Goal: Task Accomplishment & Management: Use online tool/utility

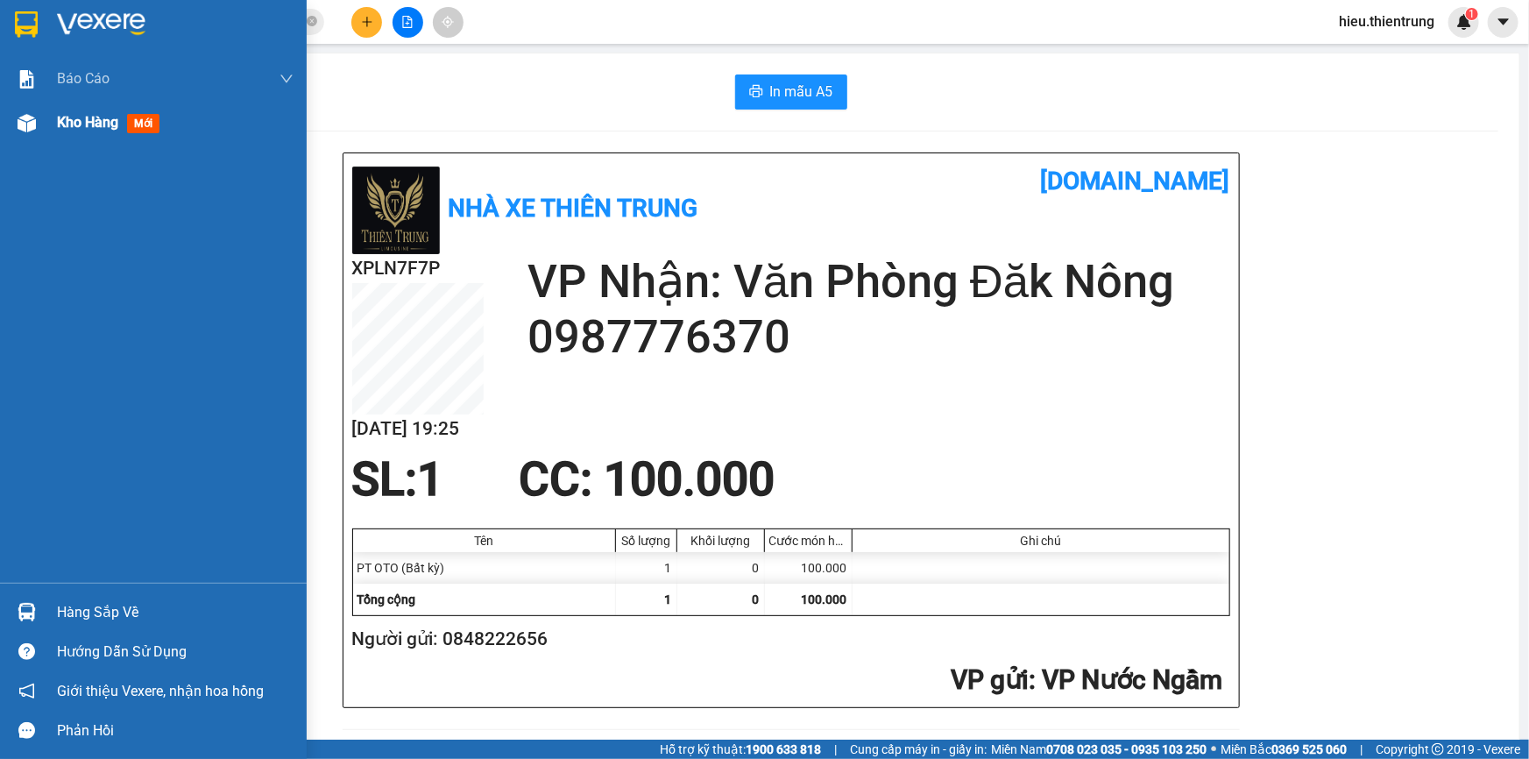
click at [44, 125] on div "Kho hàng mới" at bounding box center [153, 123] width 307 height 44
click at [45, 125] on div "Kho hàng mới" at bounding box center [153, 123] width 307 height 44
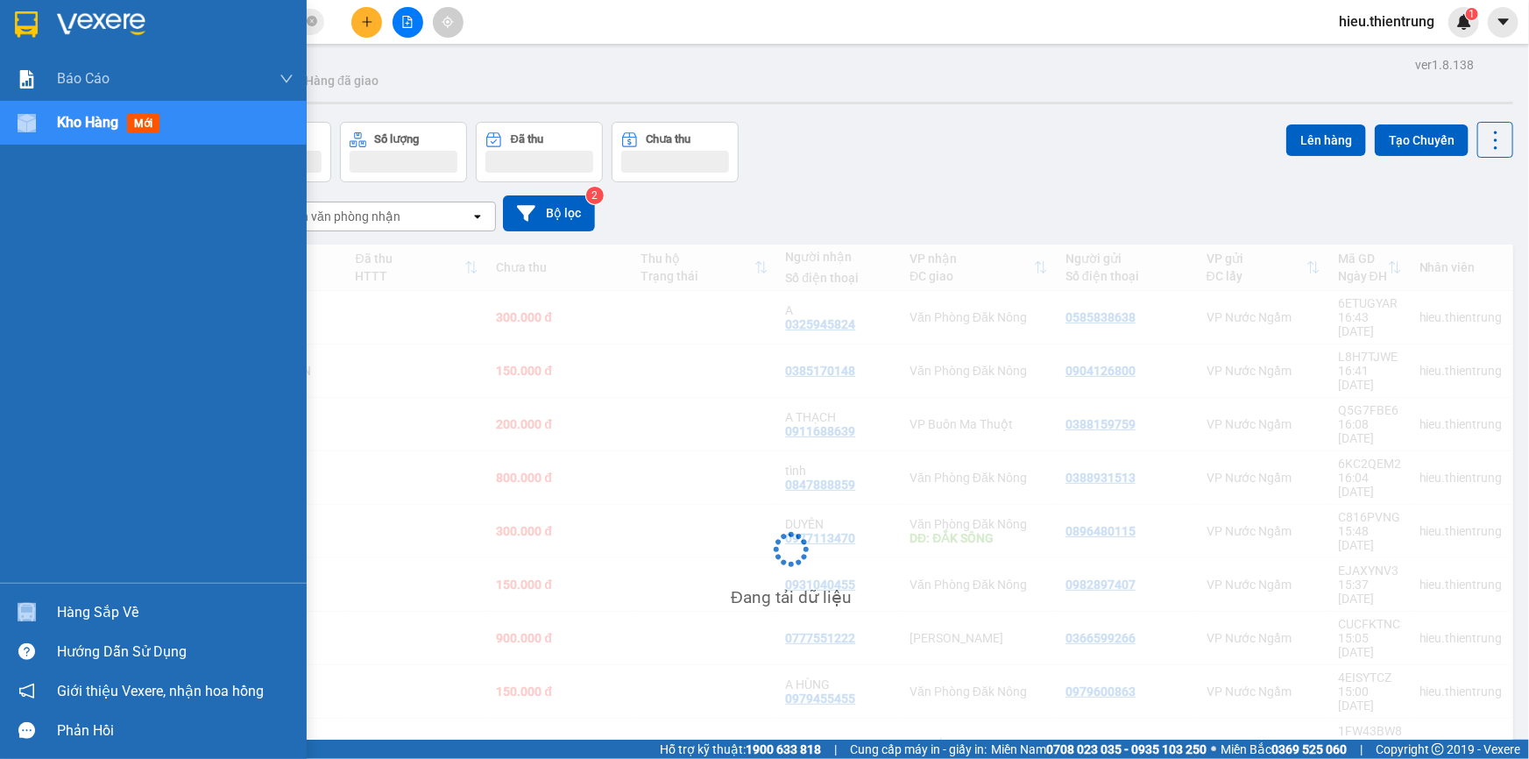
click at [45, 125] on div "Kho hàng mới" at bounding box center [153, 123] width 307 height 44
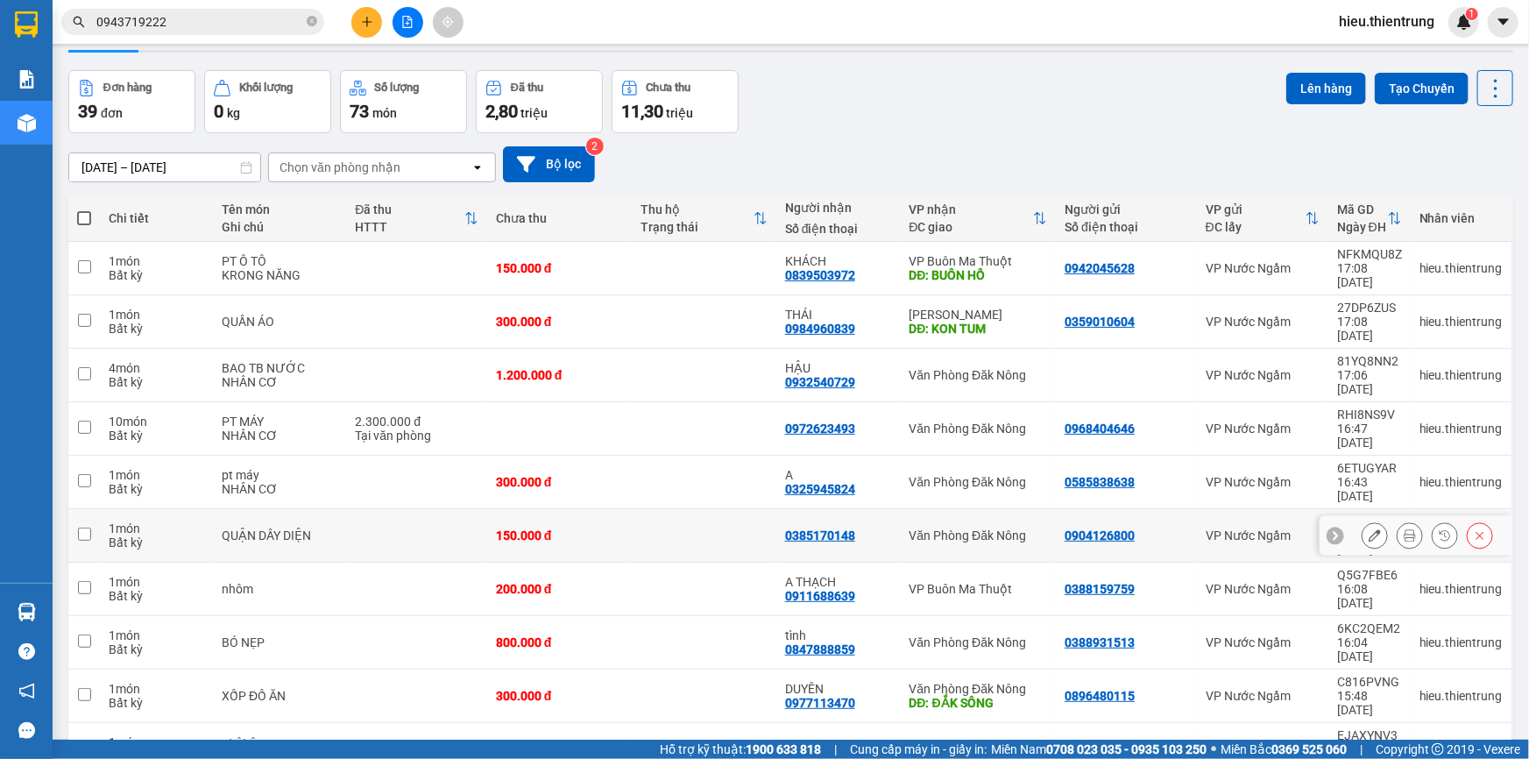
scroll to position [80, 0]
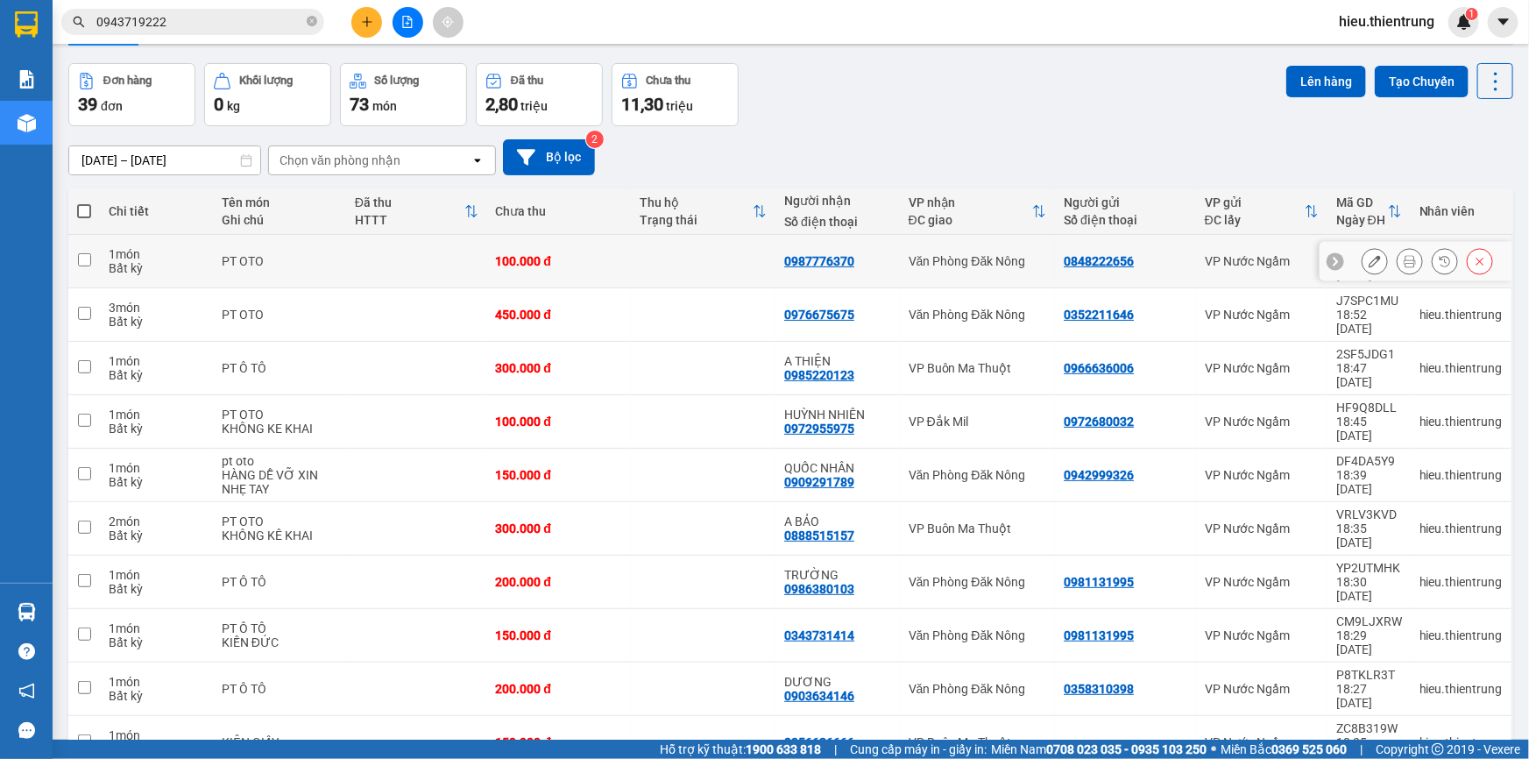
scroll to position [0, 0]
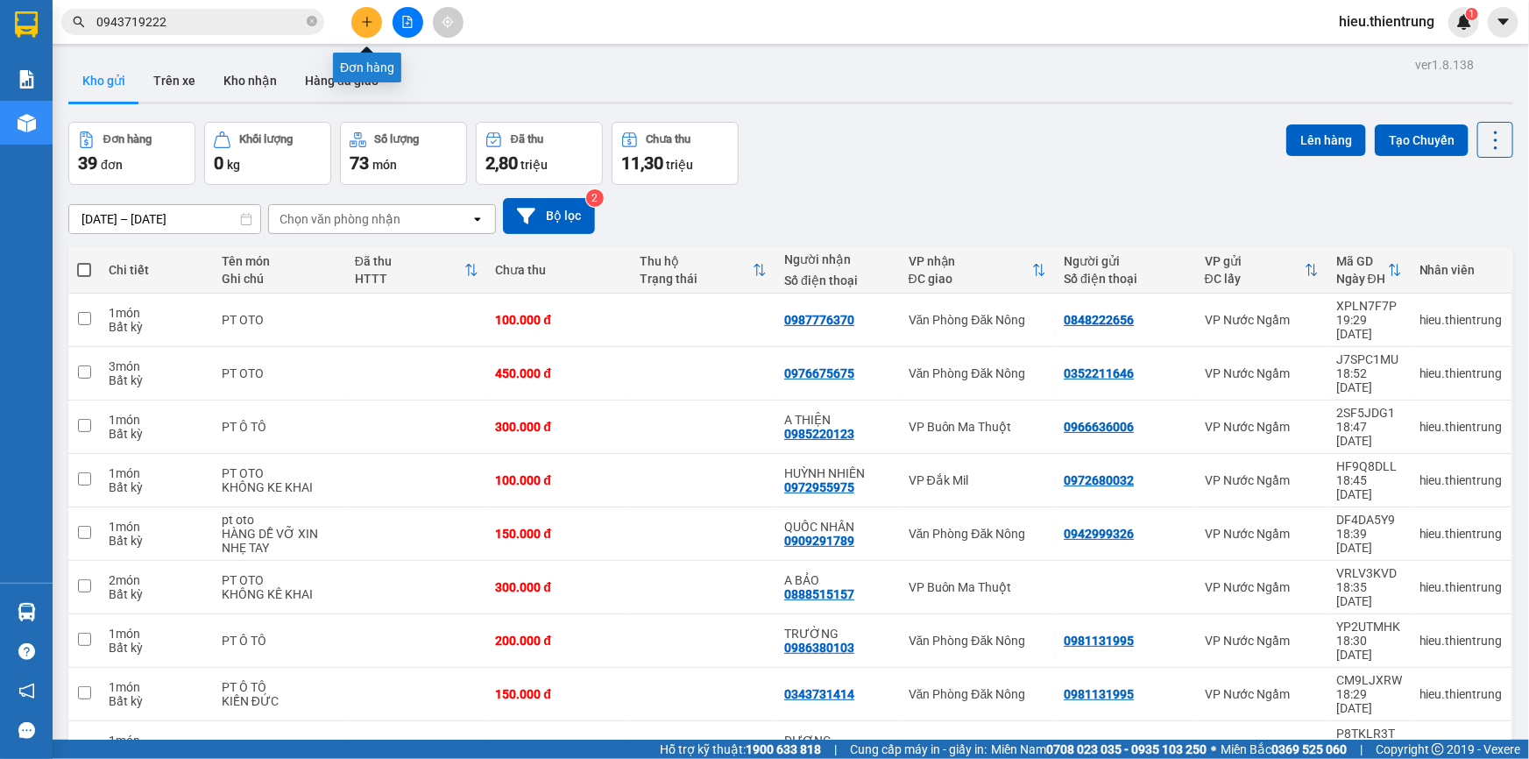
click at [371, 26] on icon "plus" at bounding box center [367, 22] width 12 height 12
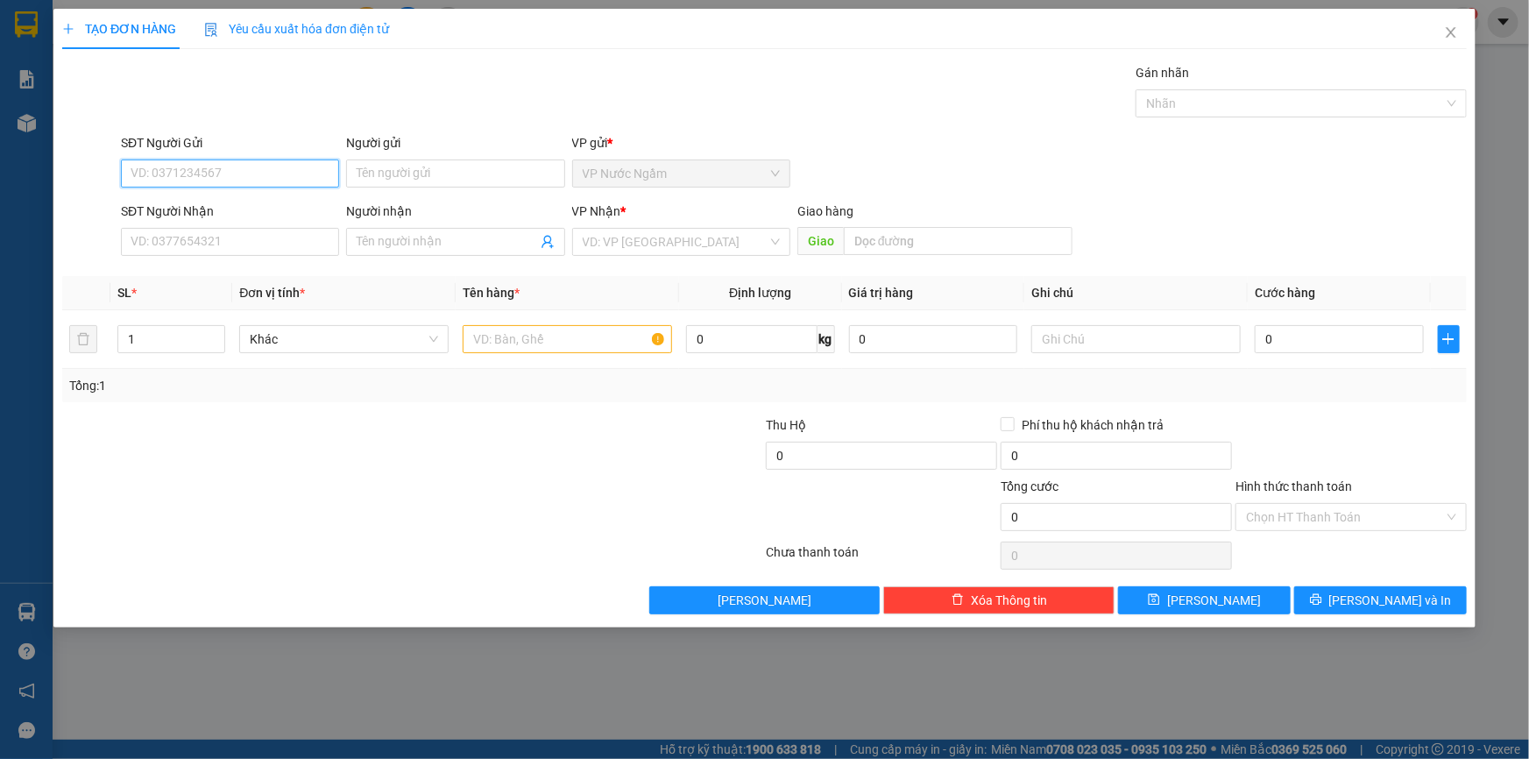
drag, startPoint x: 187, startPoint y: 181, endPoint x: 192, endPoint y: 205, distance: 24.2
click at [186, 184] on input "SĐT Người Gửi" at bounding box center [230, 174] width 218 height 28
type input "0987990673"
click at [195, 258] on div "SĐT Người Nhận VD: 0377654321" at bounding box center [230, 232] width 218 height 61
click at [199, 245] on input "SĐT Người Nhận" at bounding box center [230, 242] width 218 height 28
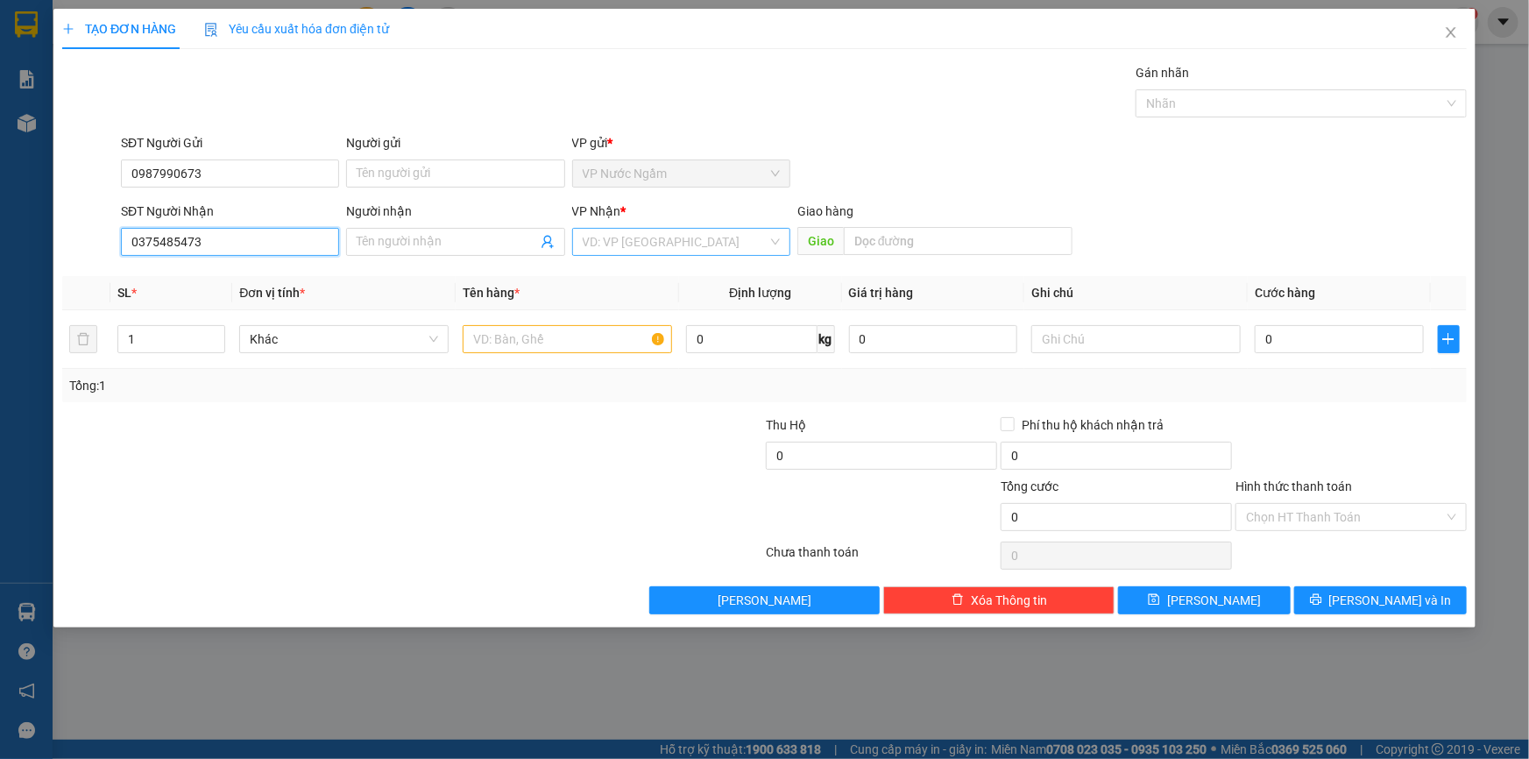
click at [577, 234] on div "VD: VP [GEOGRAPHIC_DATA]" at bounding box center [681, 242] width 218 height 28
type input "0375485473"
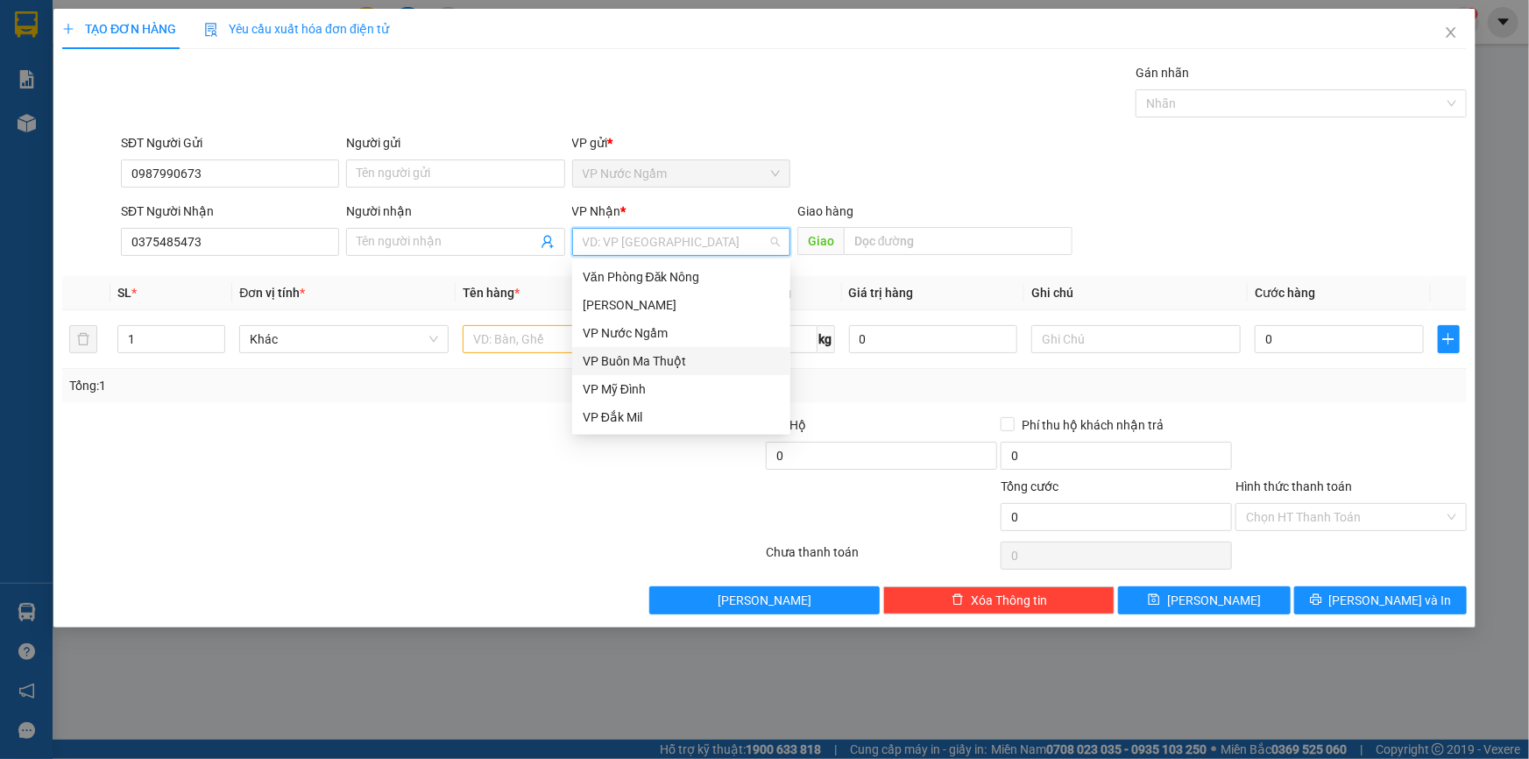
click at [638, 347] on div "VP Buôn Ma Thuột" at bounding box center [681, 361] width 218 height 28
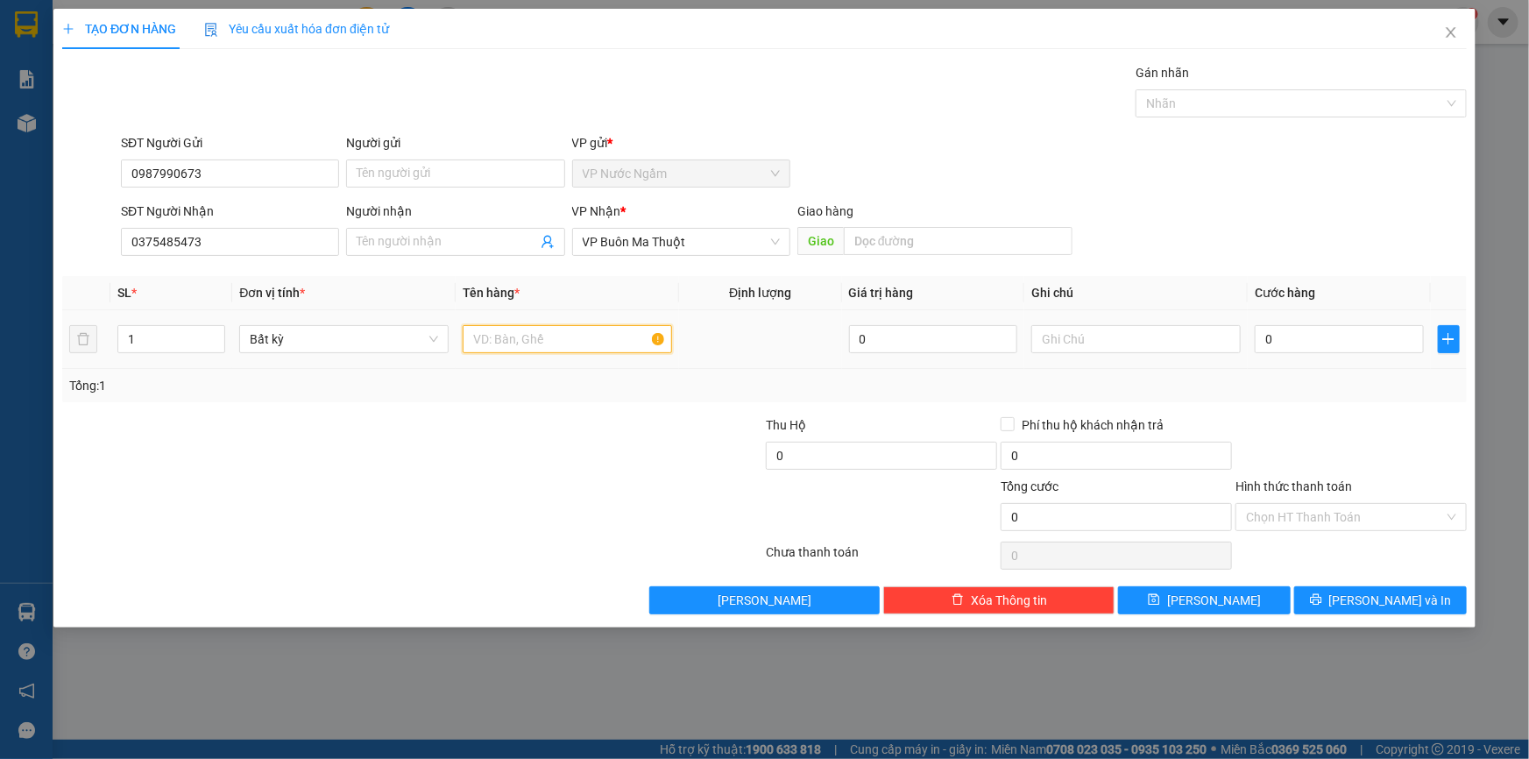
click at [585, 331] on input "text" at bounding box center [567, 339] width 209 height 28
drag, startPoint x: 570, startPoint y: 356, endPoint x: 463, endPoint y: 351, distance: 107.1
click at [462, 351] on td "bọcquaafnaso" at bounding box center [568, 339] width 224 height 59
click at [588, 357] on td "bọcquaafnaso" at bounding box center [568, 339] width 224 height 59
click at [592, 349] on input "bọcquaafnaso" at bounding box center [567, 339] width 209 height 28
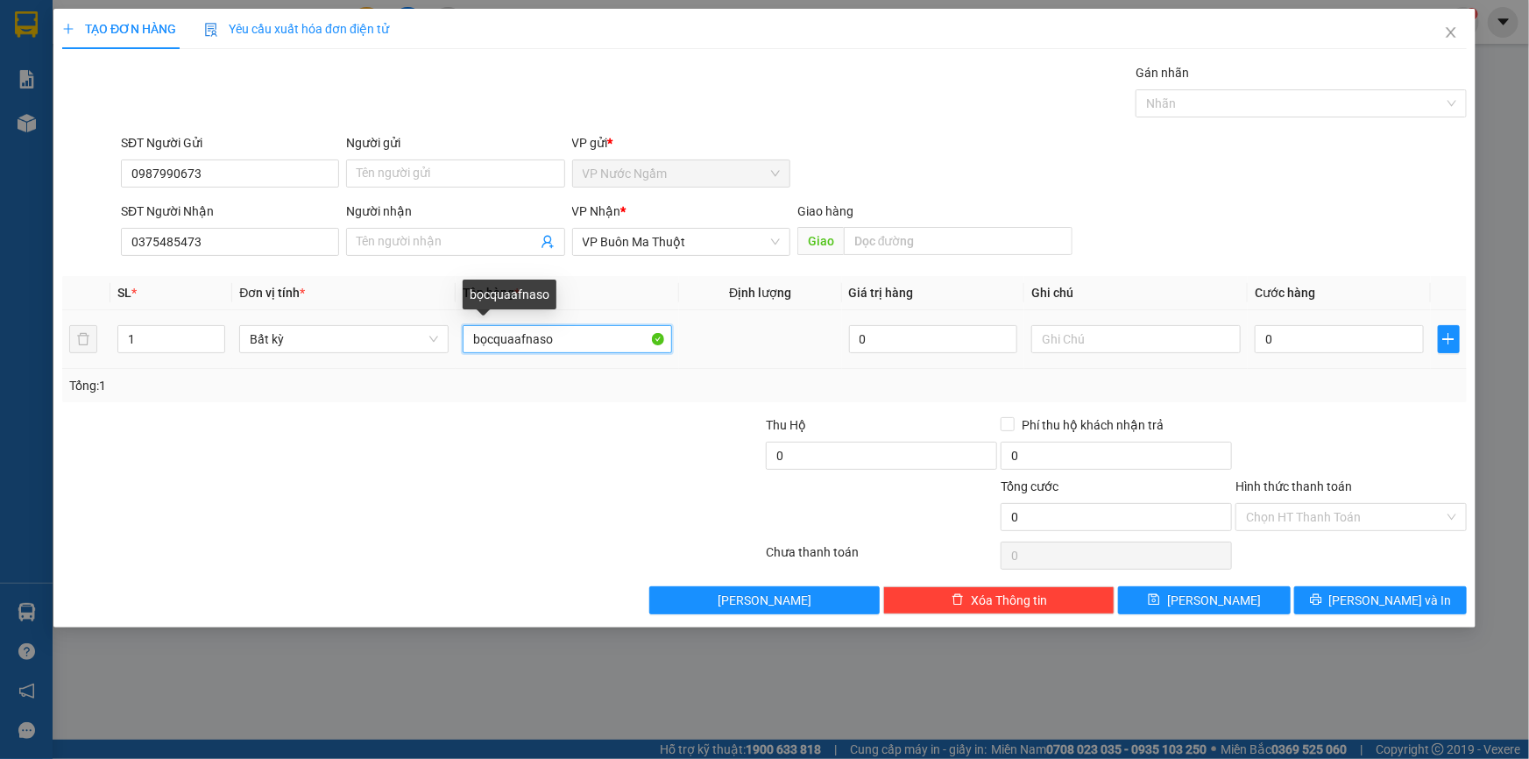
click at [589, 347] on input "bọcquaafnaso" at bounding box center [567, 339] width 209 height 28
click at [588, 347] on input "bọcquaafnaso" at bounding box center [567, 339] width 209 height 28
type input "bọc quần ái"
type input "1"
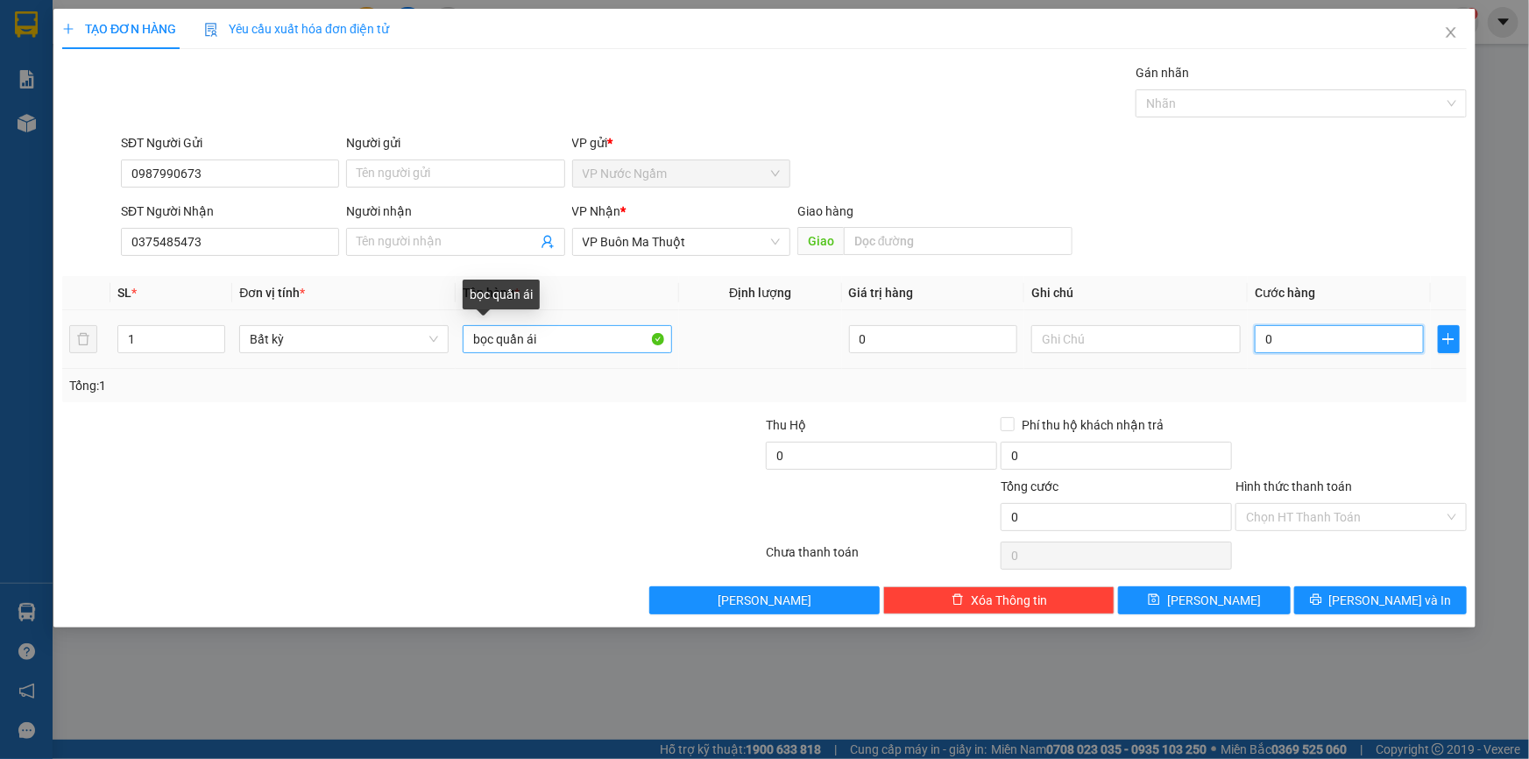
type input "1"
type input "156"
type input "15"
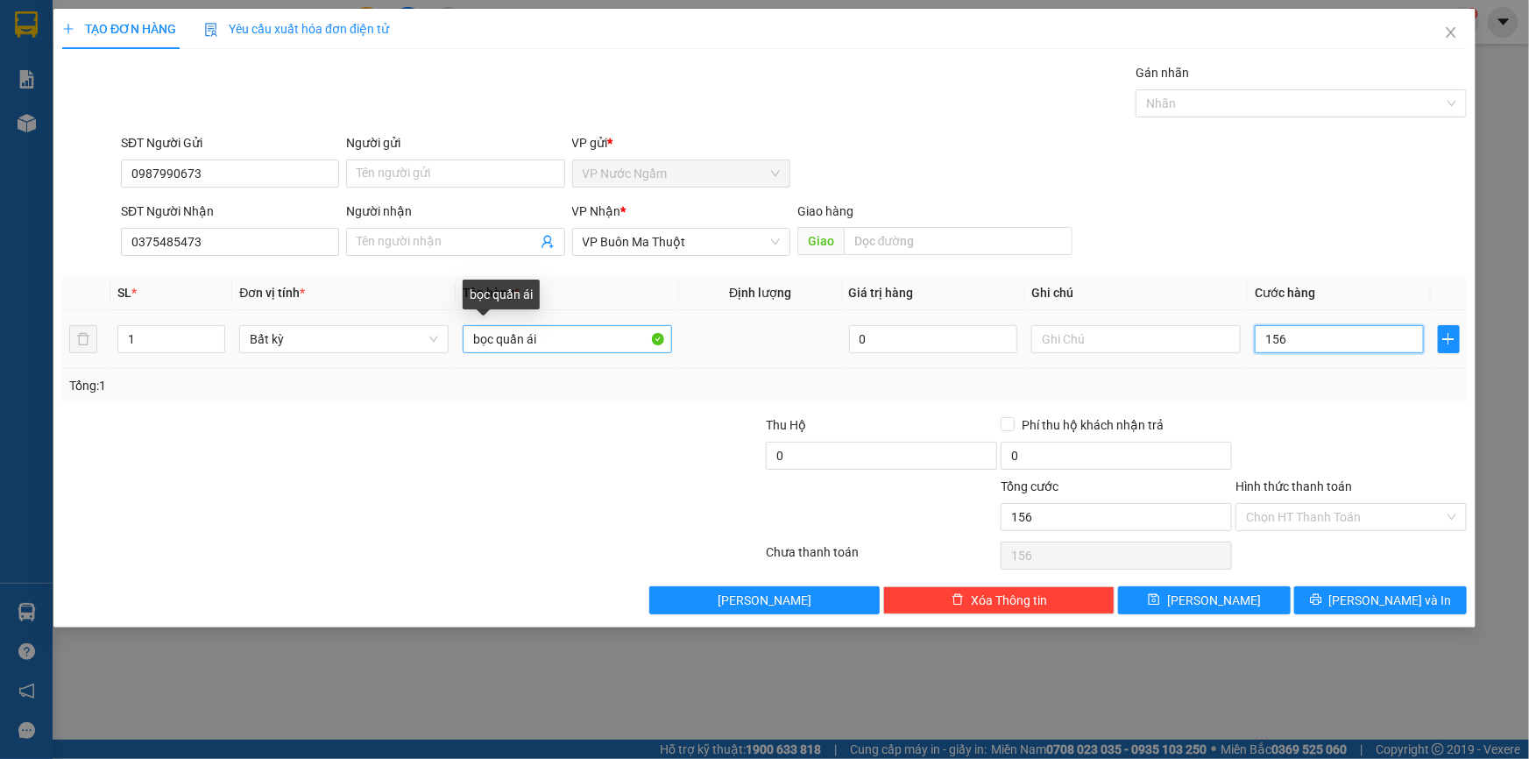
type input "15"
type input "150"
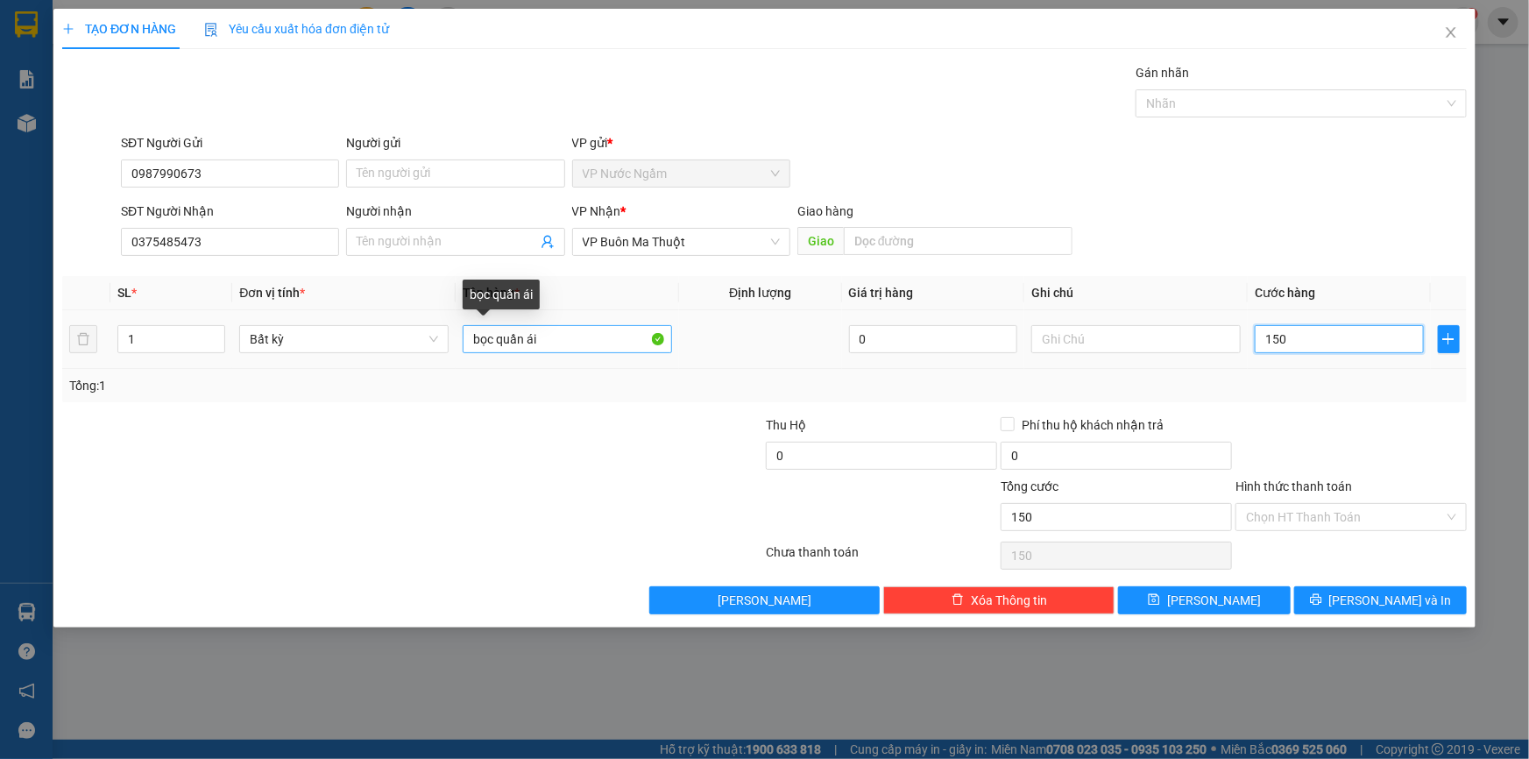
type input "1.500"
type input "15.000"
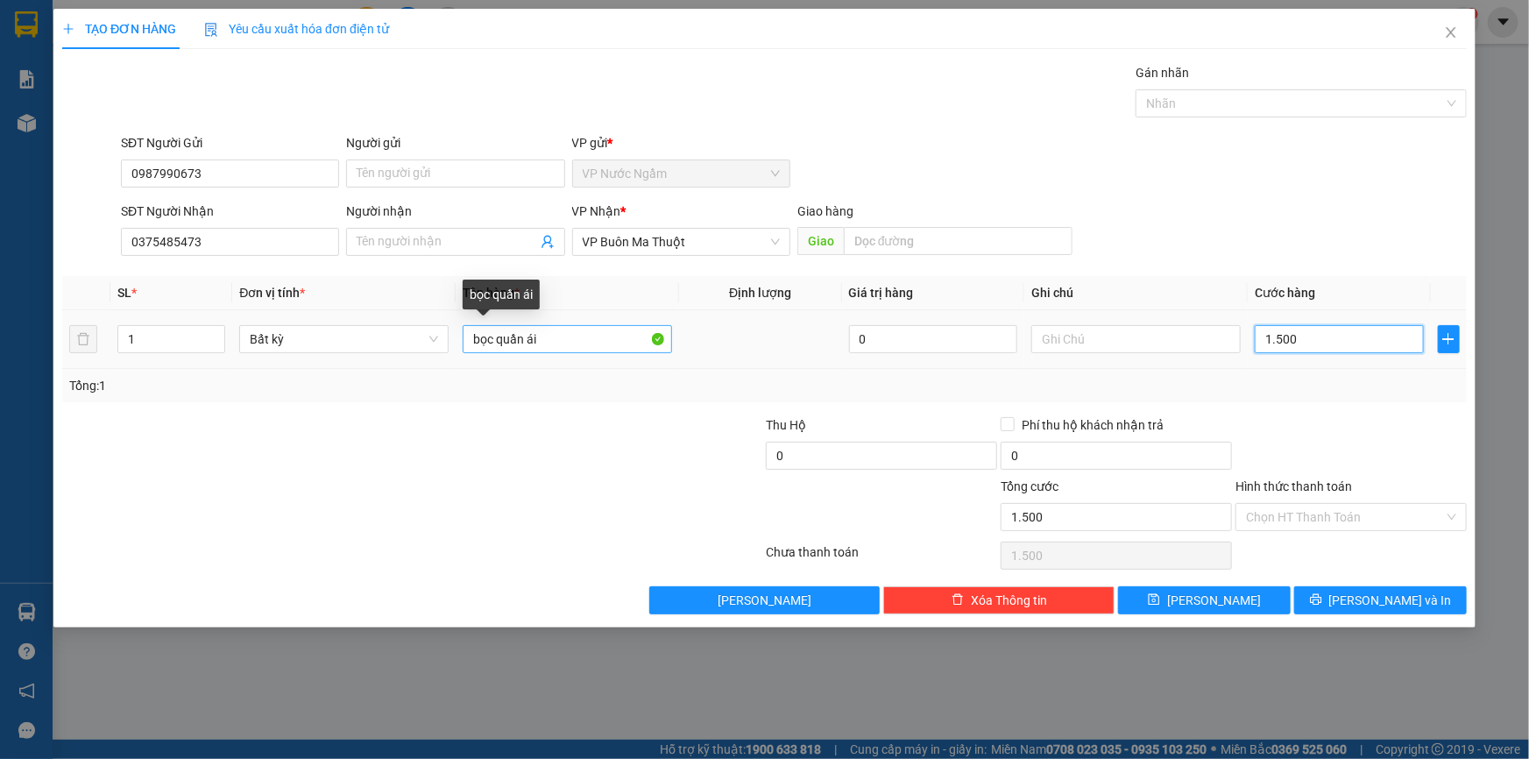
type input "15.000"
type input "150.000"
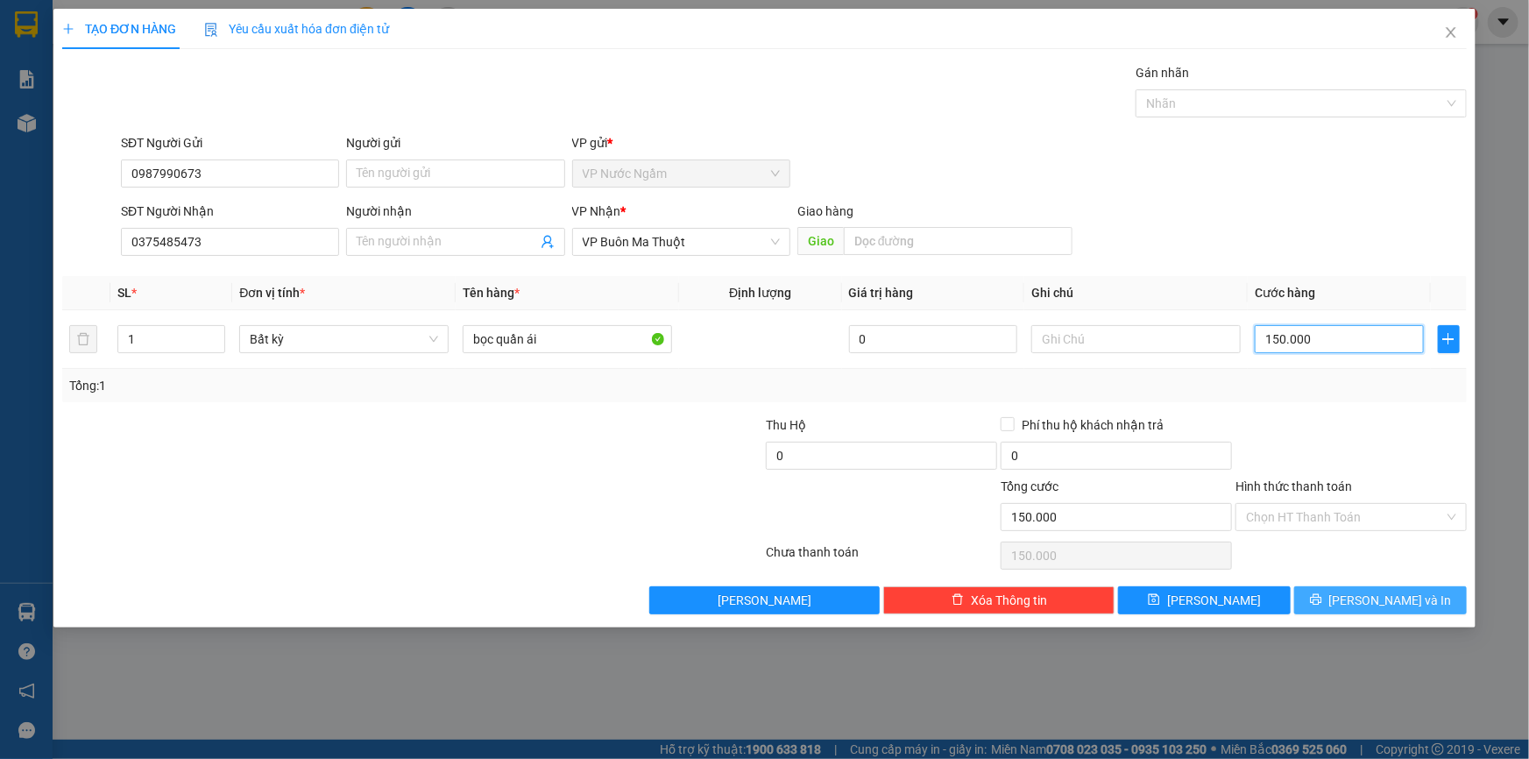
type input "150.000"
click at [1413, 605] on span "[PERSON_NAME] và In" at bounding box center [1391, 600] width 123 height 19
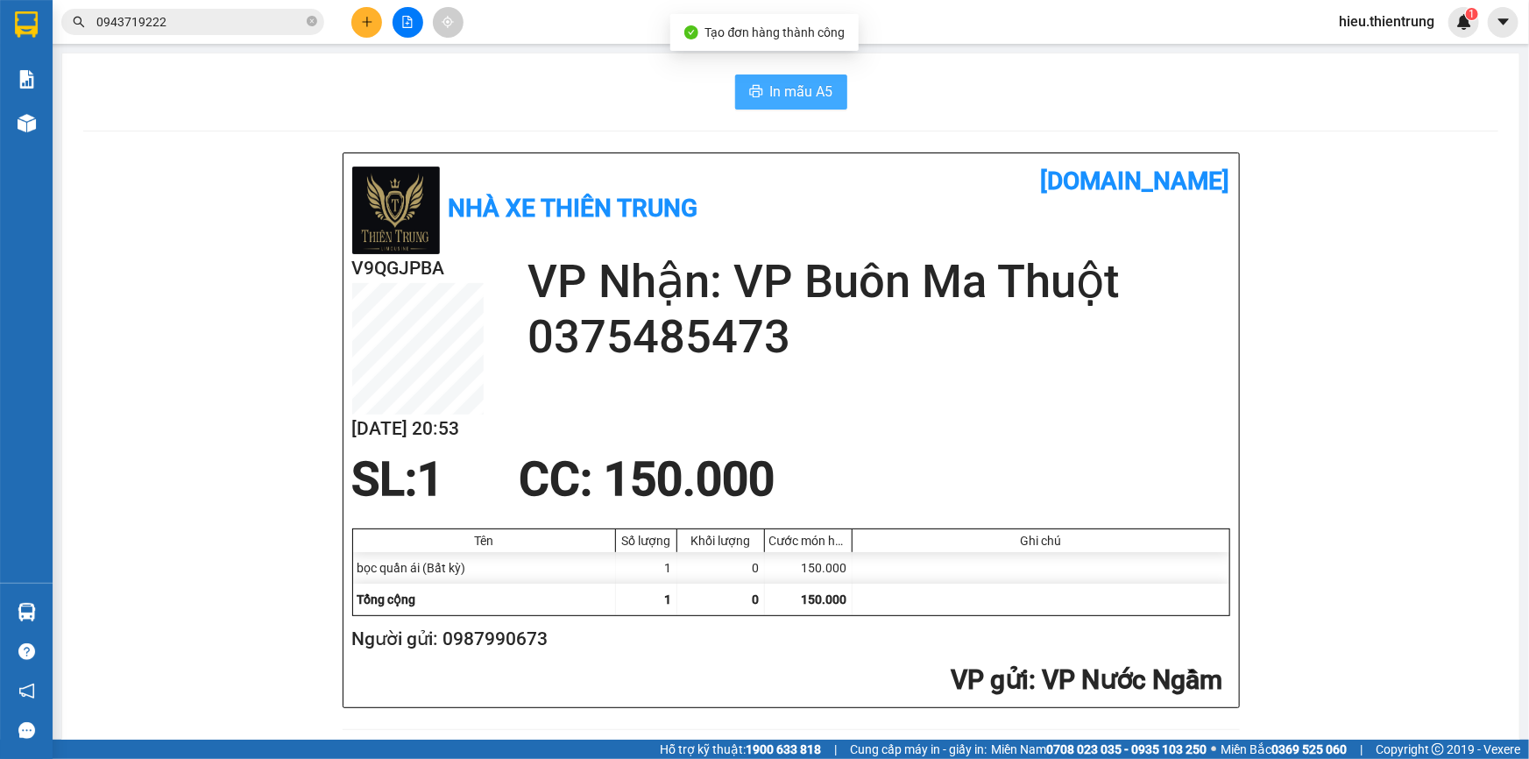
click at [788, 91] on span "In mẫu A5" at bounding box center [801, 92] width 63 height 22
drag, startPoint x: 600, startPoint y: 115, endPoint x: 542, endPoint y: 113, distance: 57.9
click at [21, 111] on div at bounding box center [26, 123] width 31 height 31
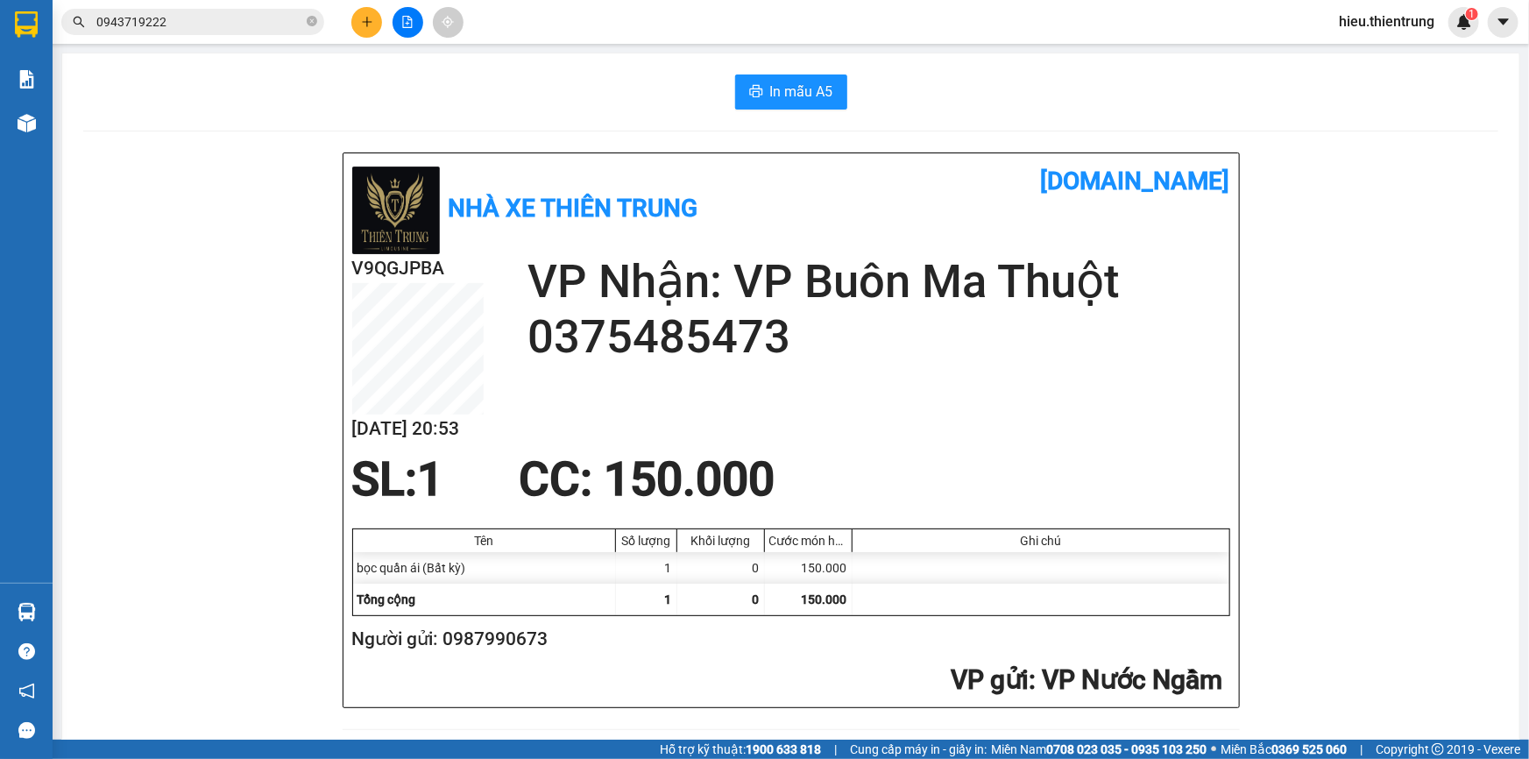
click at [23, 109] on div at bounding box center [26, 123] width 31 height 31
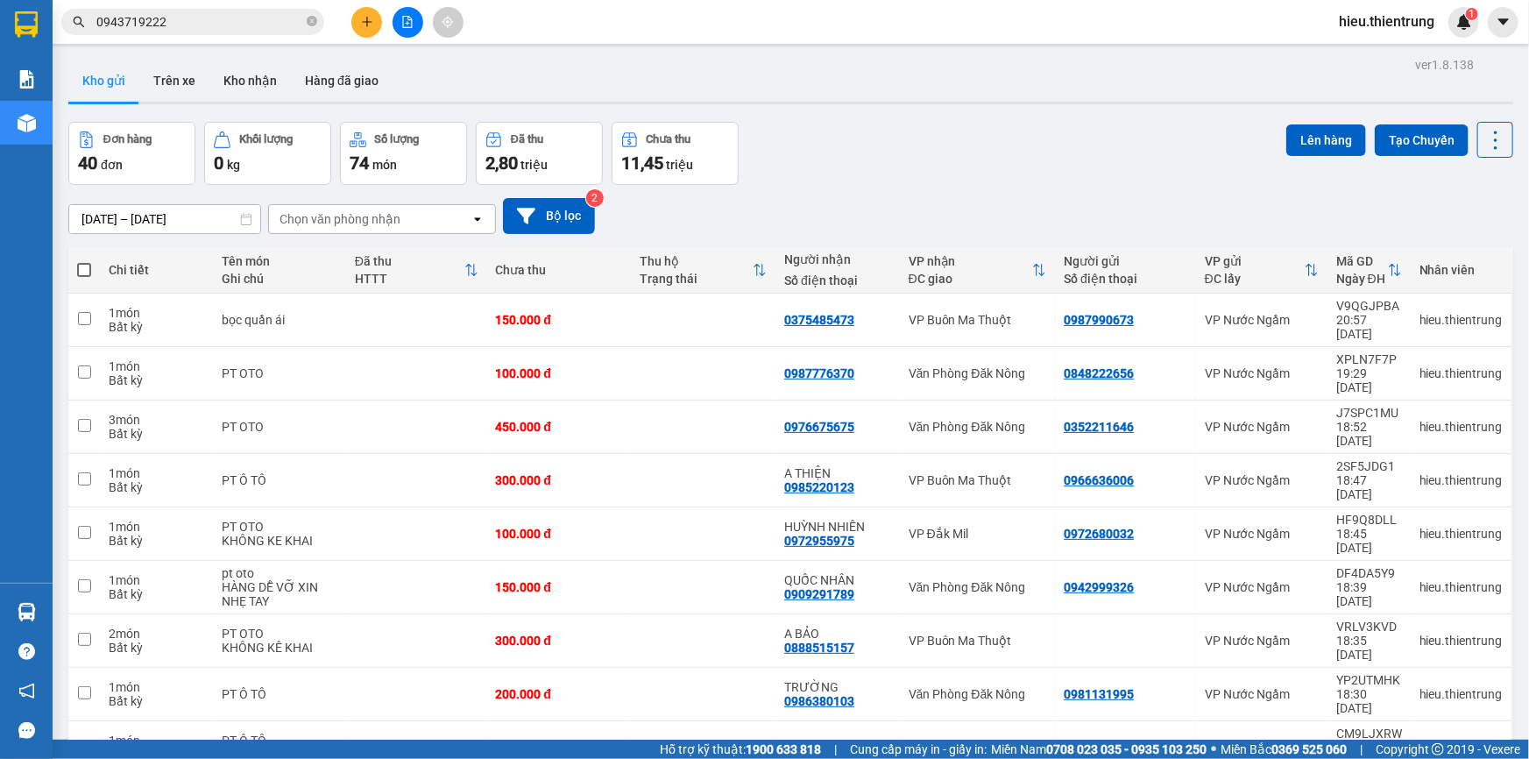
click at [82, 270] on span at bounding box center [84, 270] width 14 height 14
click at [84, 261] on input "checkbox" at bounding box center [84, 261] width 0 height 0
checkbox input "true"
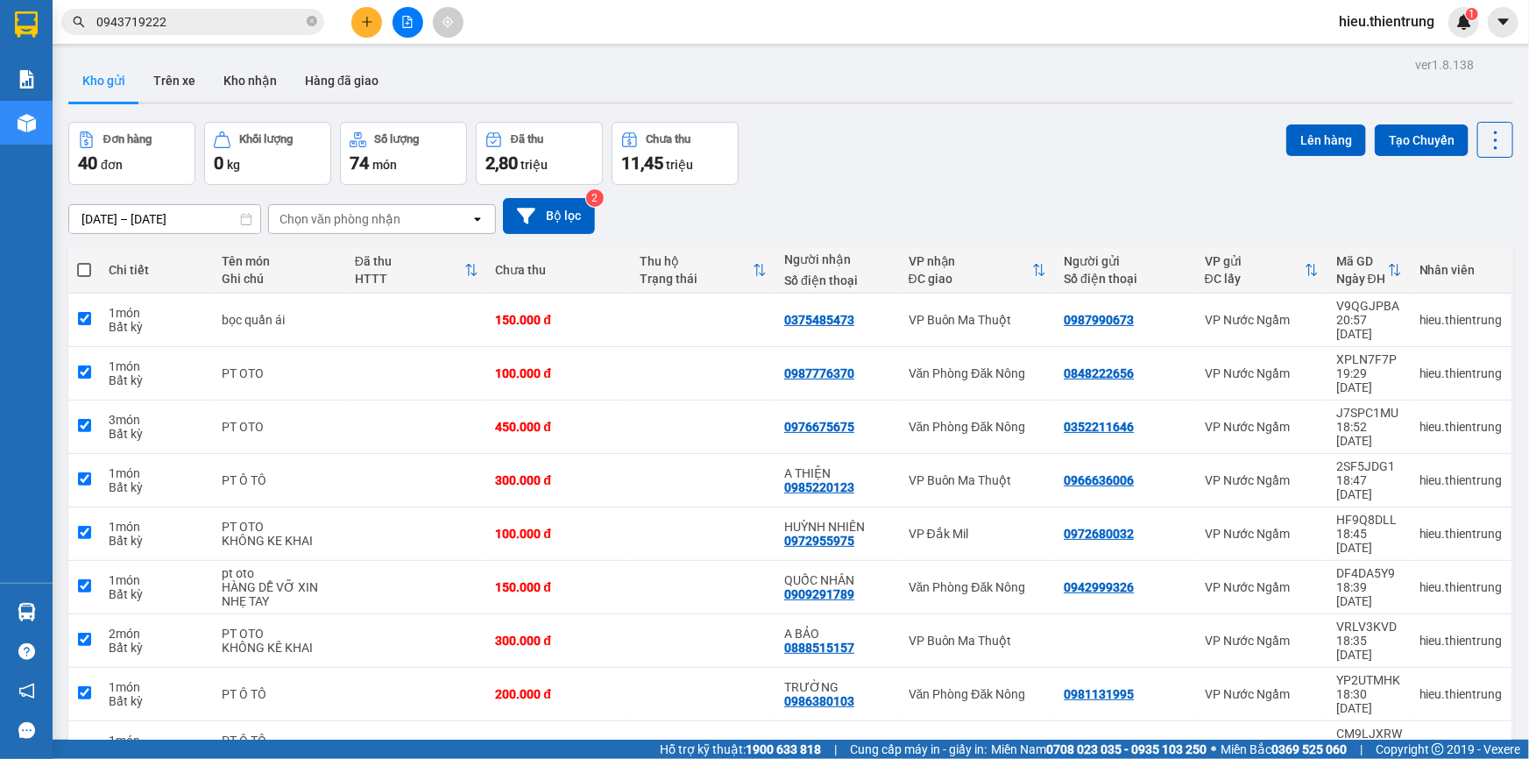
checkbox input "true"
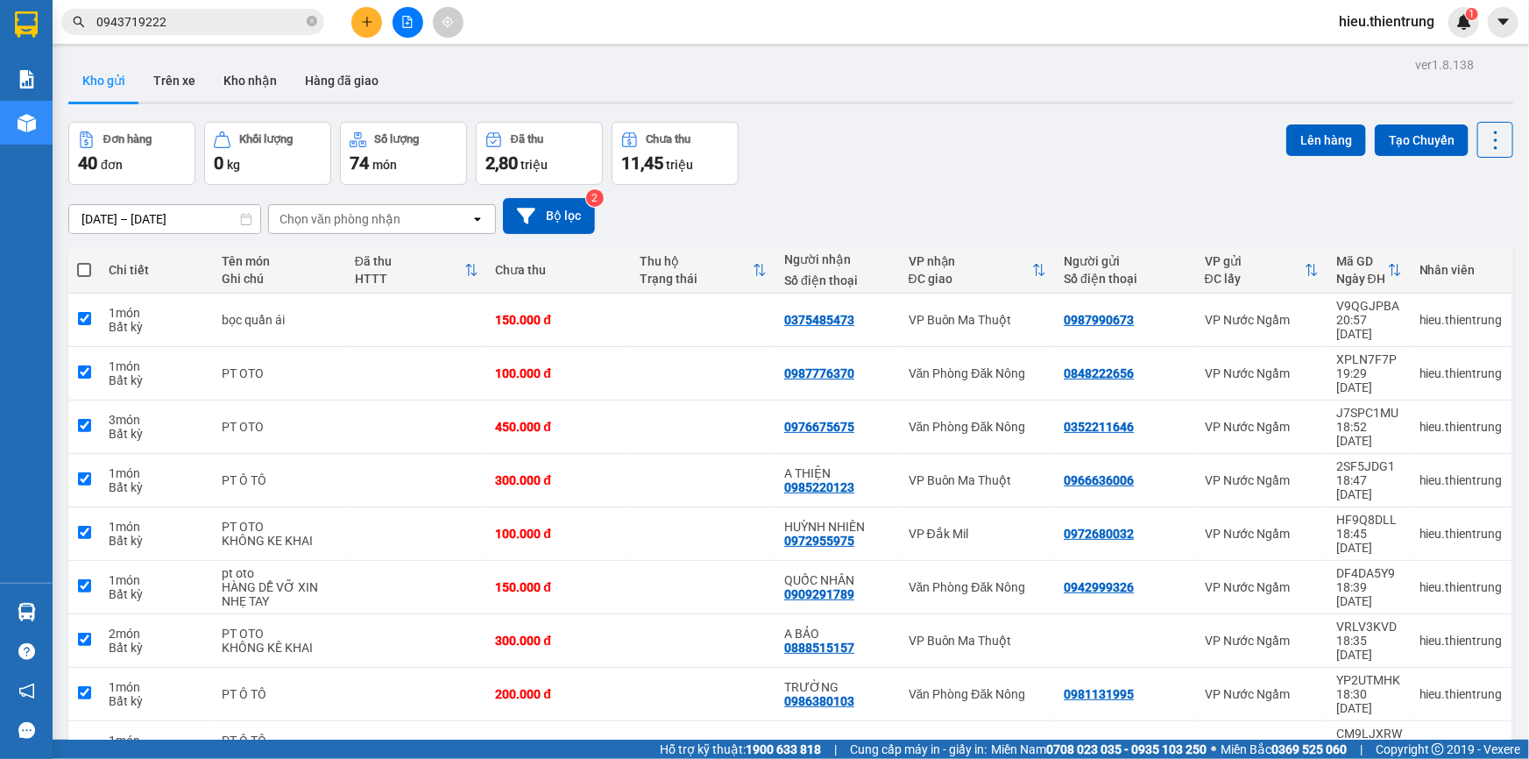
checkbox input "true"
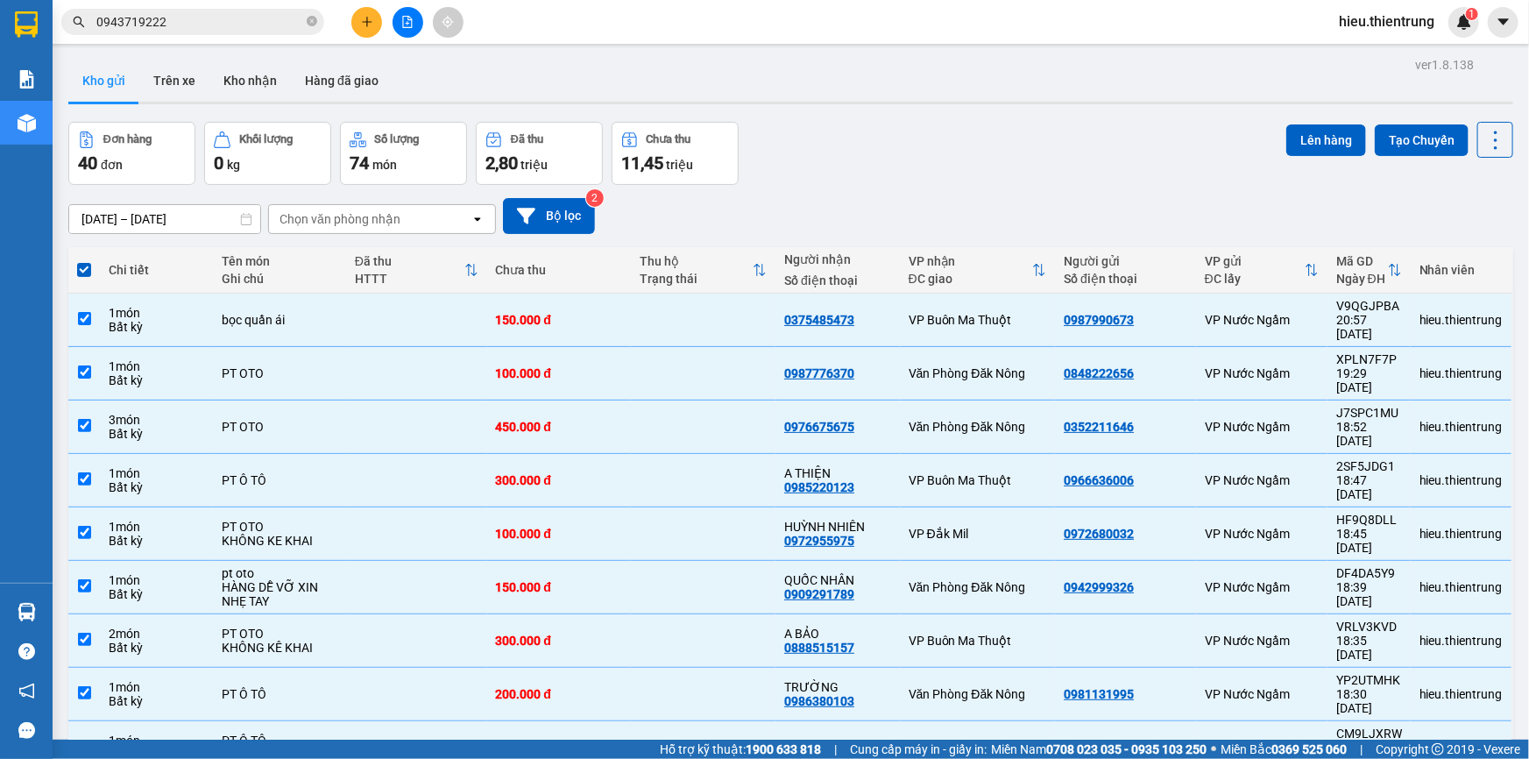
click at [89, 267] on span at bounding box center [84, 270] width 14 height 14
click at [84, 261] on input "checkbox" at bounding box center [84, 261] width 0 height 0
checkbox input "false"
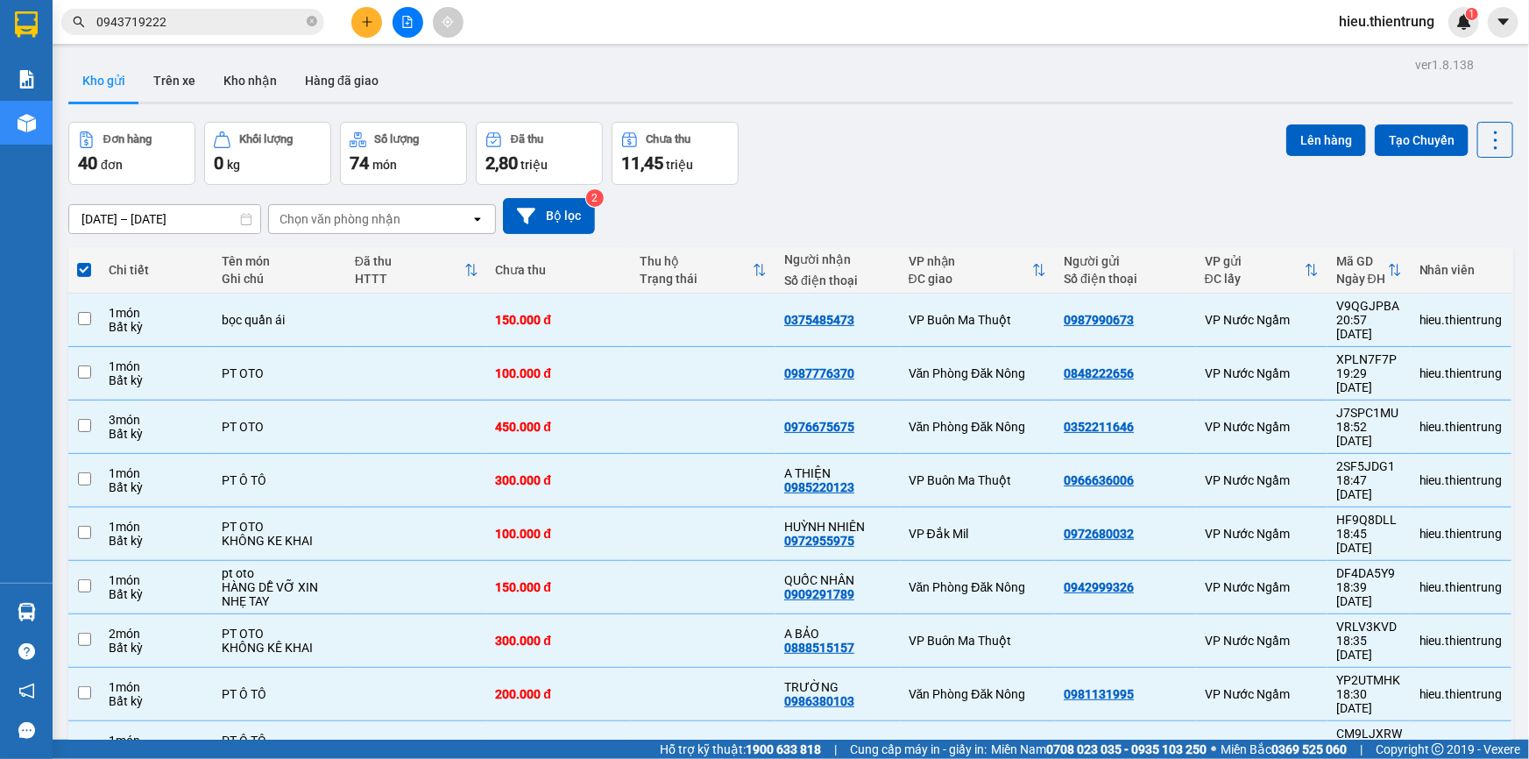
checkbox input "false"
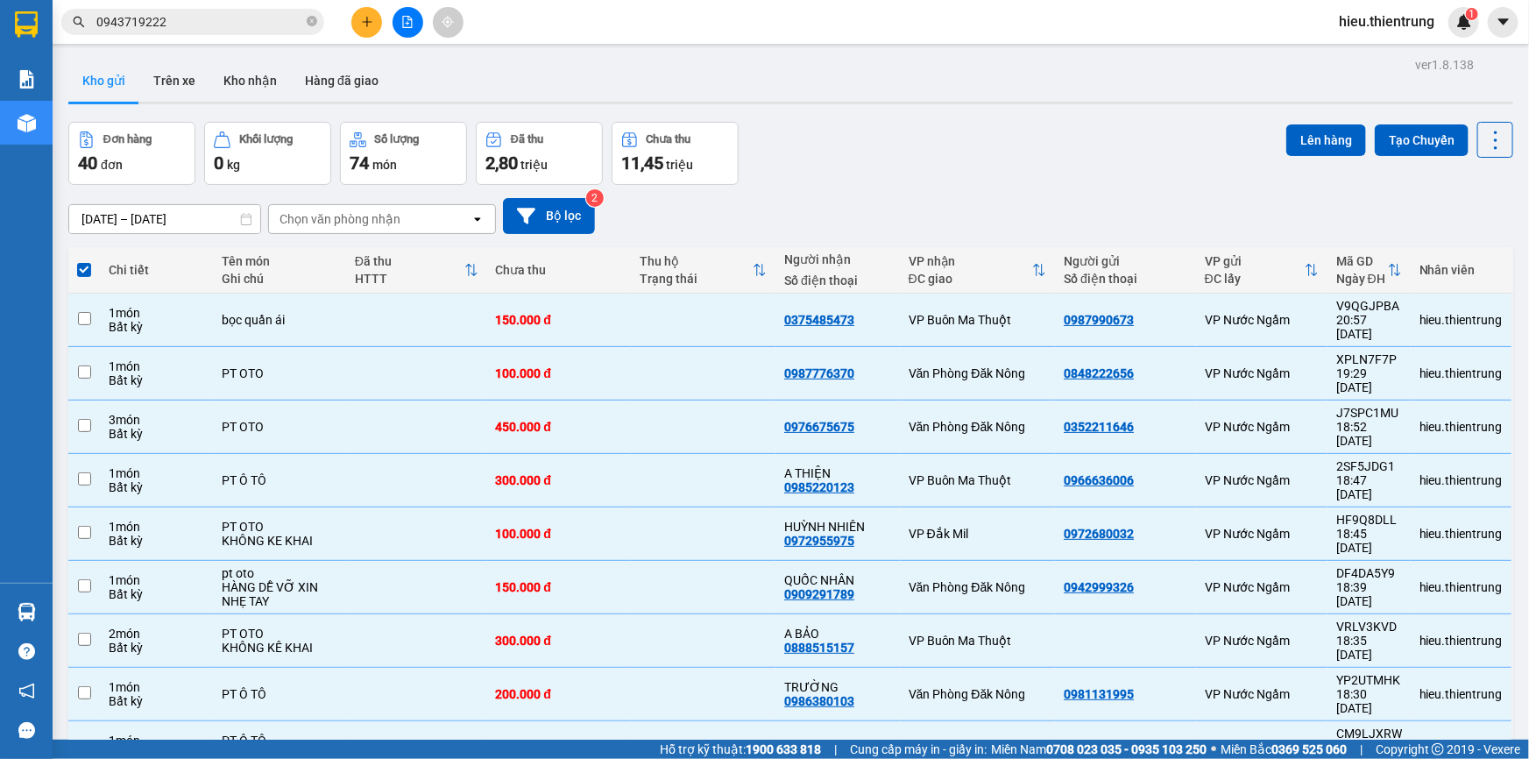
checkbox input "false"
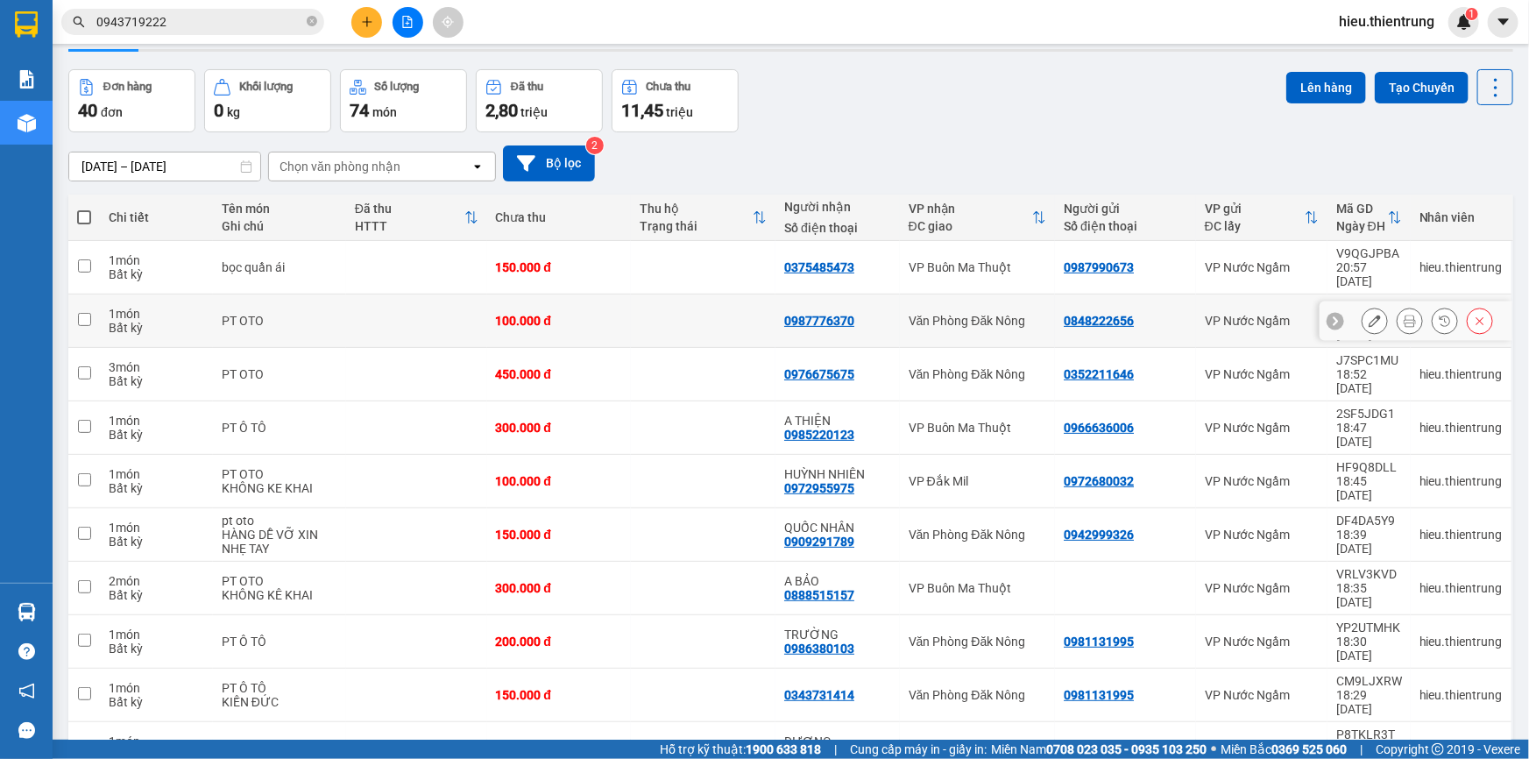
scroll to position [80, 0]
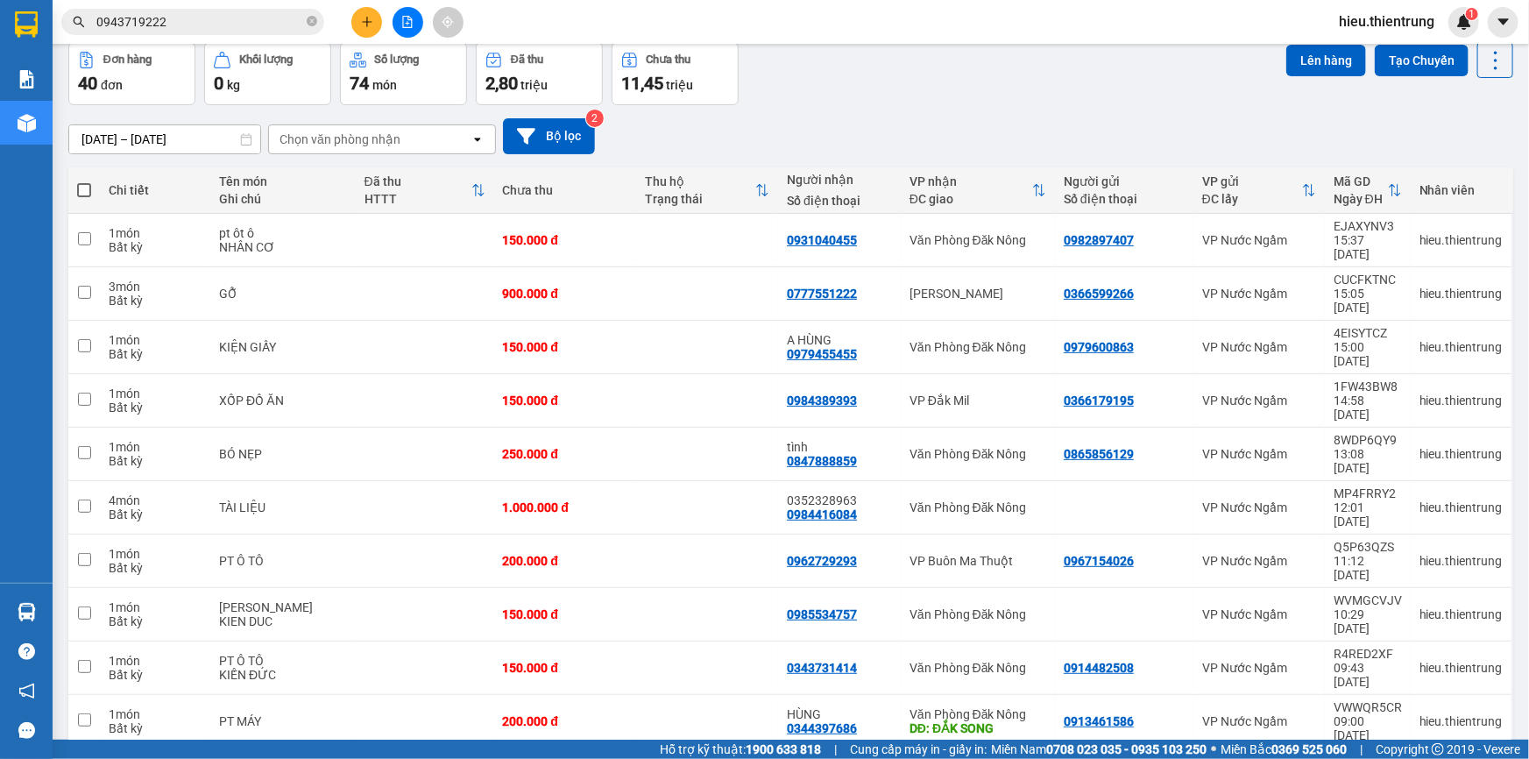
click at [79, 185] on span at bounding box center [84, 190] width 14 height 14
click at [84, 181] on input "checkbox" at bounding box center [84, 181] width 0 height 0
checkbox input "true"
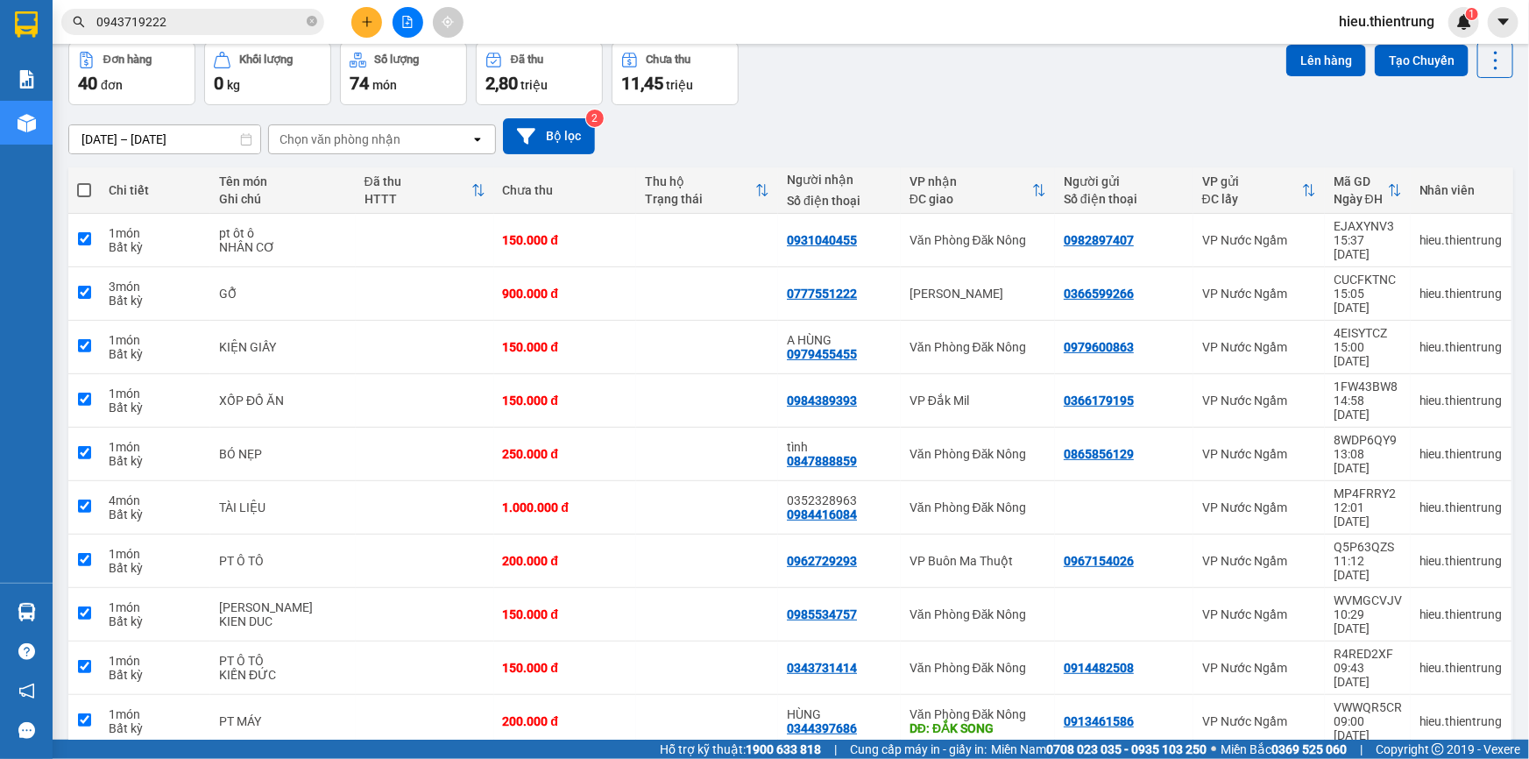
checkbox input "true"
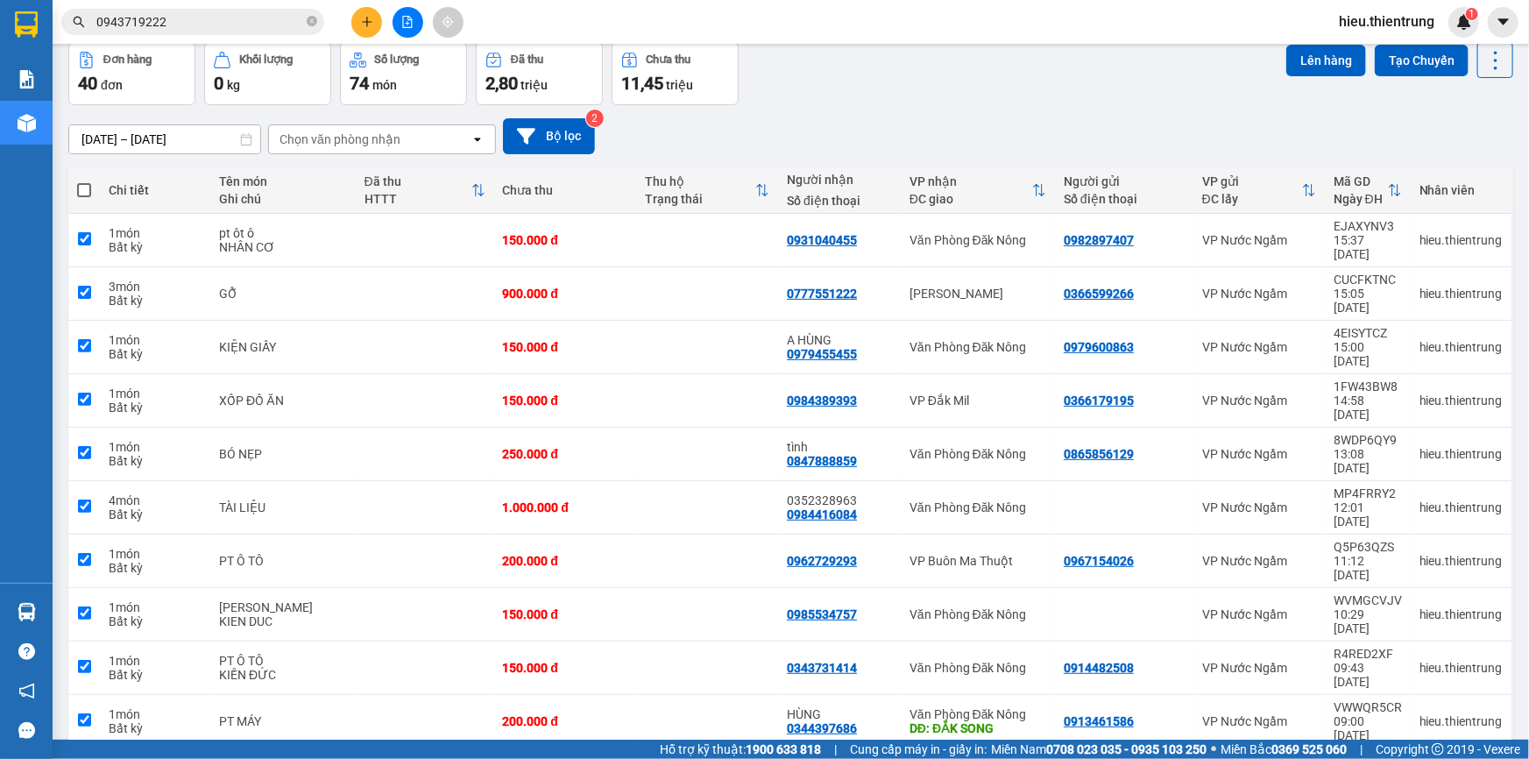
checkbox input "true"
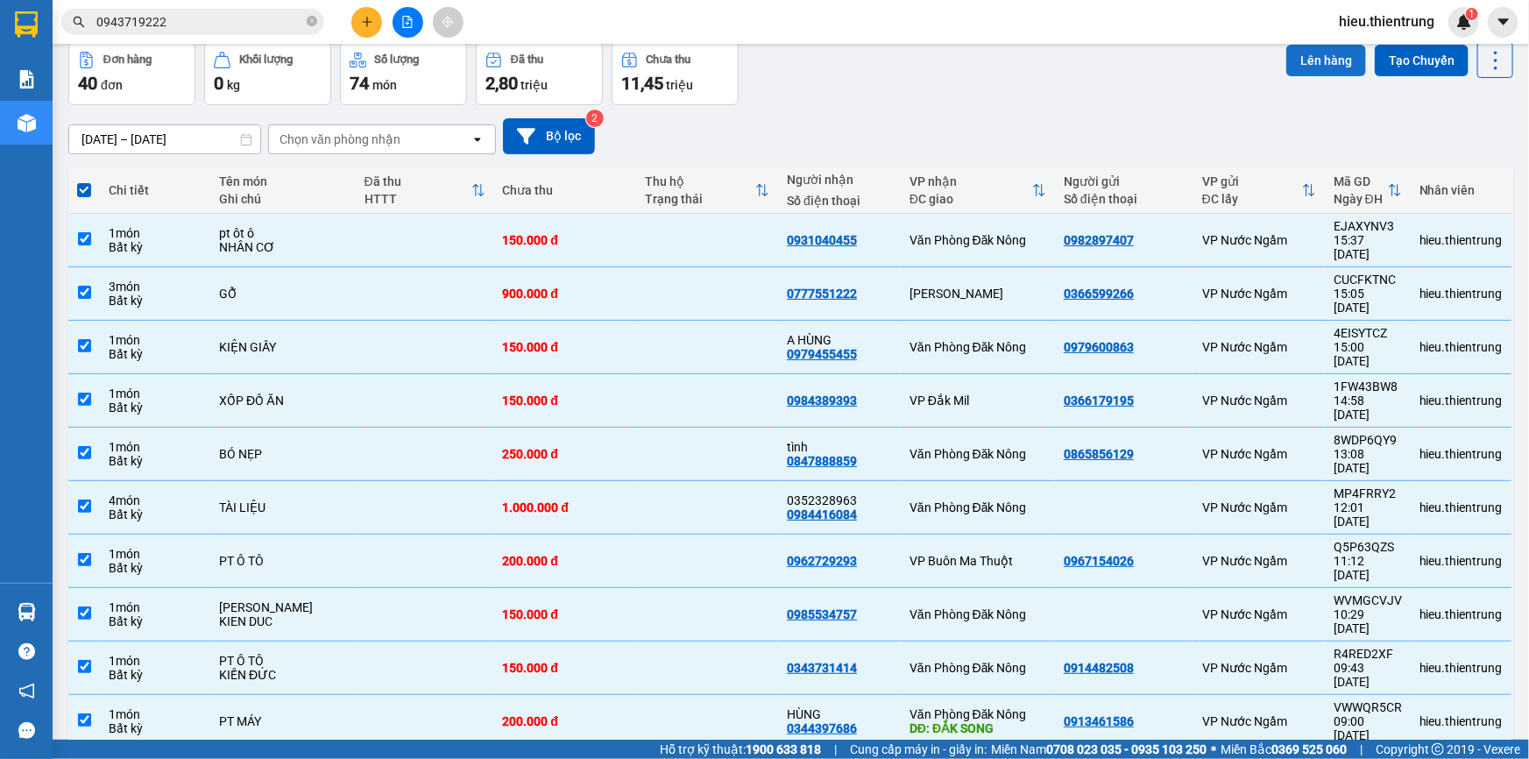
drag, startPoint x: 1303, startPoint y: 79, endPoint x: 1309, endPoint y: 70, distance: 10.7
click at [1306, 78] on div "Lên hàng Tạo Chuyến" at bounding box center [1400, 73] width 227 height 63
click at [1311, 68] on button "Lên hàng" at bounding box center [1327, 61] width 80 height 32
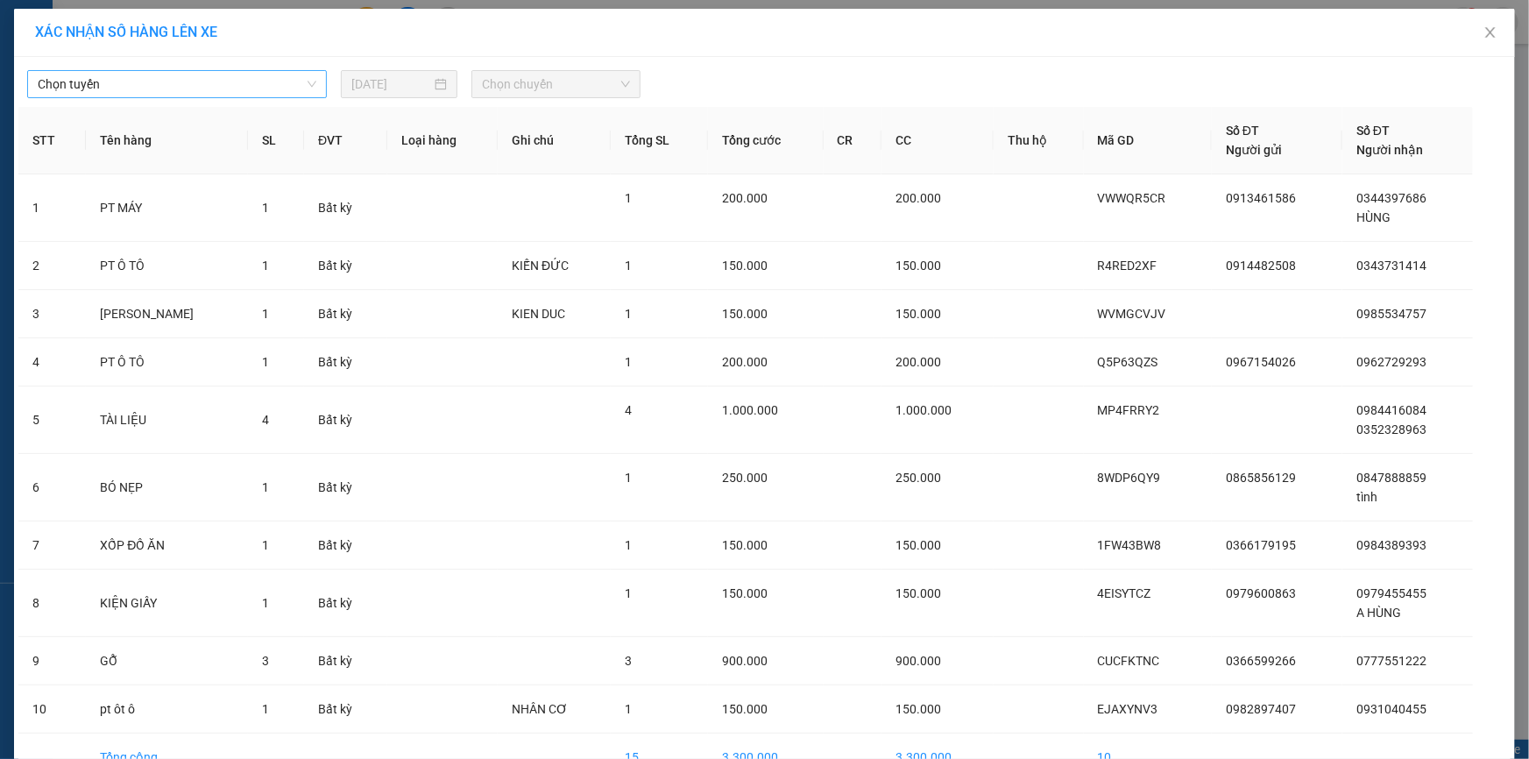
click at [177, 79] on span "Chọn tuyến" at bounding box center [177, 84] width 279 height 26
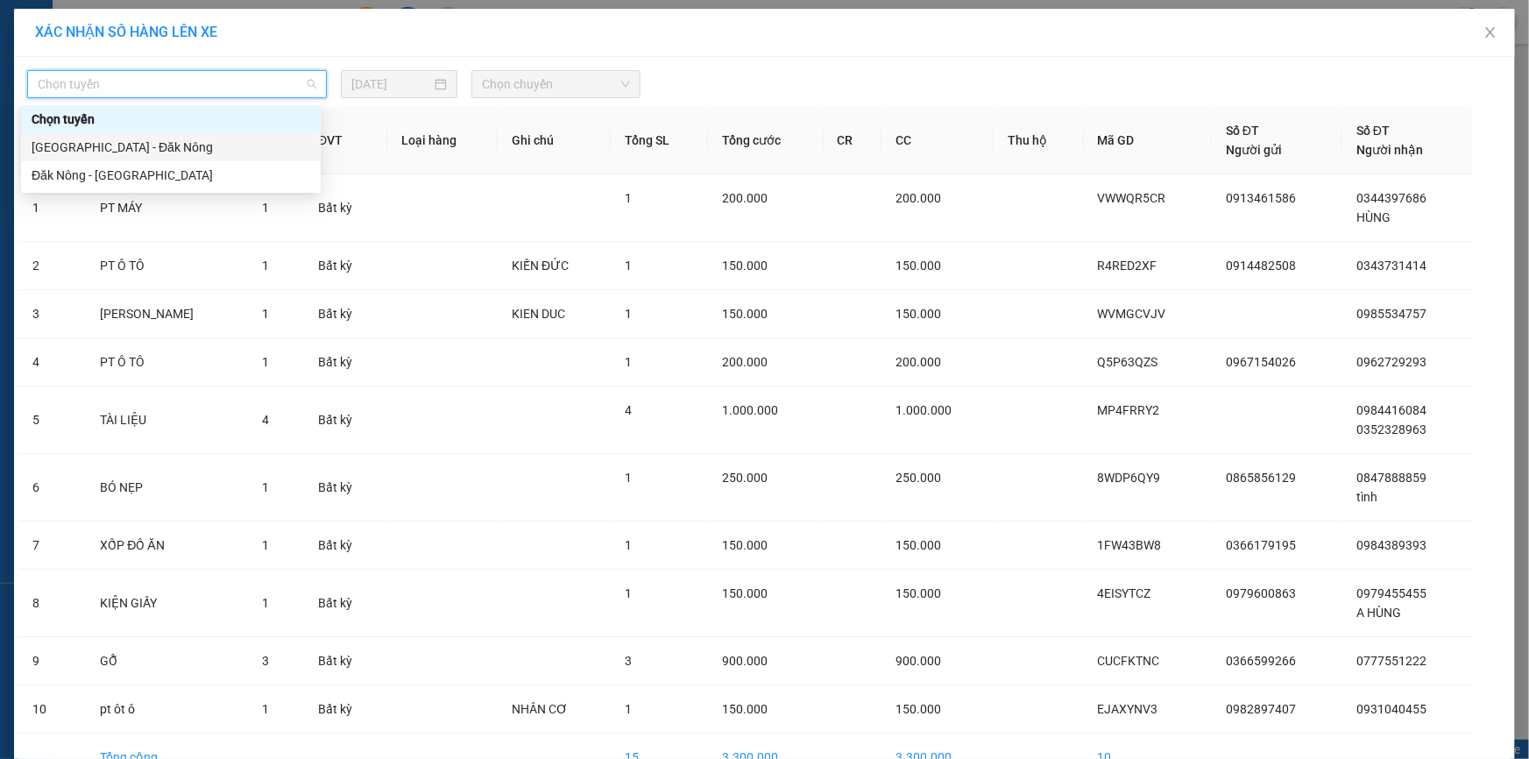
click at [149, 140] on div "[GEOGRAPHIC_DATA] - Đăk Nông" at bounding box center [171, 147] width 279 height 19
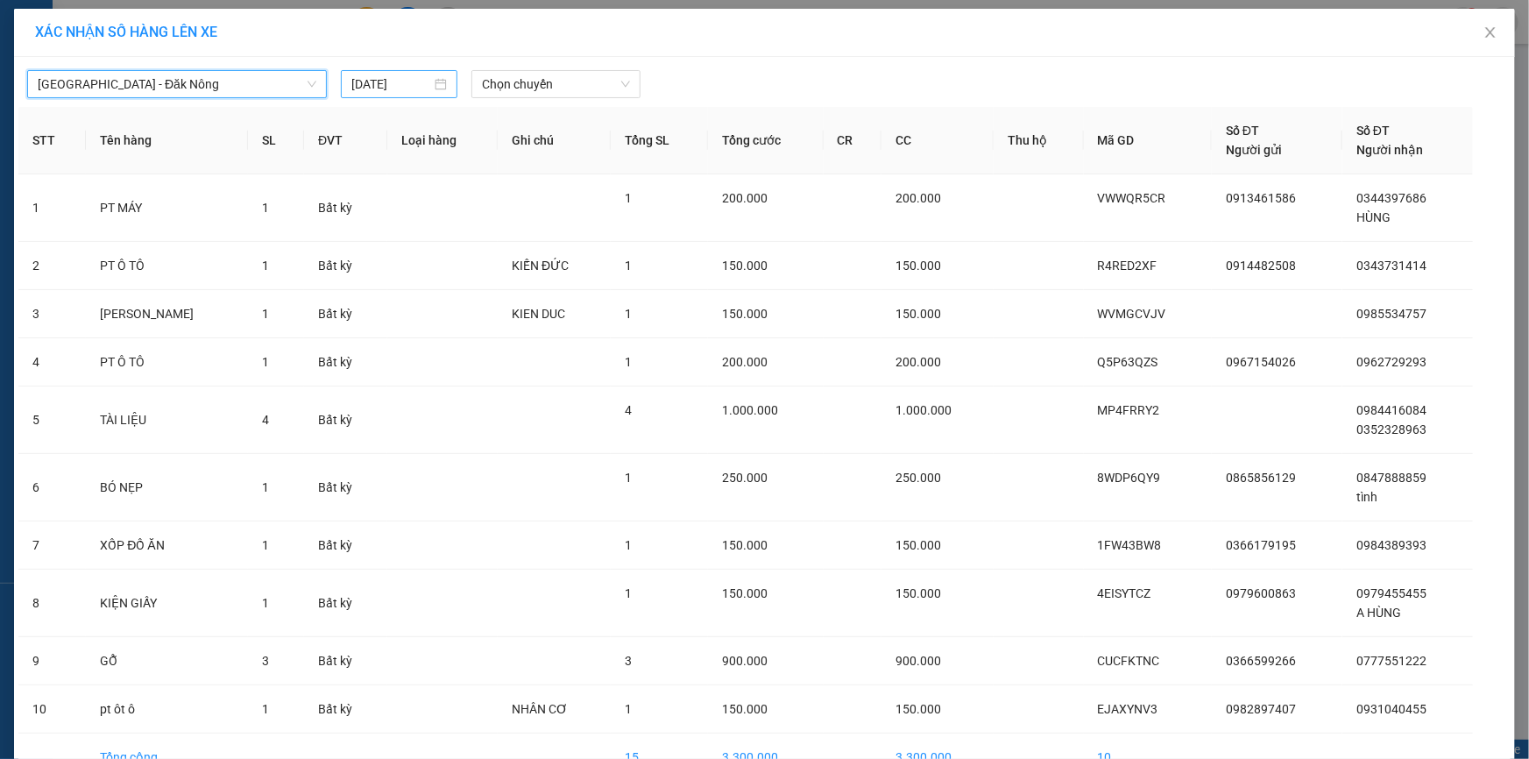
click at [372, 76] on input "[DATE]" at bounding box center [391, 84] width 80 height 19
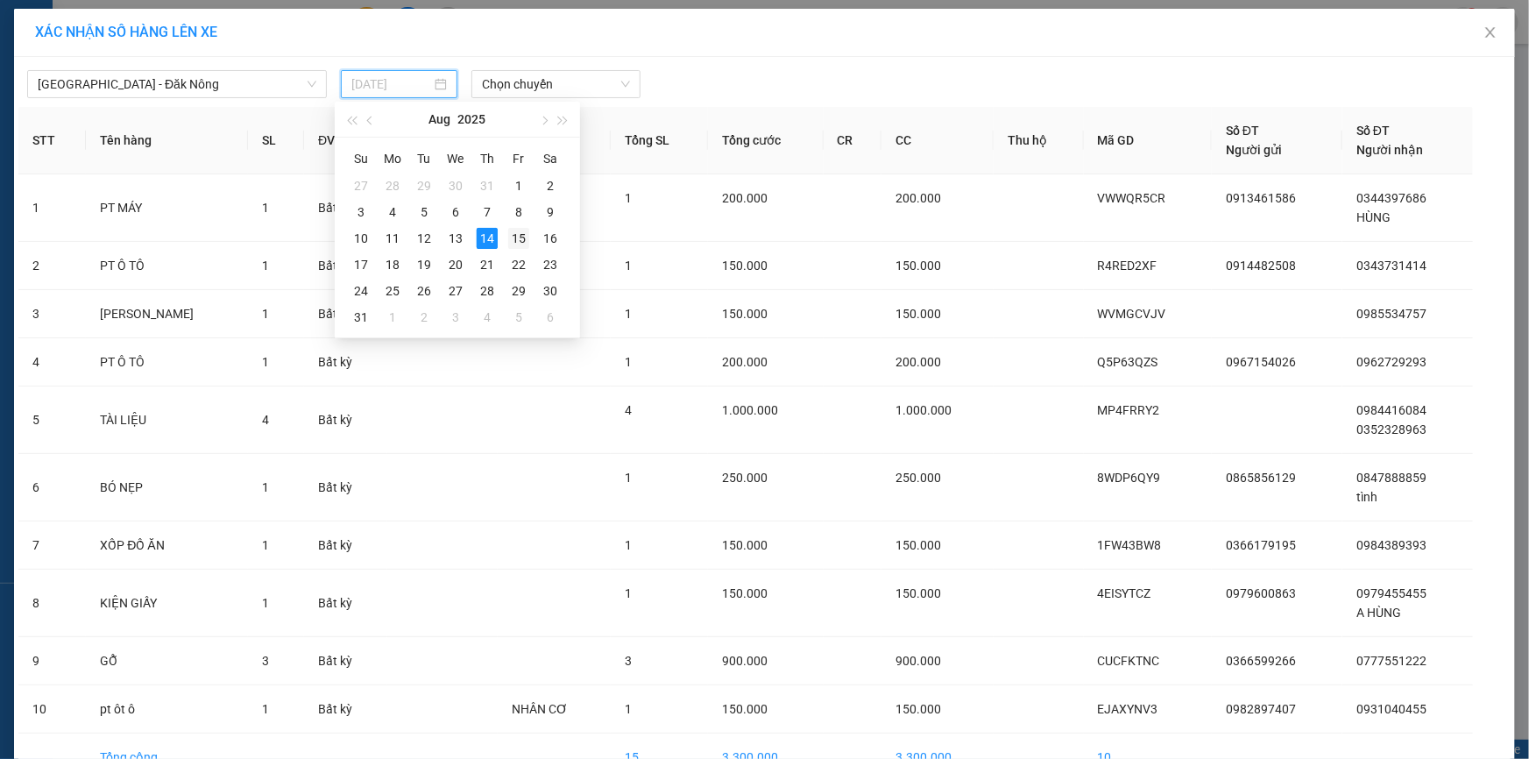
click at [512, 247] on div "15" at bounding box center [518, 238] width 21 height 21
type input "[DATE]"
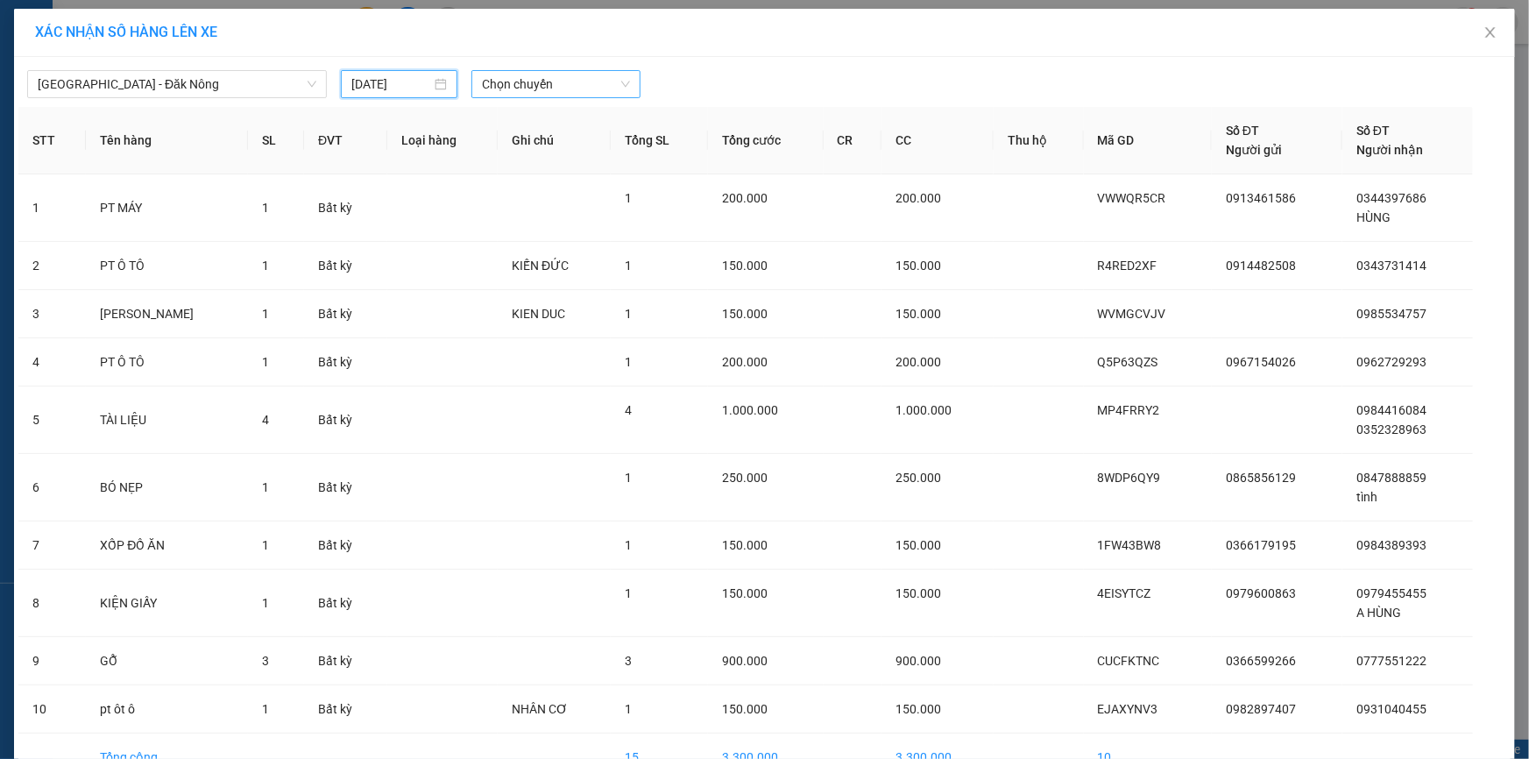
click at [531, 93] on span "Chọn chuyến" at bounding box center [556, 84] width 148 height 26
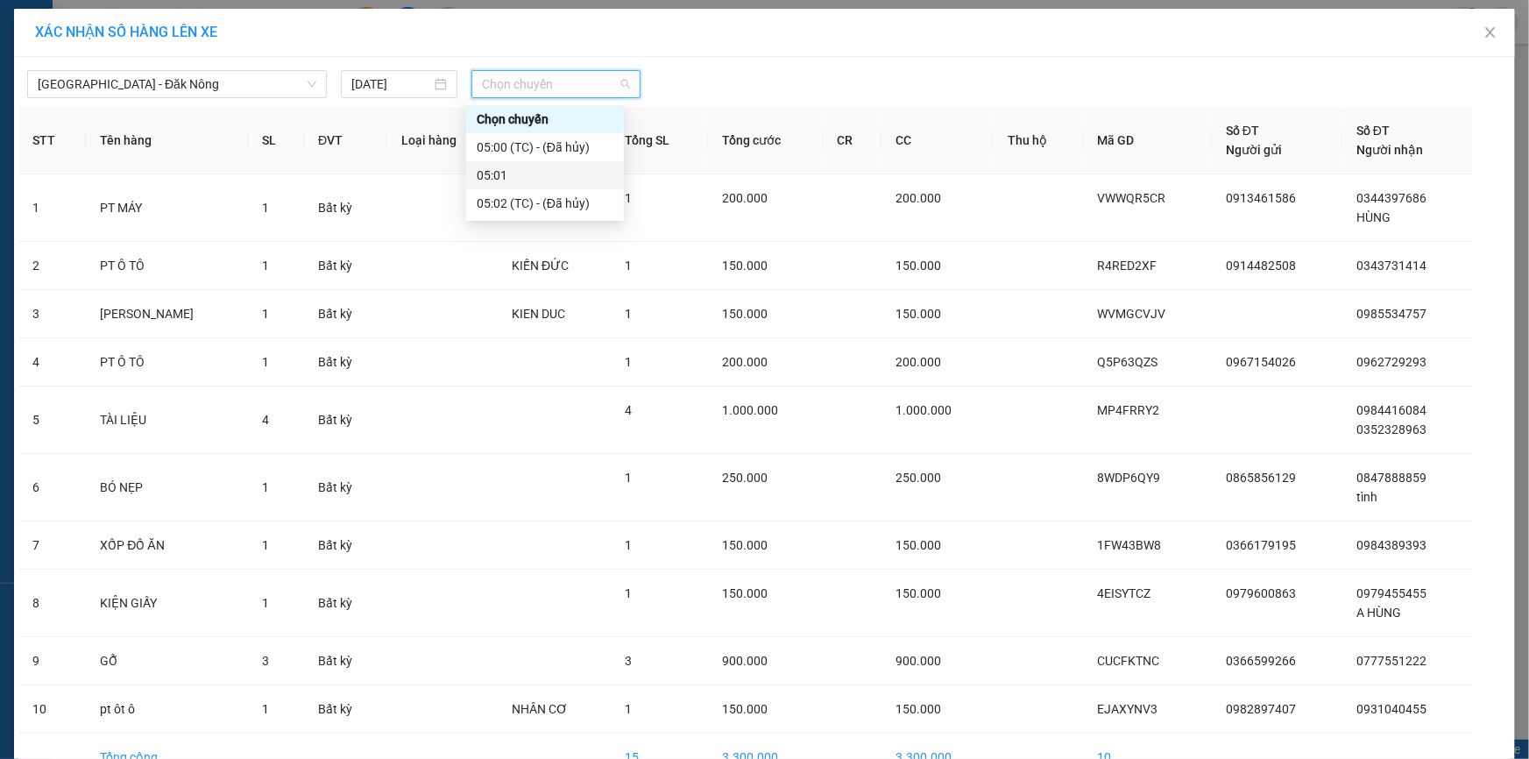
click at [540, 175] on div "05:01" at bounding box center [545, 175] width 137 height 19
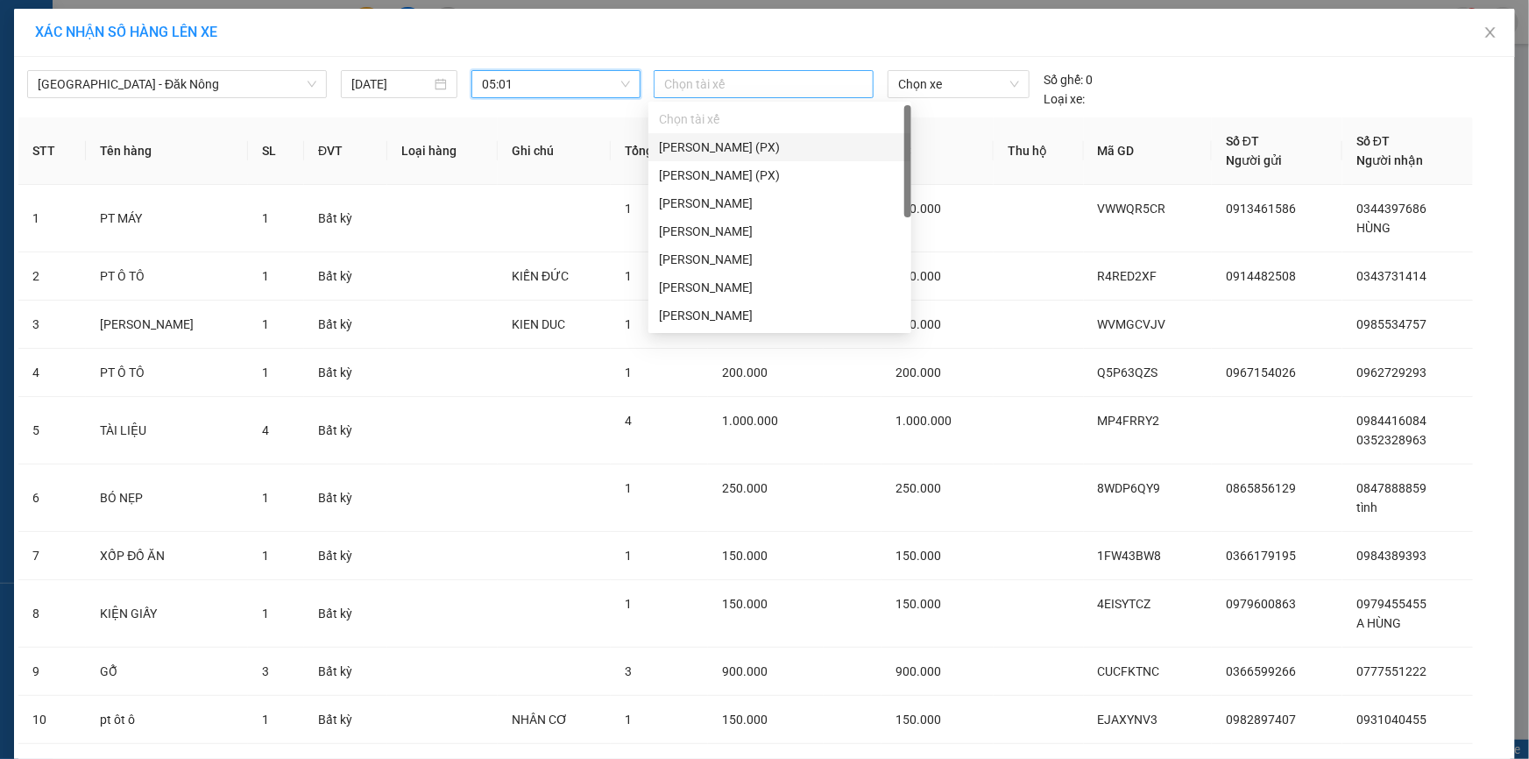
click at [745, 74] on div at bounding box center [763, 84] width 211 height 21
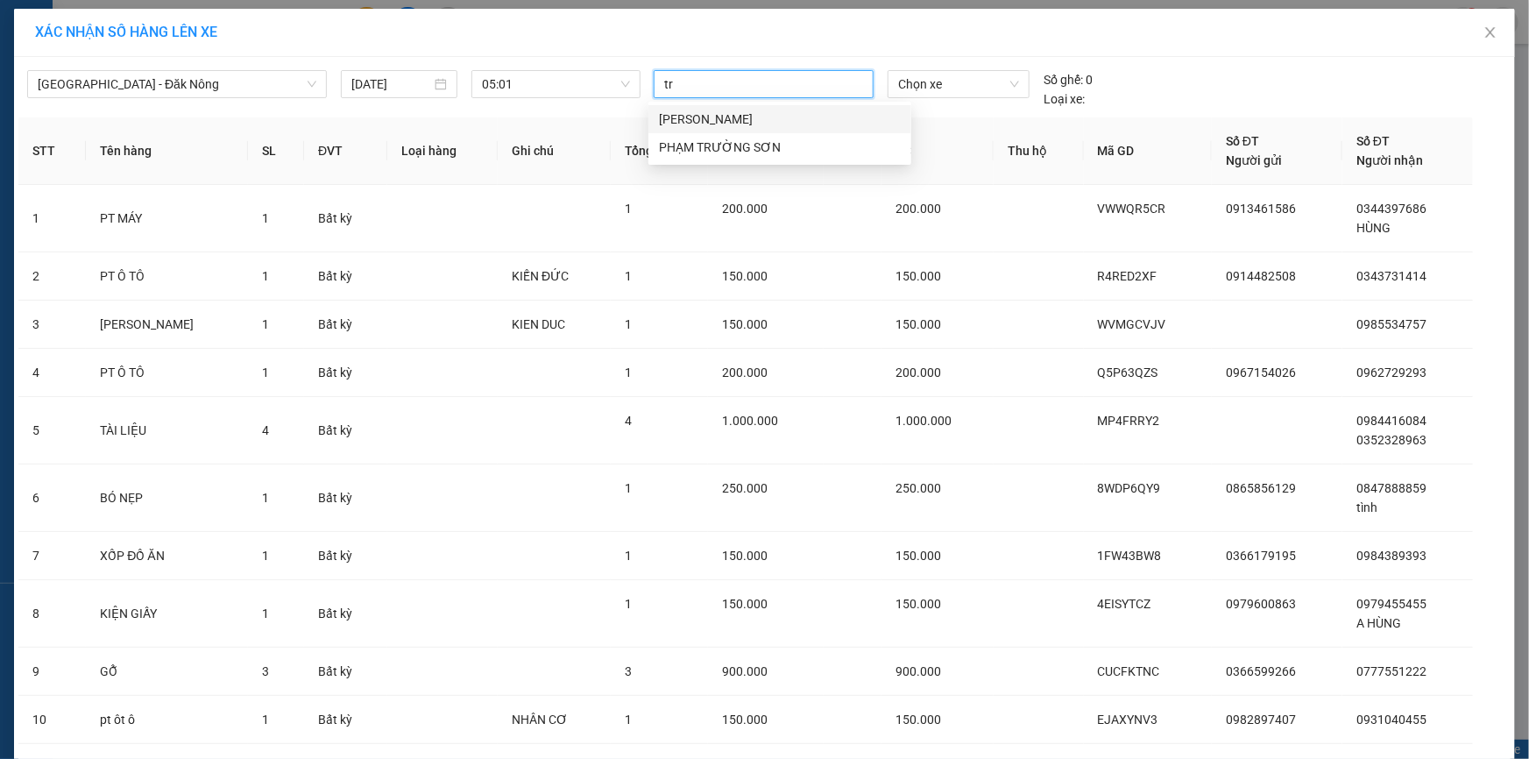
type input "tru"
click at [745, 128] on div "[PERSON_NAME]" at bounding box center [780, 119] width 263 height 28
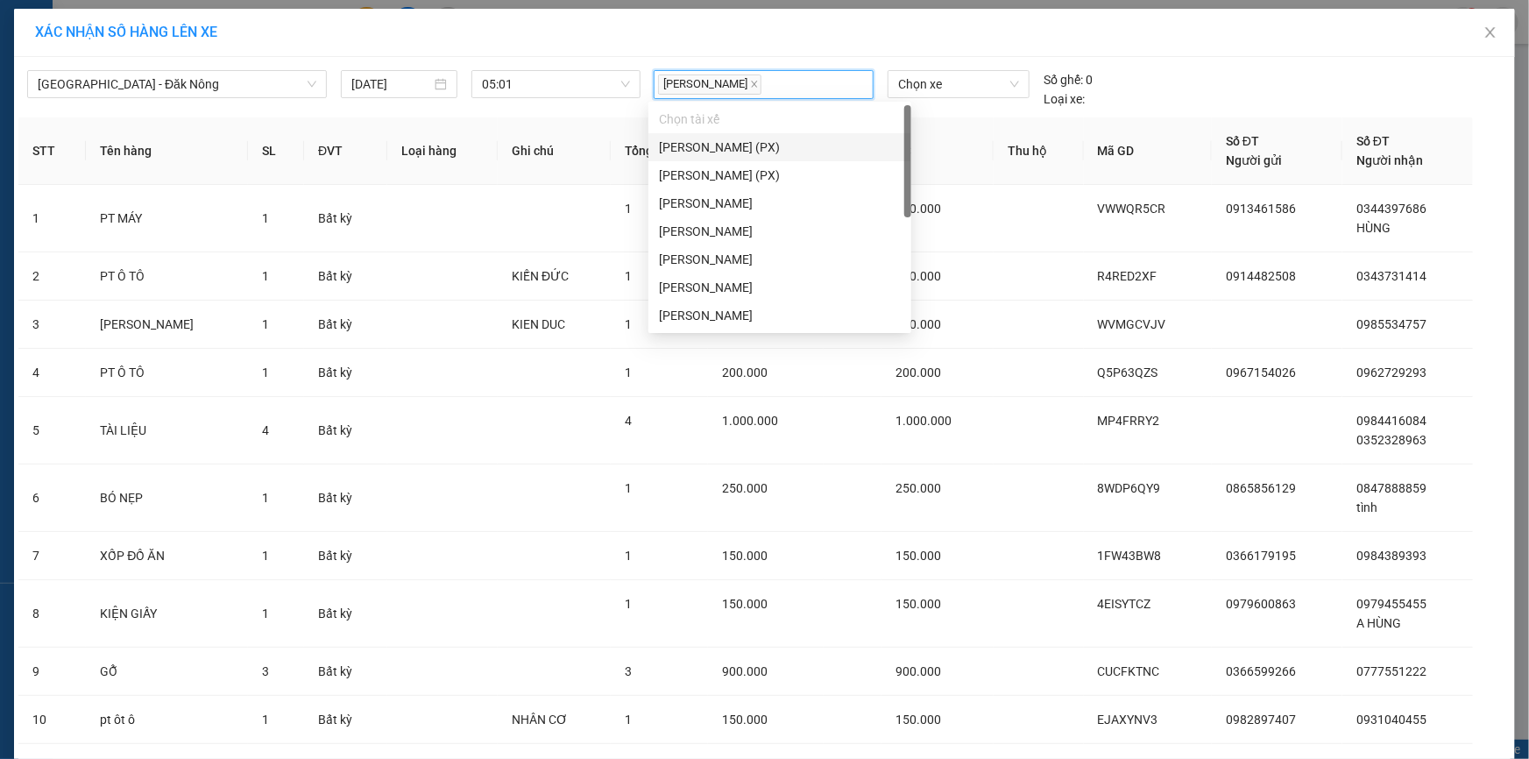
type input "s"
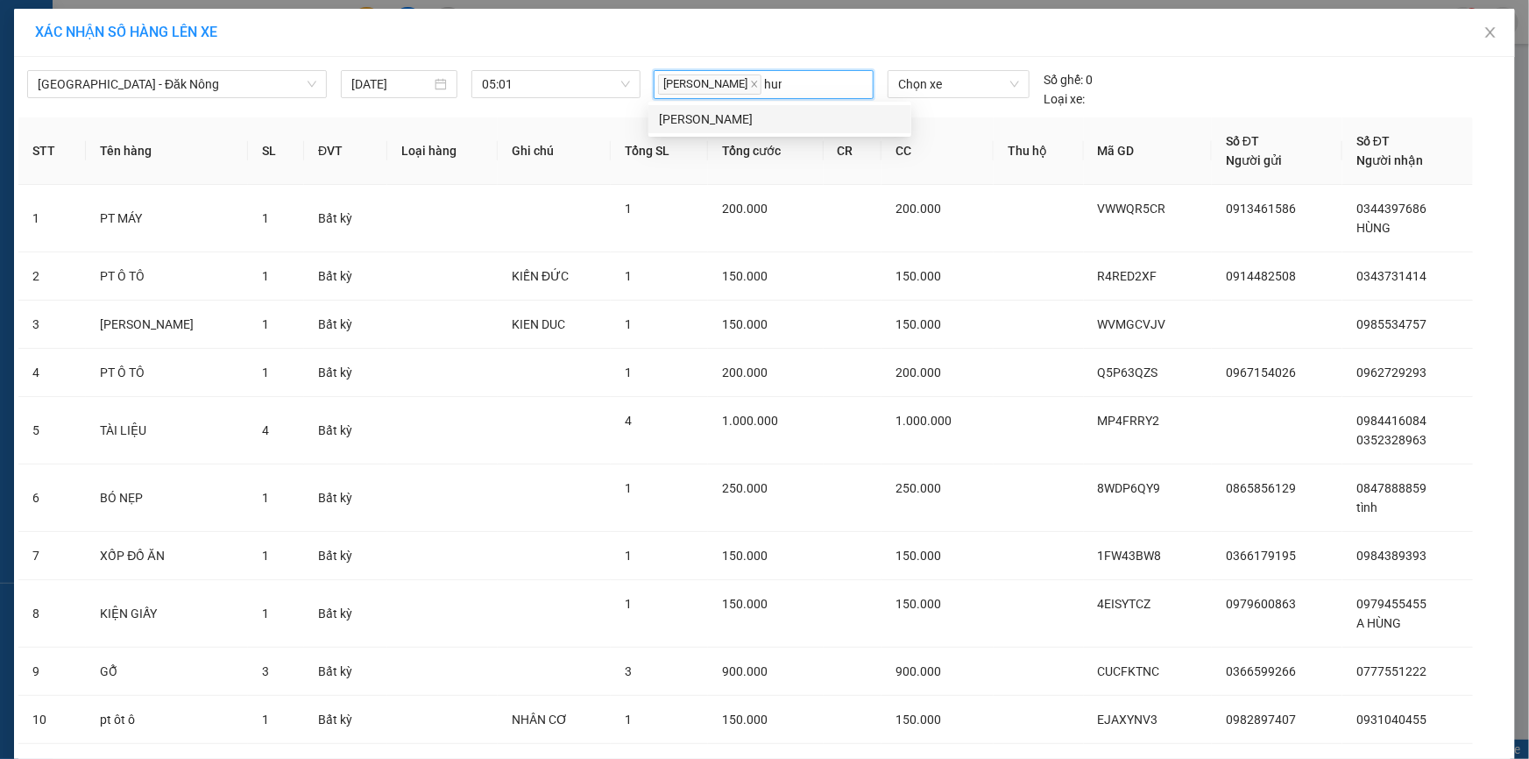
type input "hung"
click at [789, 107] on div "[PERSON_NAME]" at bounding box center [780, 119] width 263 height 28
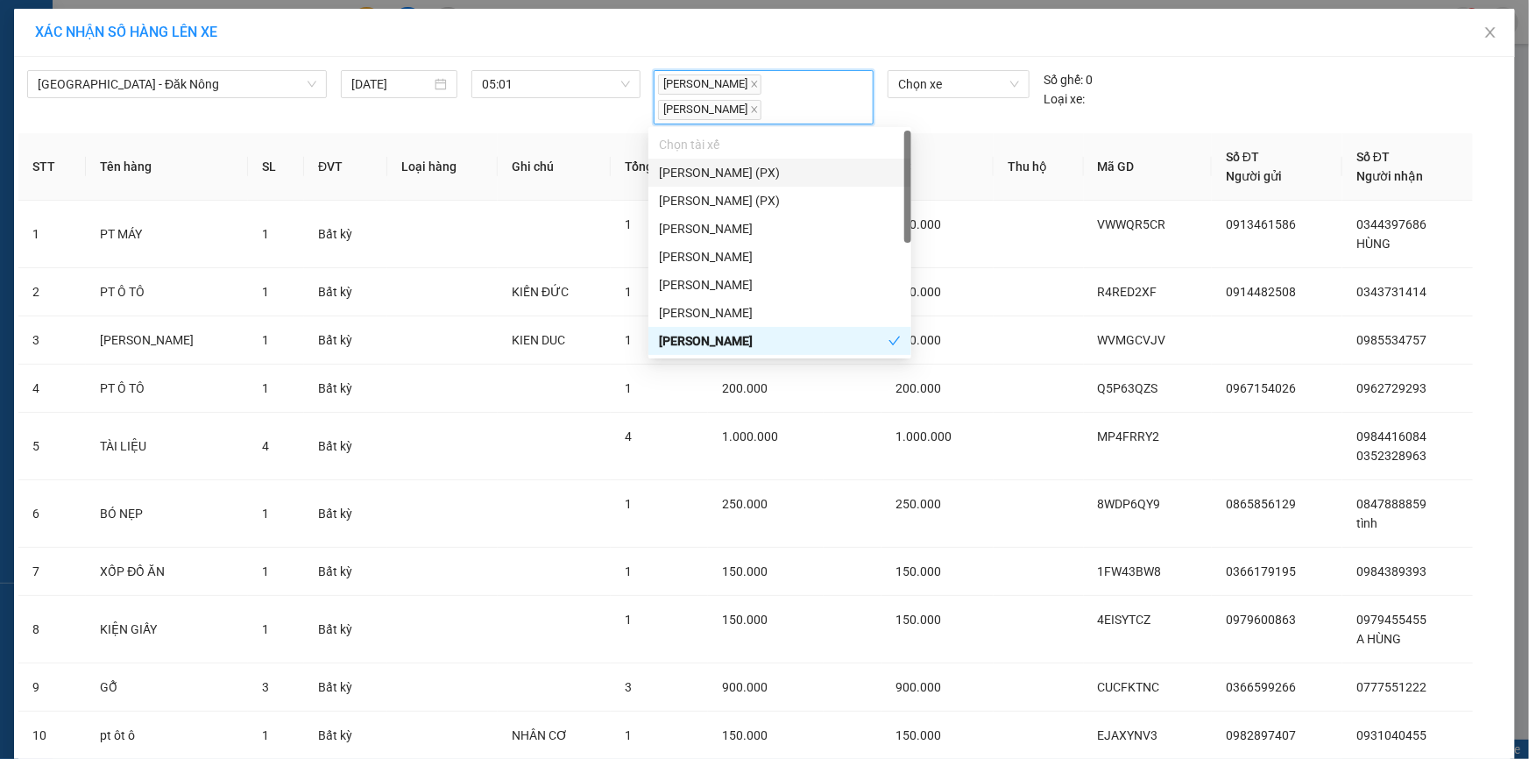
click at [926, 54] on div "XÁC NHẬN SỐ HÀNG LÊN XE" at bounding box center [764, 33] width 1501 height 48
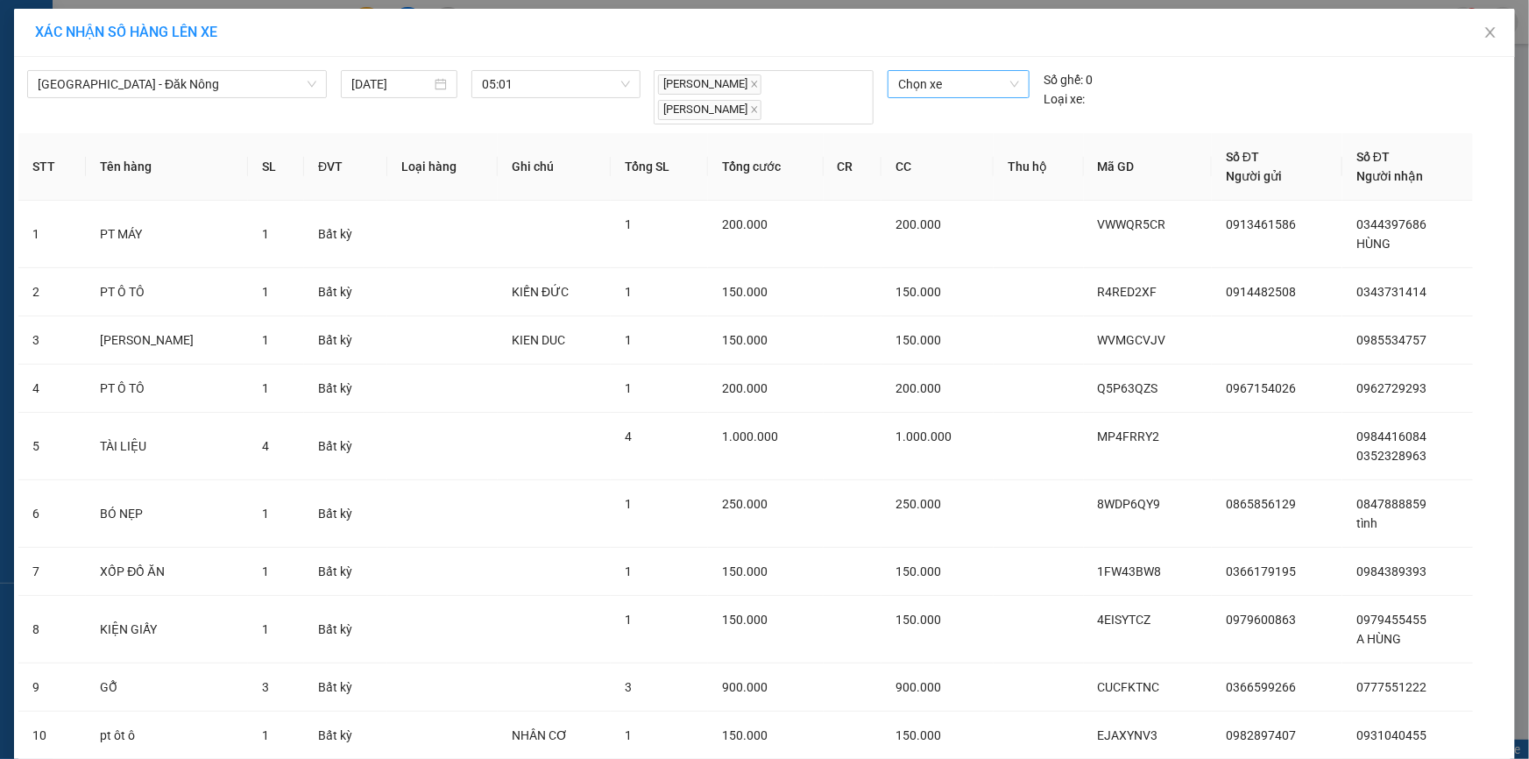
click at [935, 71] on span "Chọn xe" at bounding box center [958, 84] width 121 height 26
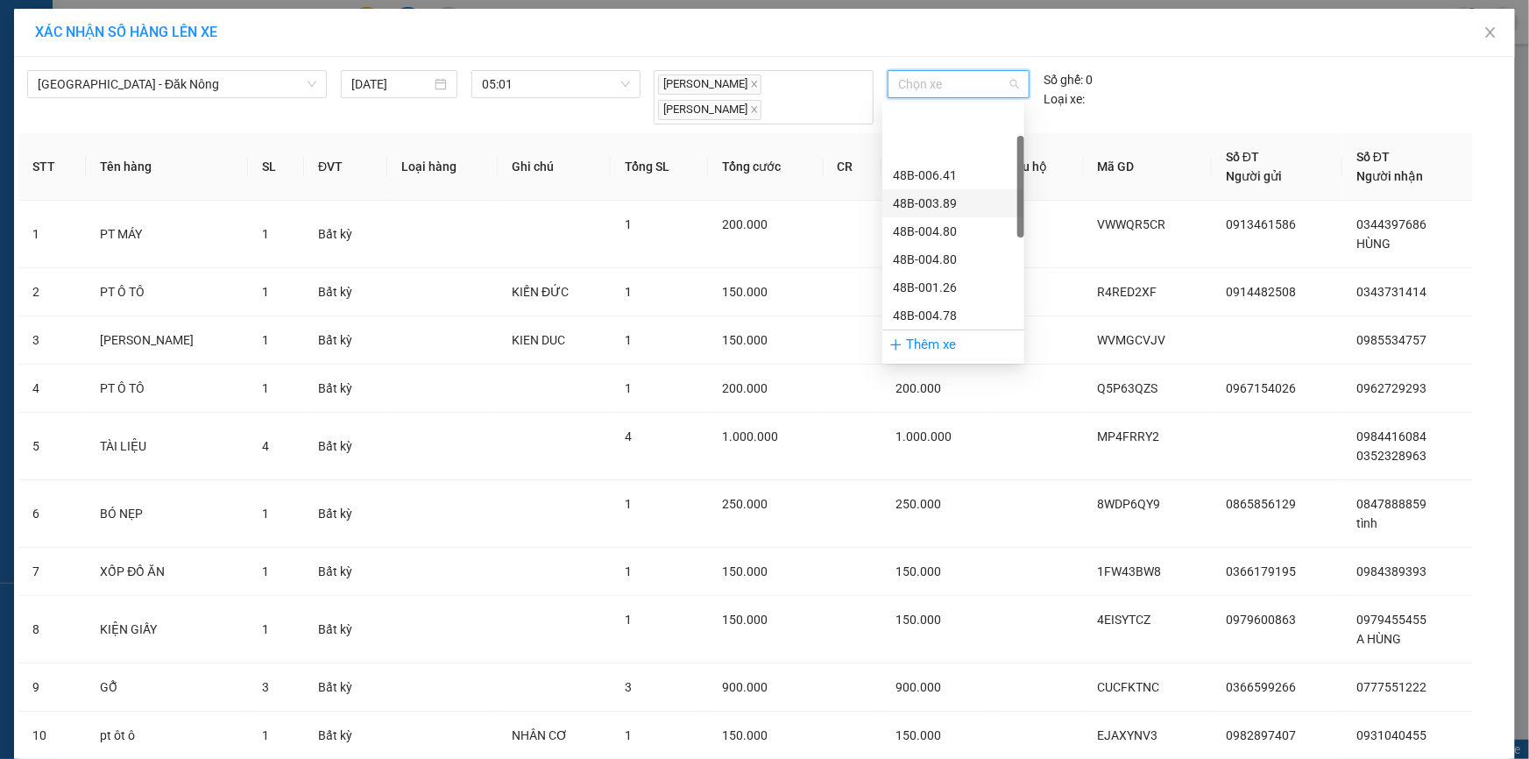
scroll to position [386, 0]
click at [976, 297] on div "48H-026.21" at bounding box center [953, 294] width 121 height 19
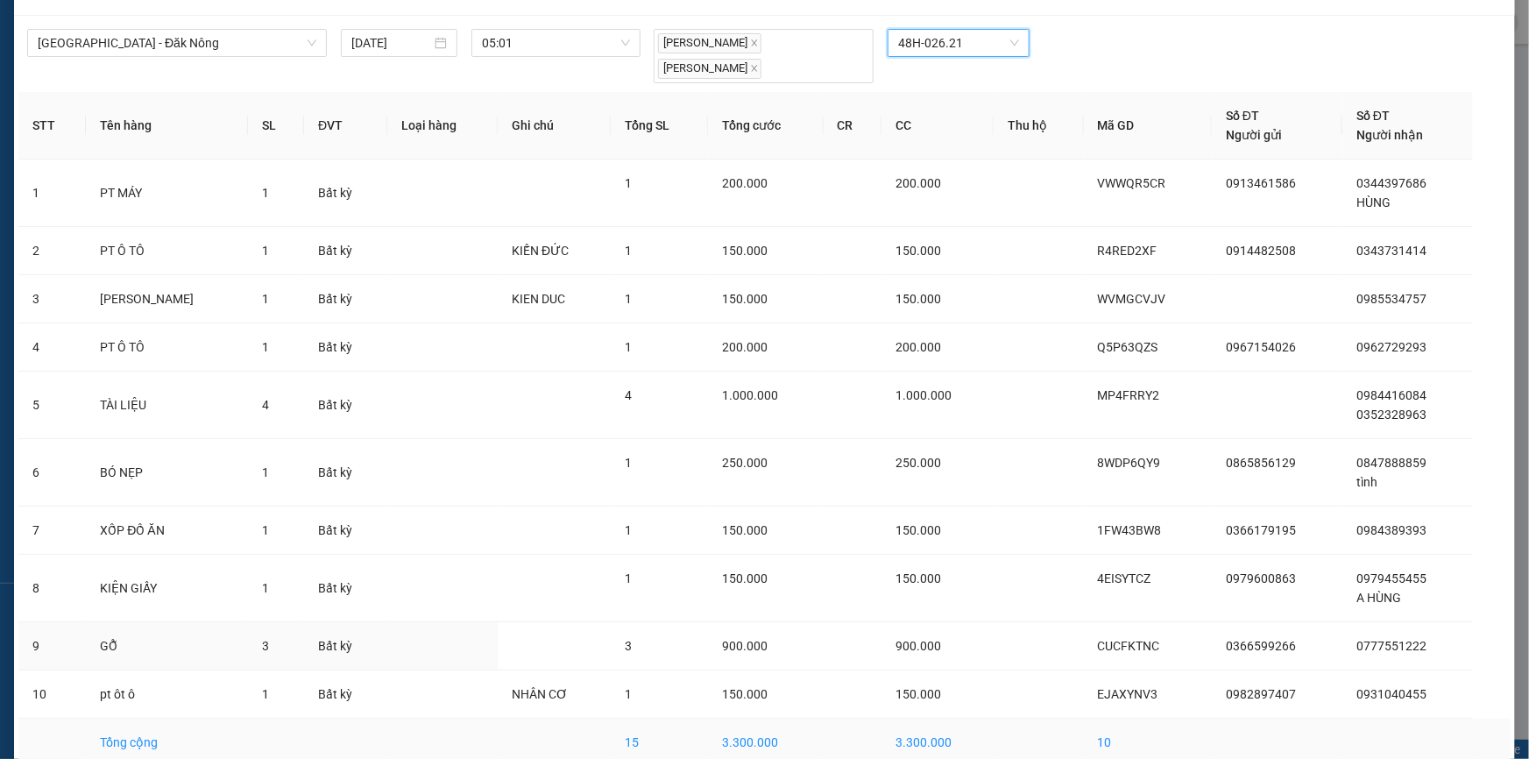
scroll to position [126, 0]
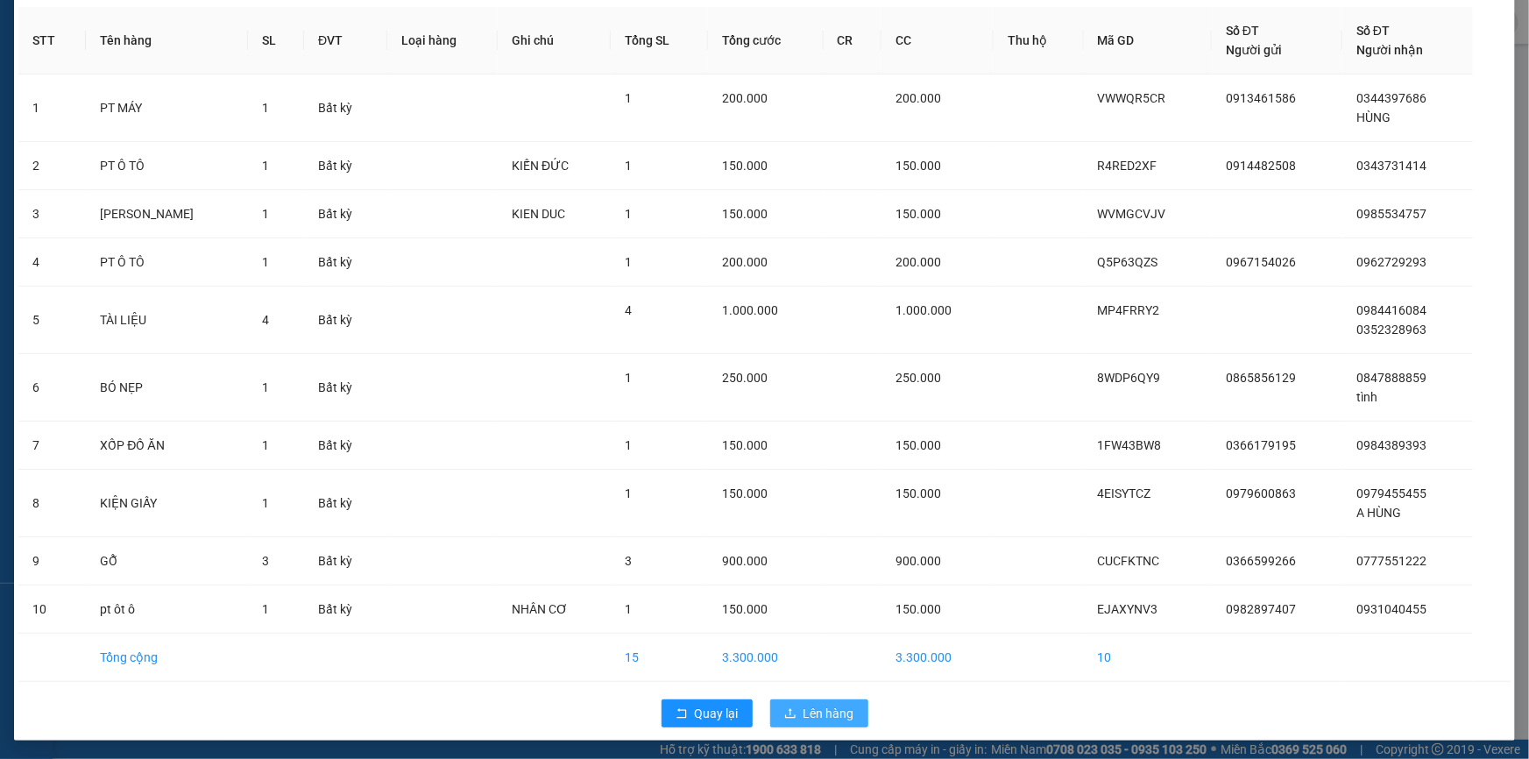
click at [796, 701] on button "Lên hàng" at bounding box center [819, 713] width 98 height 28
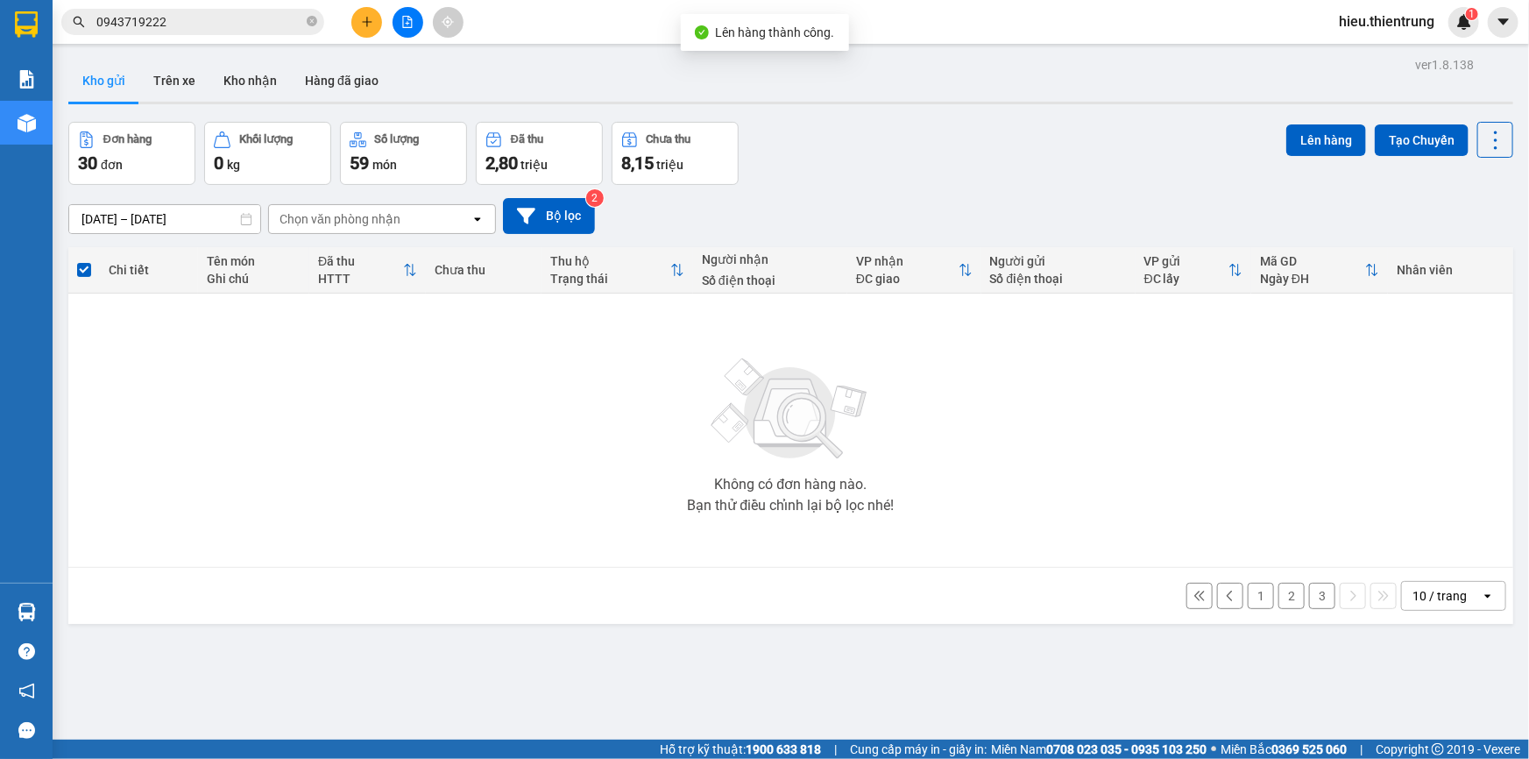
drag, startPoint x: 1238, startPoint y: 606, endPoint x: 1246, endPoint y: 602, distance: 9.4
click at [1248, 605] on button "1" at bounding box center [1261, 596] width 26 height 26
click at [1248, 602] on button "1" at bounding box center [1261, 596] width 26 height 26
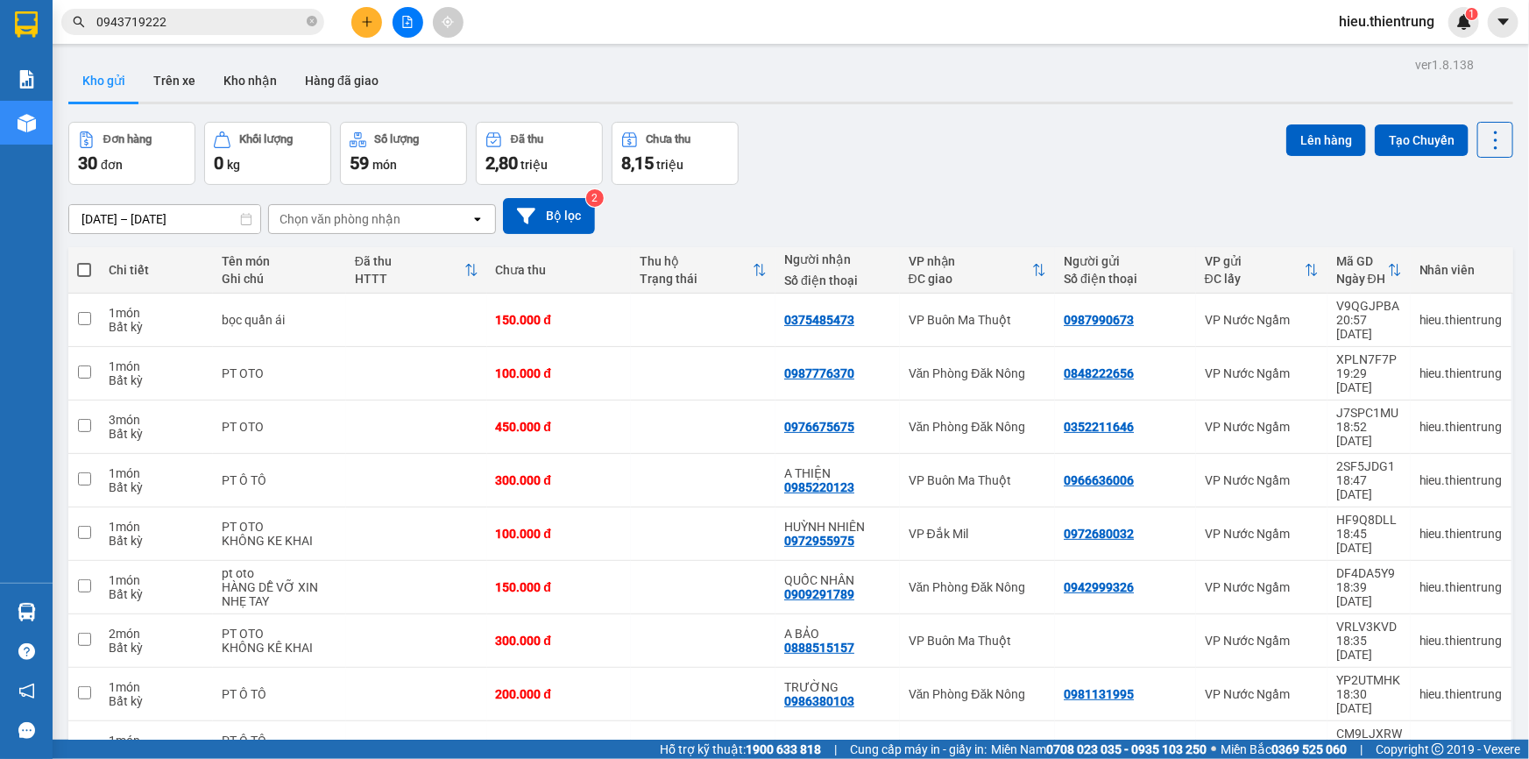
drag, startPoint x: 82, startPoint y: 268, endPoint x: 90, endPoint y: 272, distance: 9.4
click at [82, 269] on span at bounding box center [84, 270] width 14 height 14
click at [84, 261] on input "checkbox" at bounding box center [84, 261] width 0 height 0
checkbox input "true"
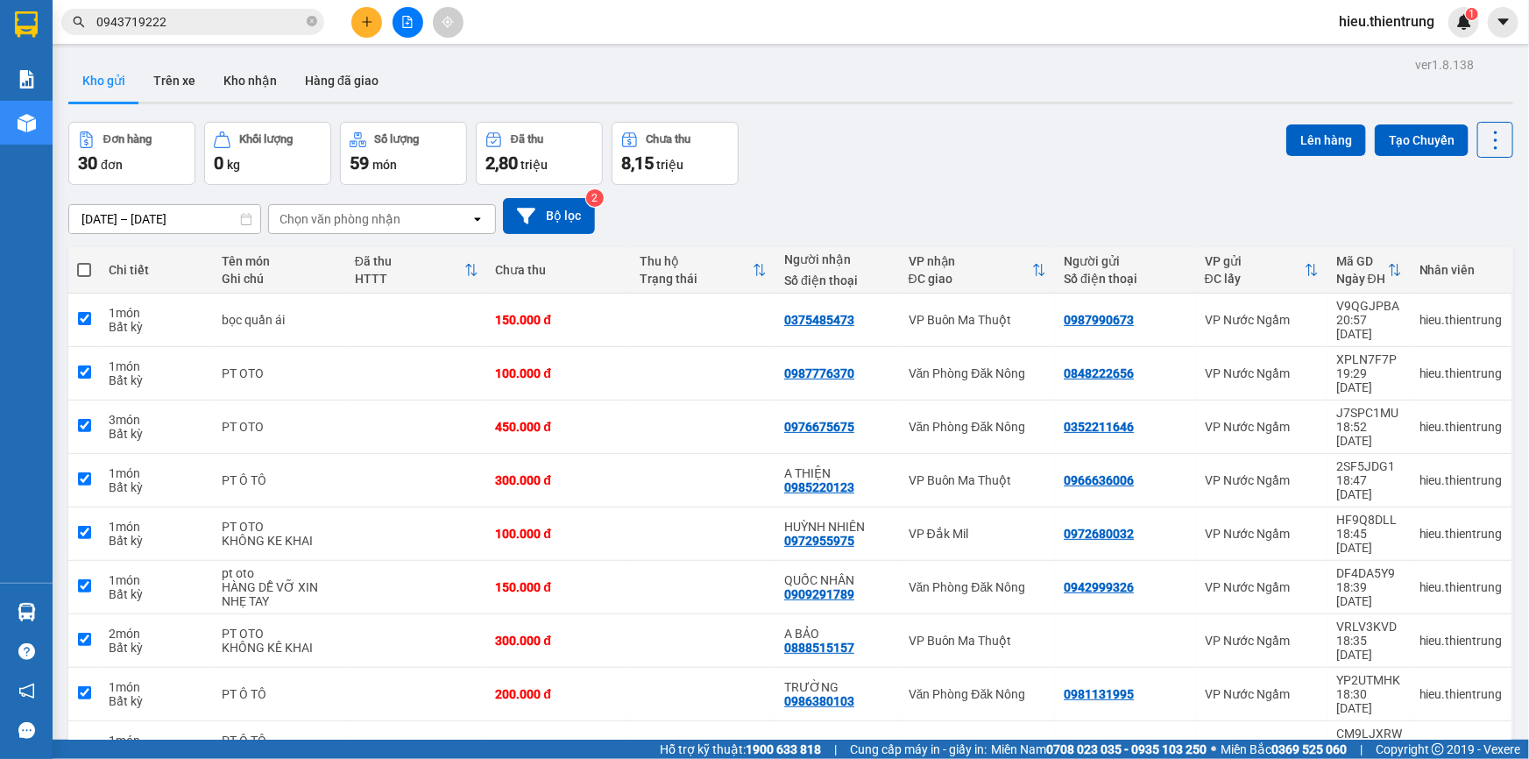
checkbox input "true"
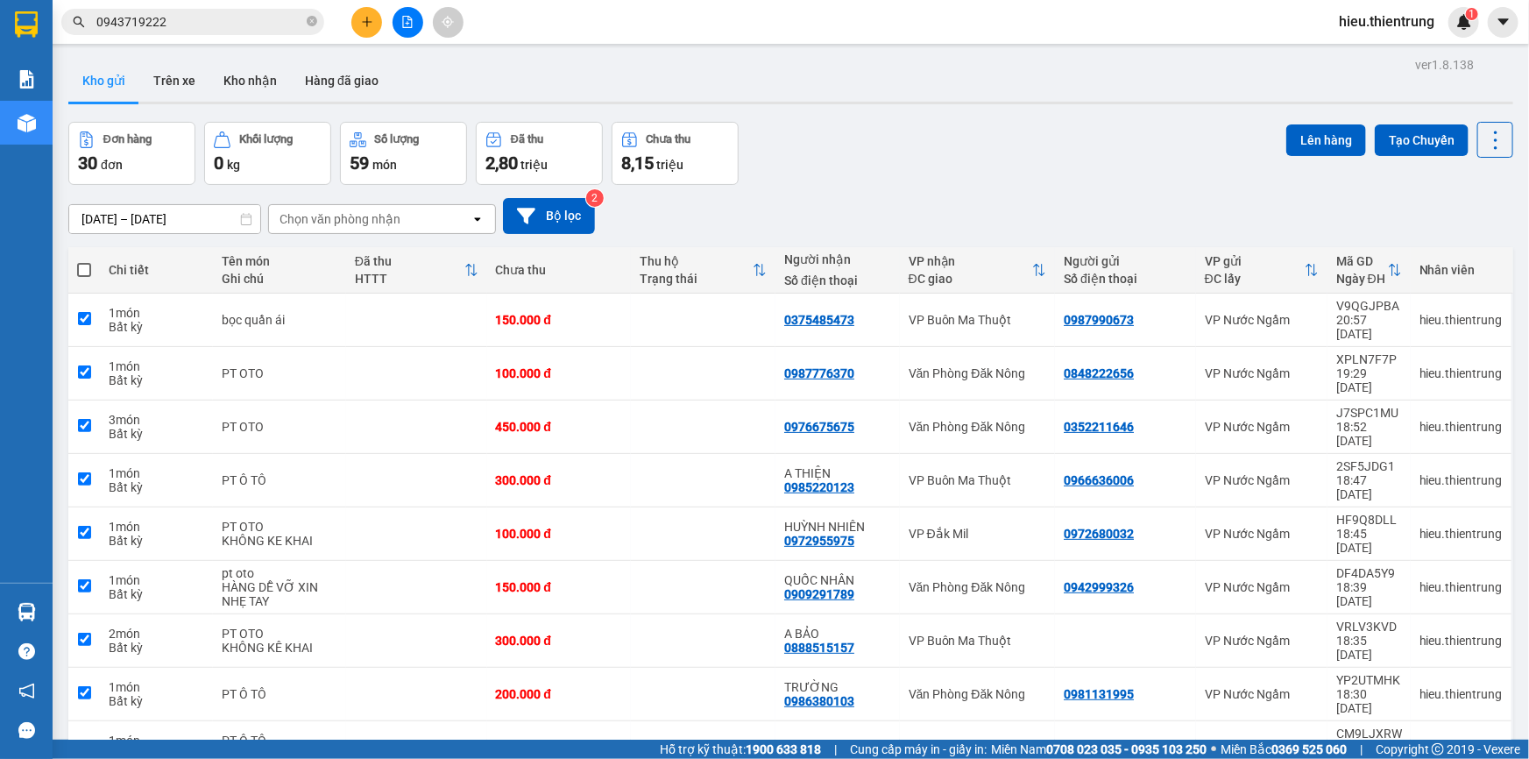
checkbox input "true"
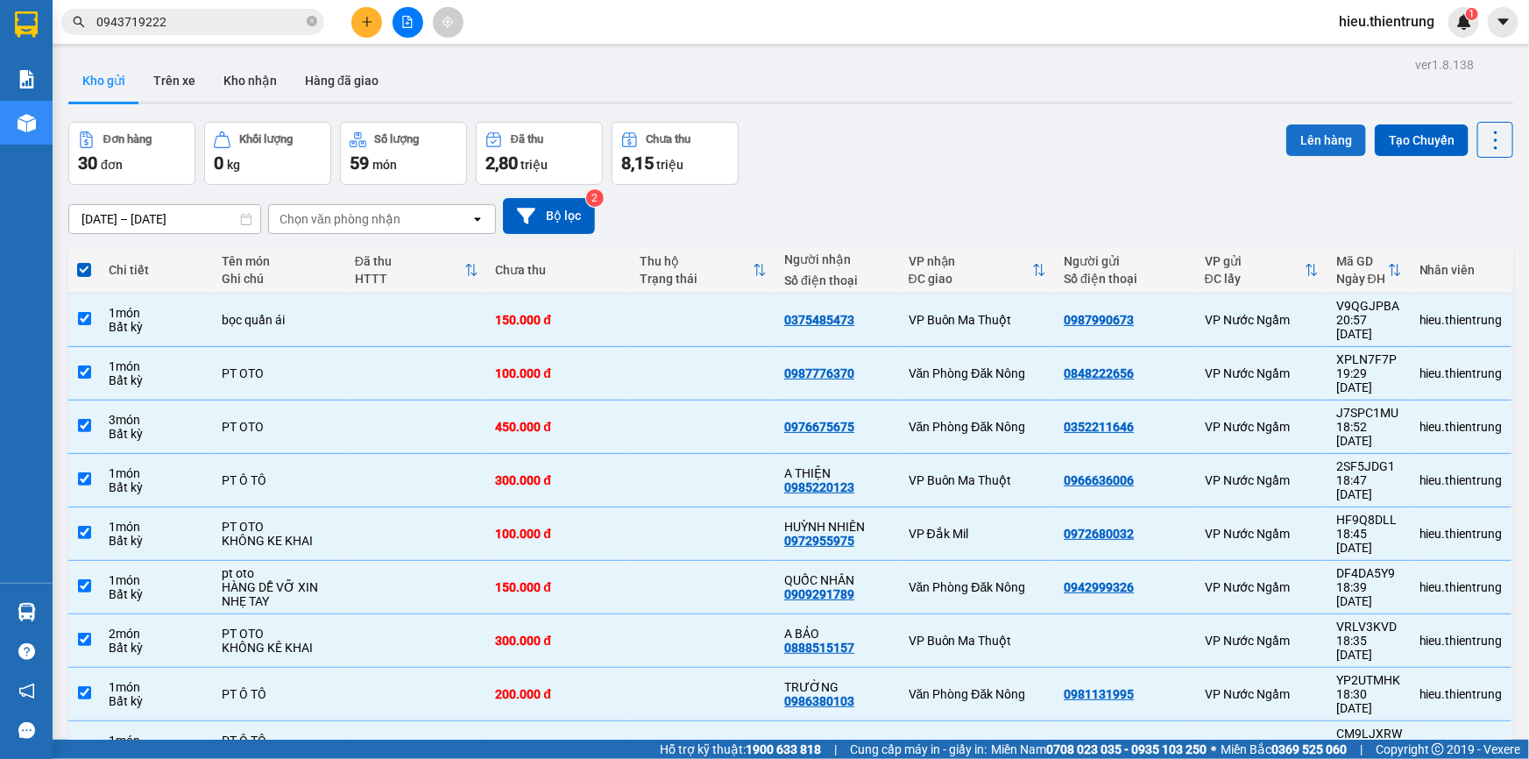
click at [1338, 138] on button "Lên hàng" at bounding box center [1327, 140] width 80 height 32
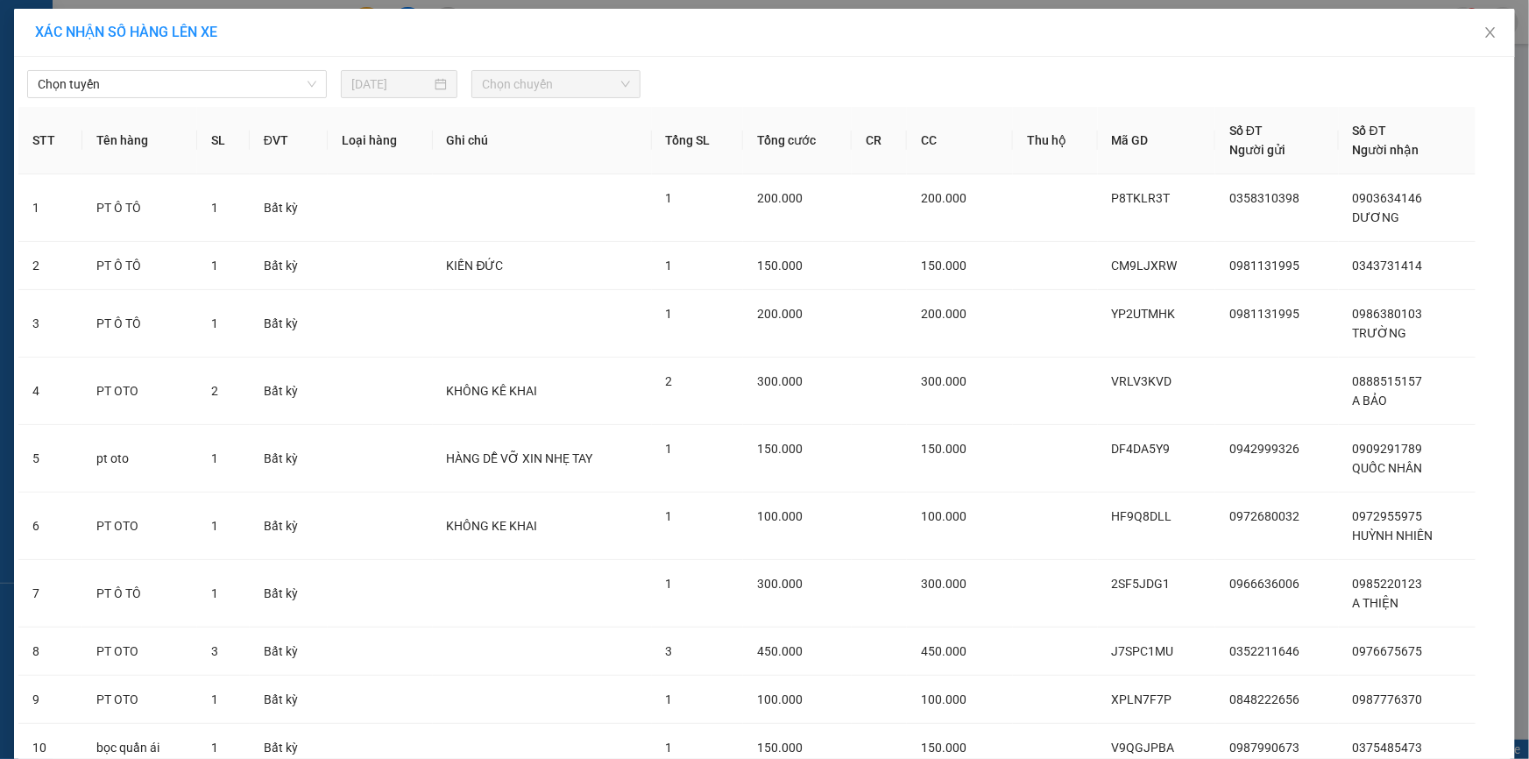
click at [209, 66] on div "Chọn tuyến [DATE] Chọn chuyến" at bounding box center [764, 79] width 1493 height 37
click at [206, 82] on span "Chọn tuyến" at bounding box center [177, 84] width 279 height 26
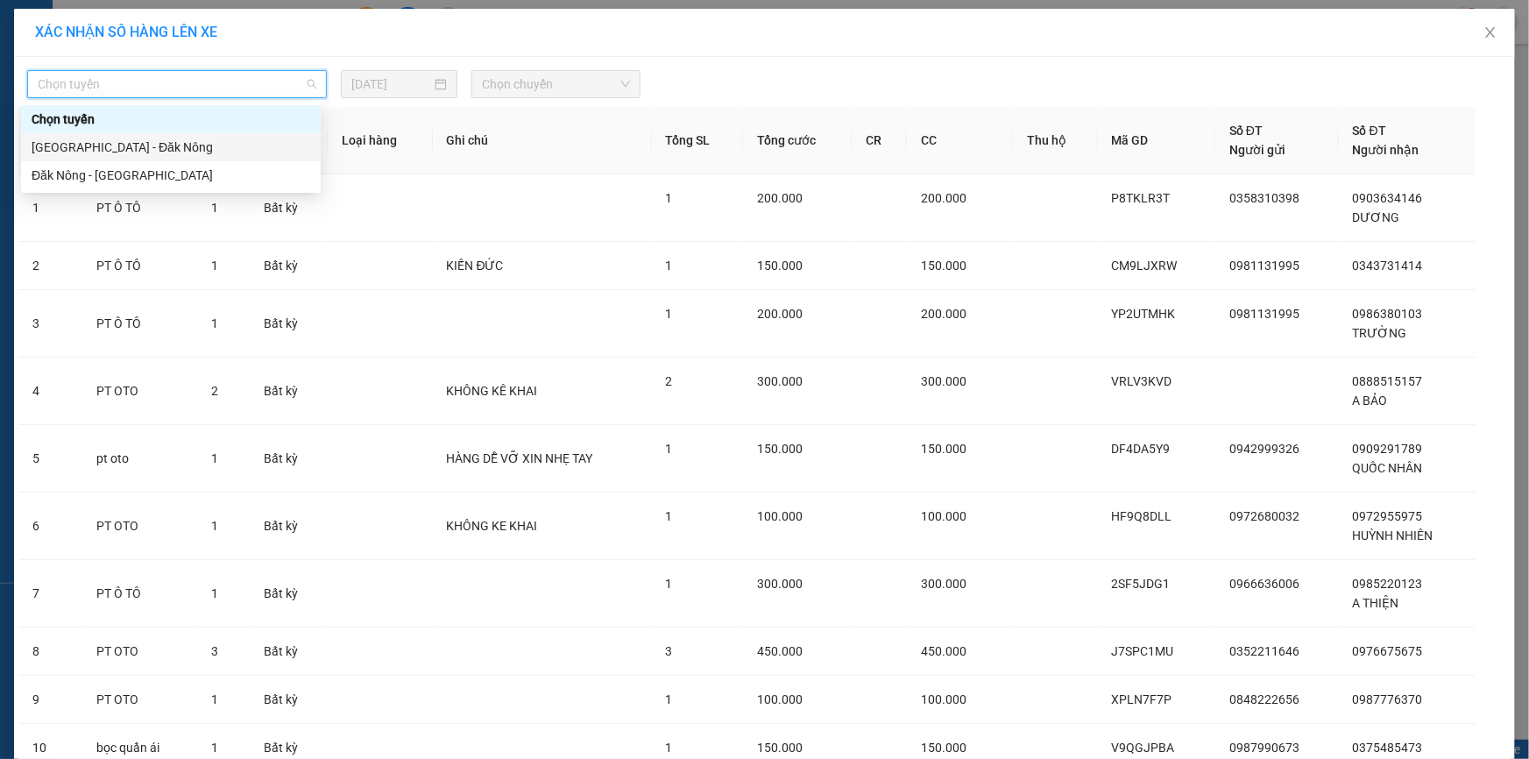
click at [141, 145] on div "[GEOGRAPHIC_DATA] - Đăk Nông" at bounding box center [171, 147] width 279 height 19
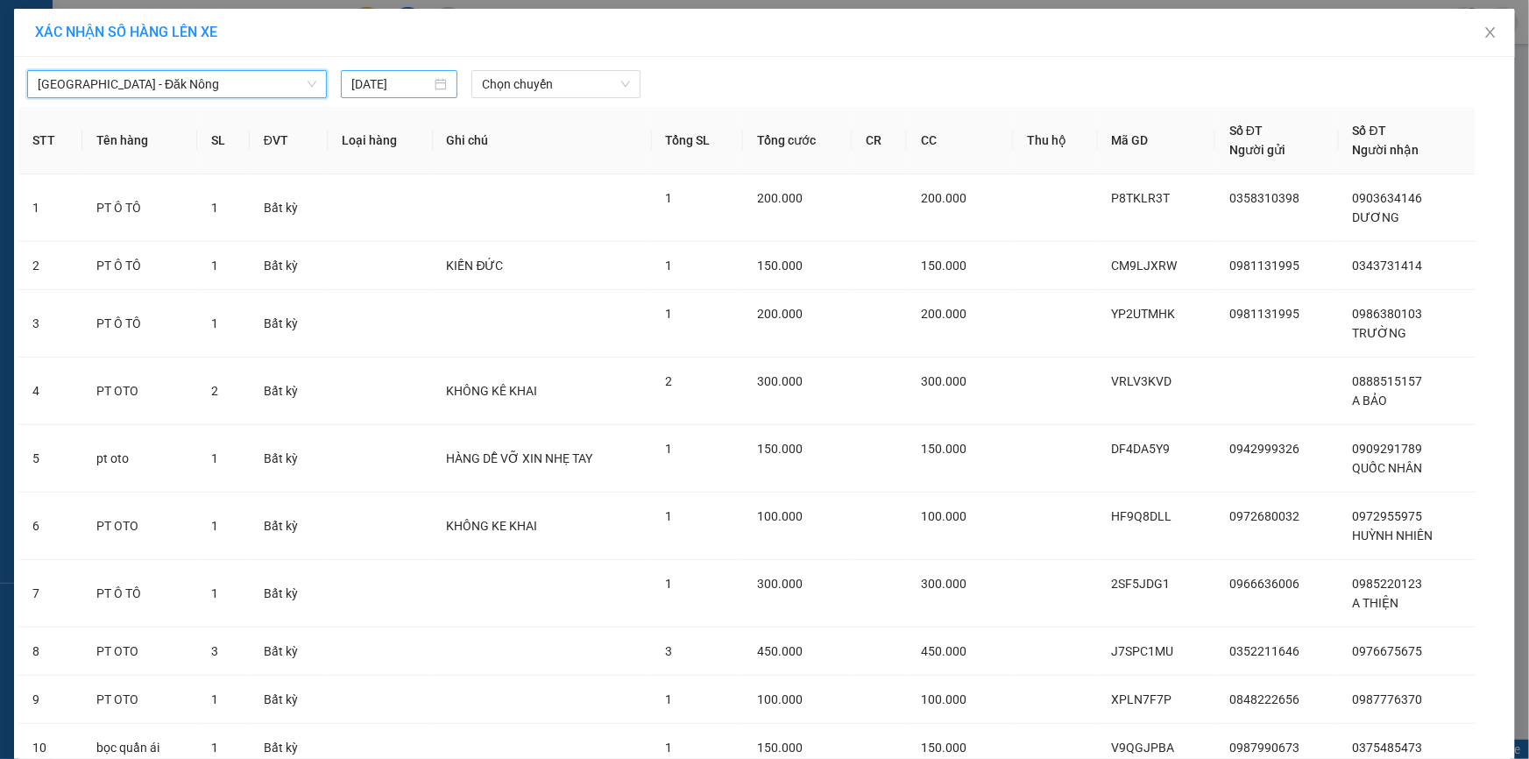
click at [372, 98] on div "[GEOGRAPHIC_DATA] - [GEOGRAPHIC_DATA] - [GEOGRAPHIC_DATA] Nông [DATE] Chọn chuy…" at bounding box center [764, 468] width 1501 height 822
click at [394, 83] on input "[DATE]" at bounding box center [391, 84] width 80 height 19
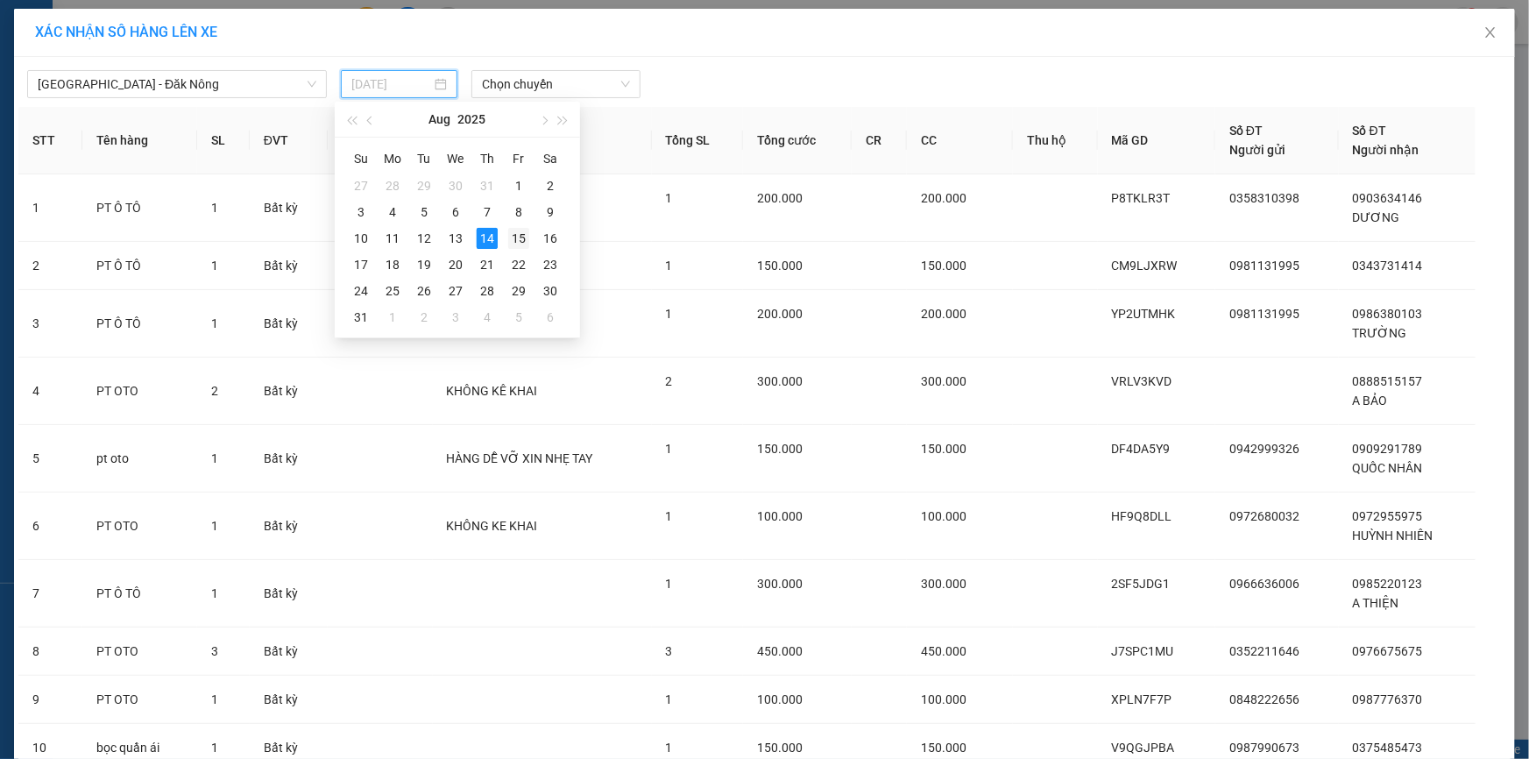
click at [529, 240] on td "15" at bounding box center [519, 238] width 32 height 26
type input "[DATE]"
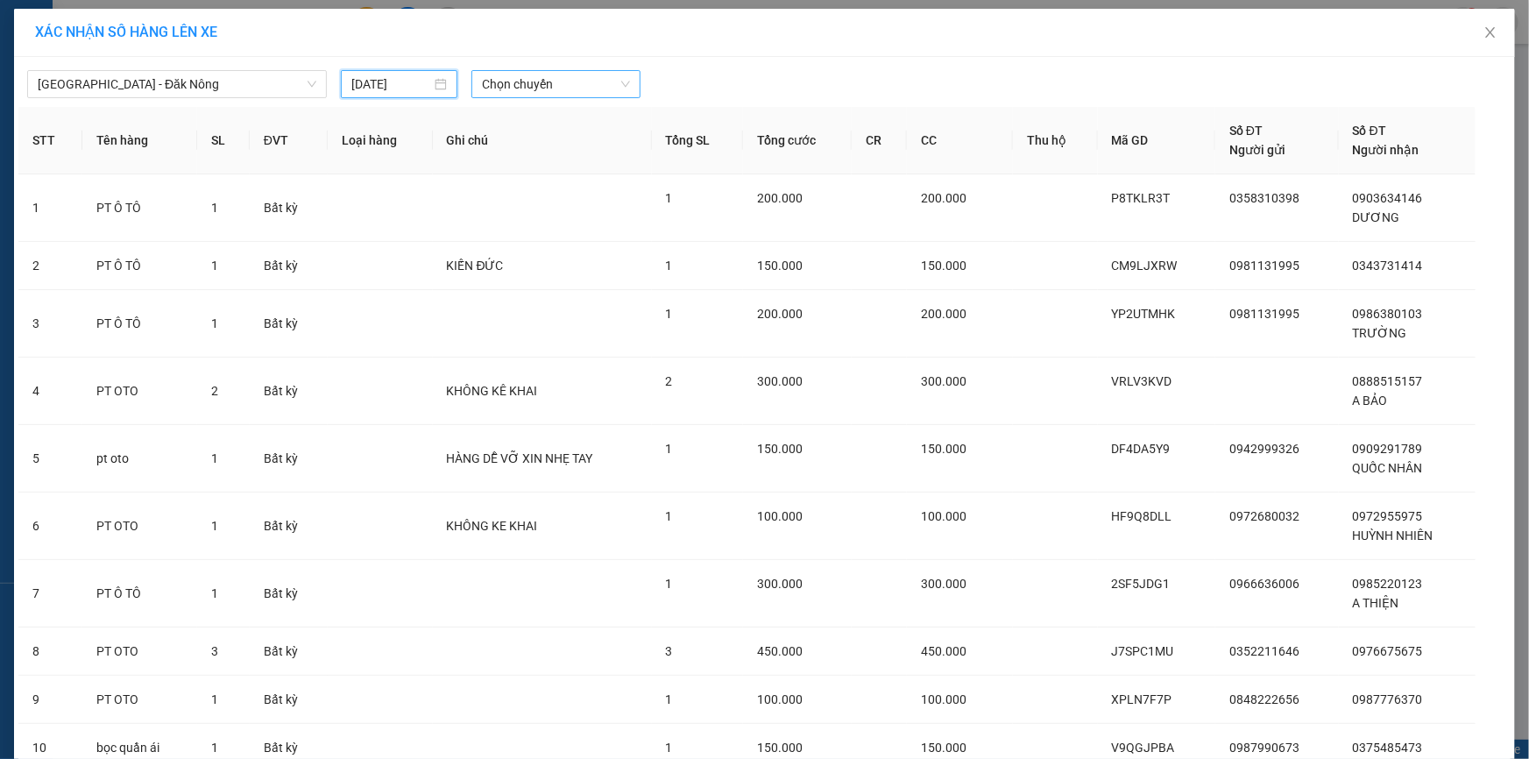
click at [515, 86] on span "Chọn chuyến" at bounding box center [556, 84] width 148 height 26
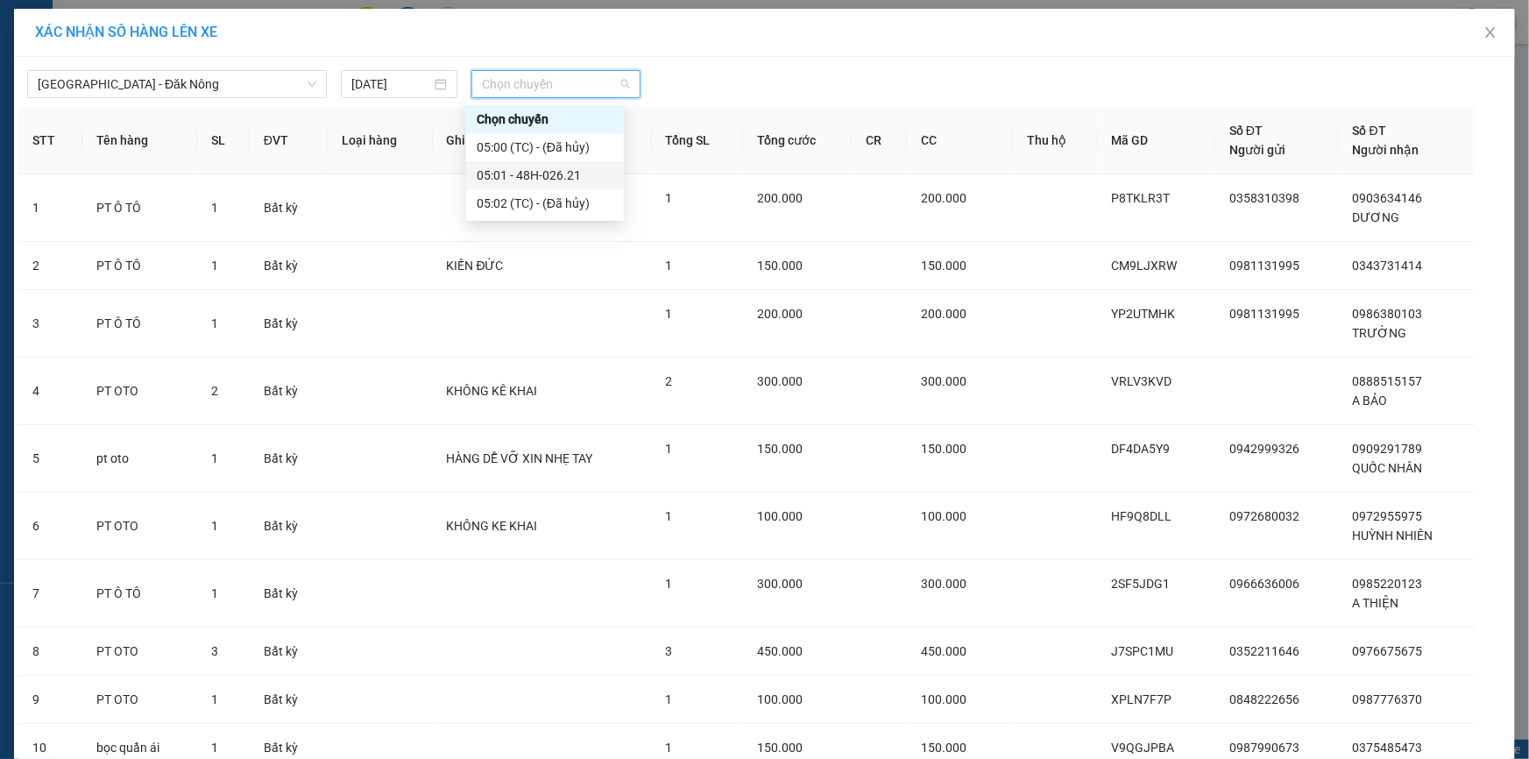
click at [538, 177] on div "05:01 - 48H-026.21" at bounding box center [545, 175] width 137 height 19
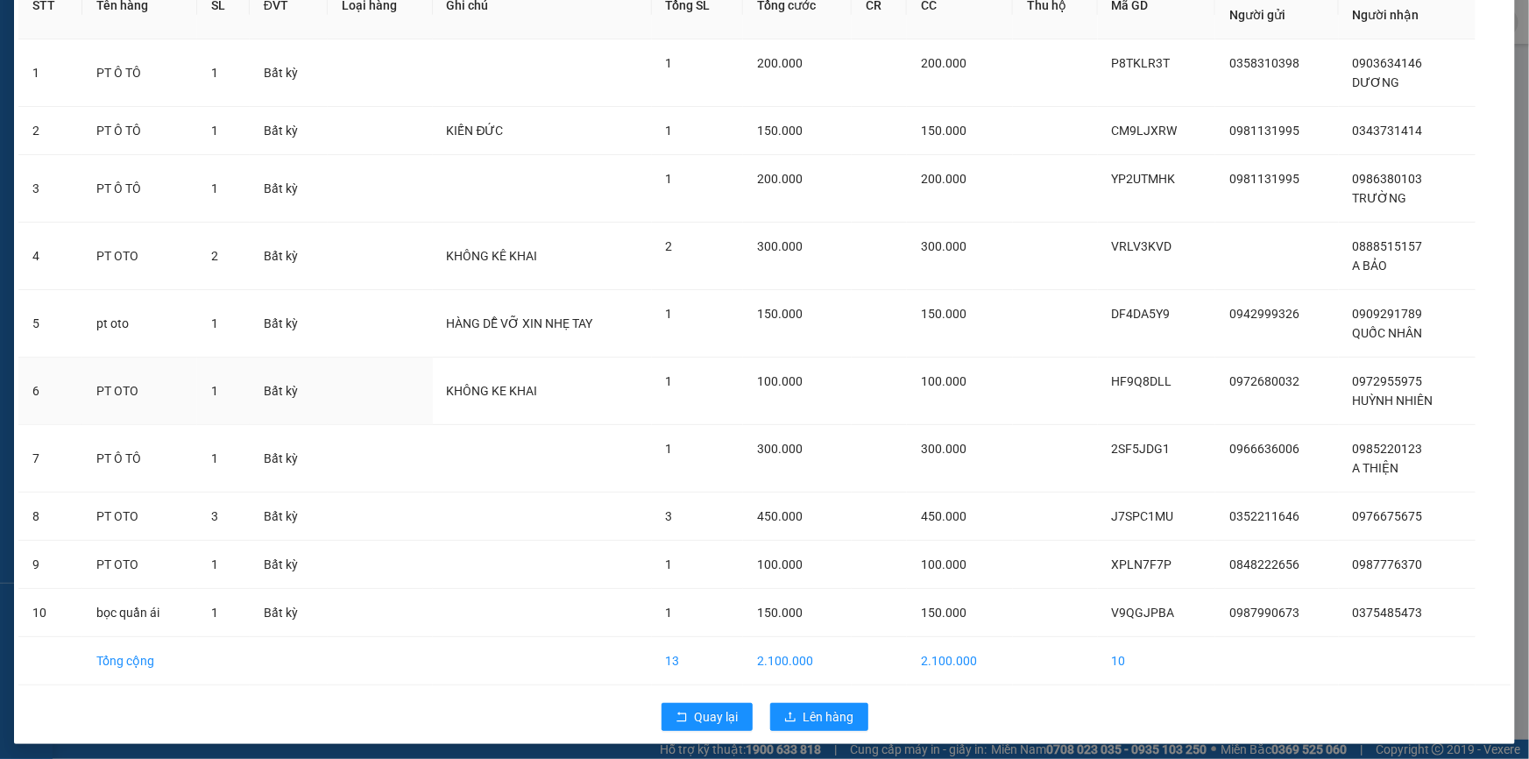
scroll to position [165, 0]
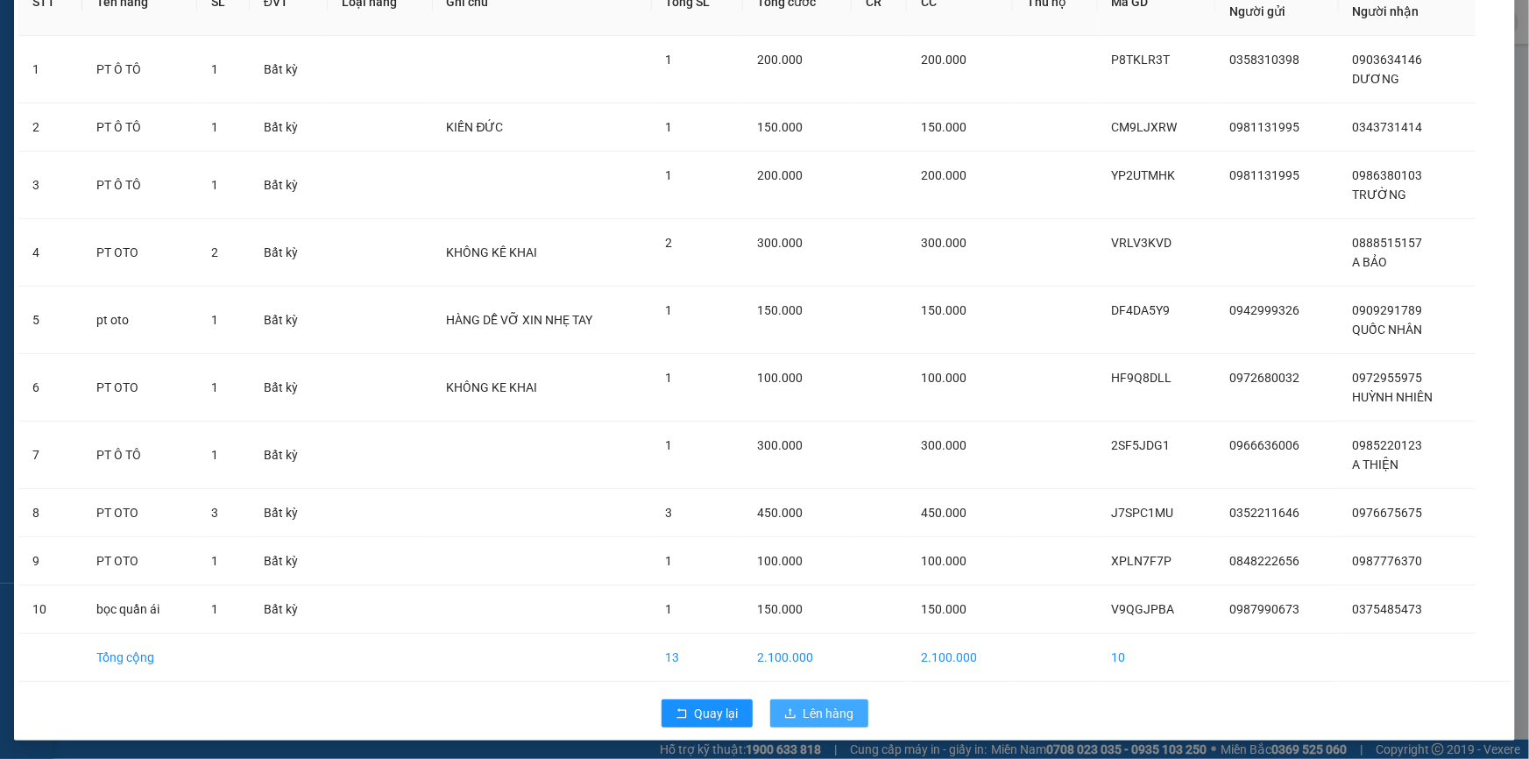
click at [804, 707] on span "Lên hàng" at bounding box center [829, 713] width 51 height 19
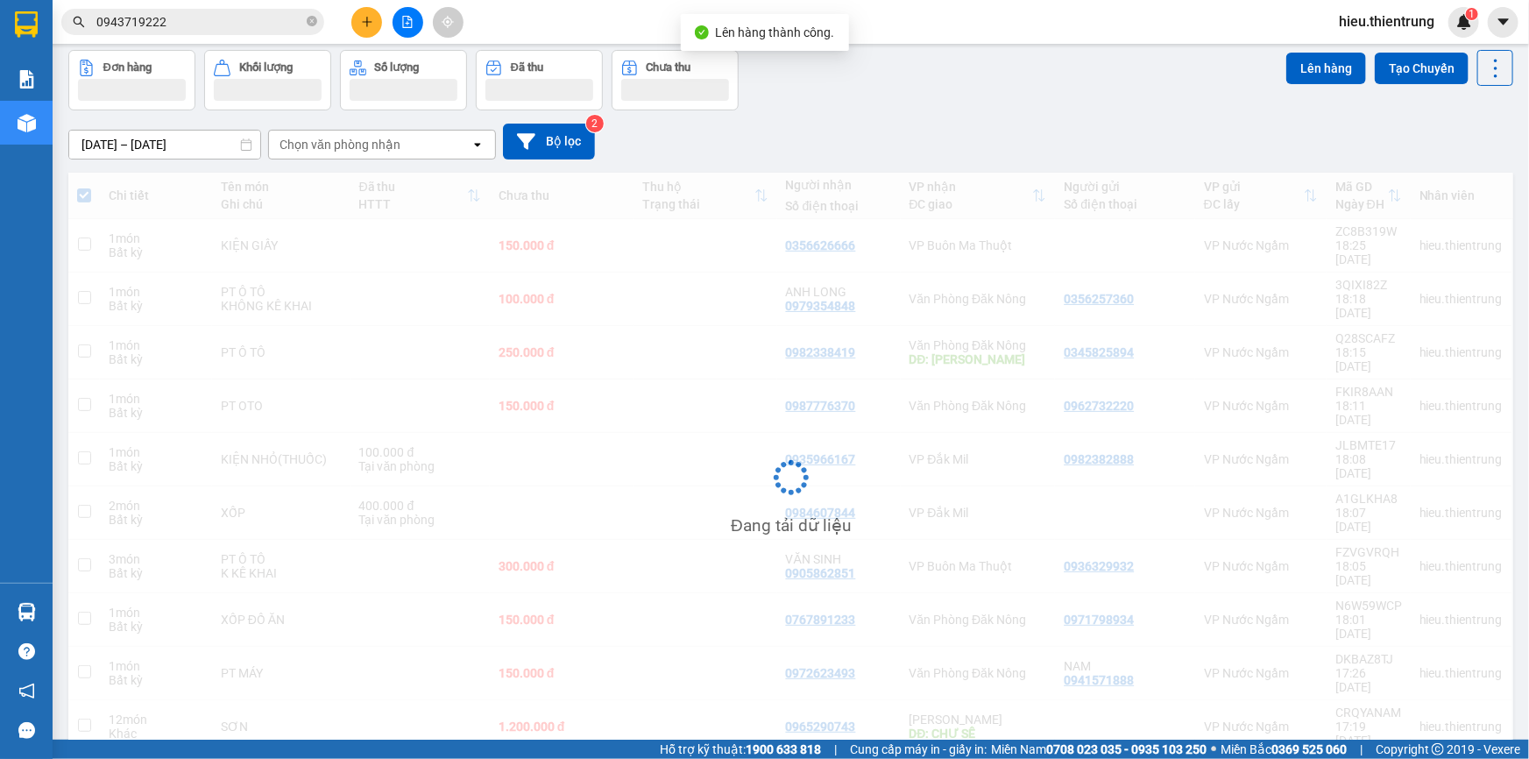
scroll to position [79, 0]
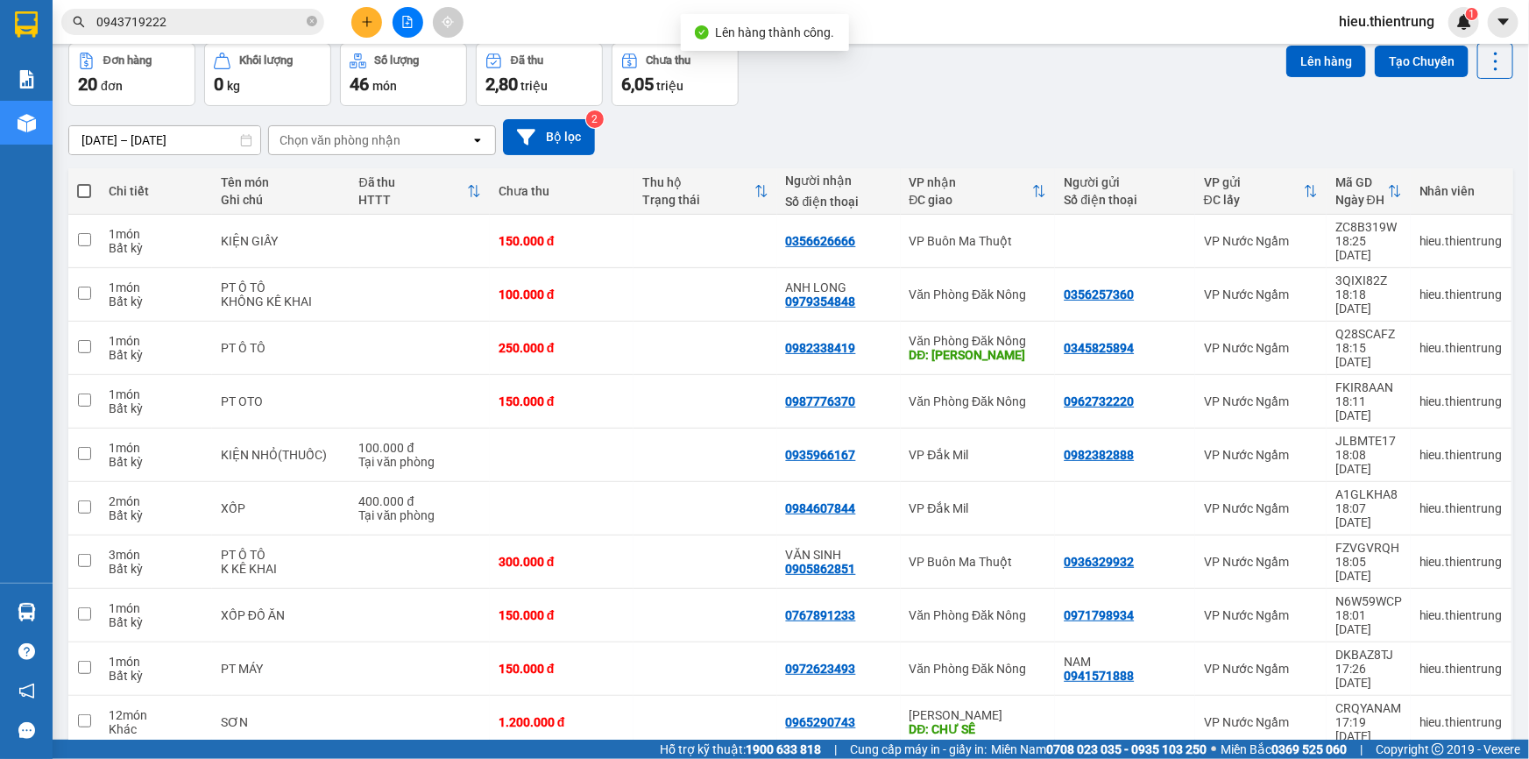
click at [89, 192] on span at bounding box center [84, 191] width 14 height 14
click at [84, 182] on input "checkbox" at bounding box center [84, 182] width 0 height 0
checkbox input "true"
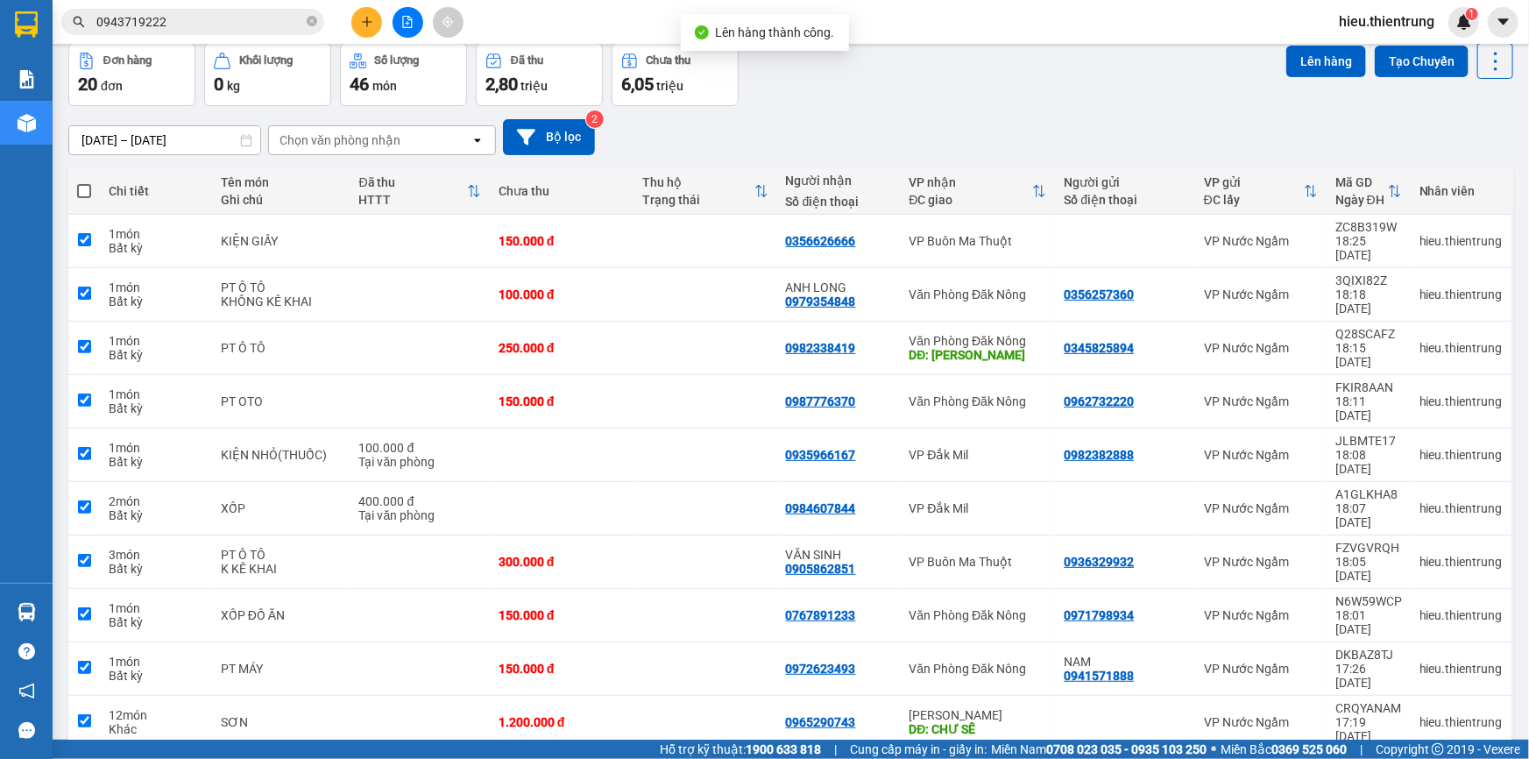
checkbox input "true"
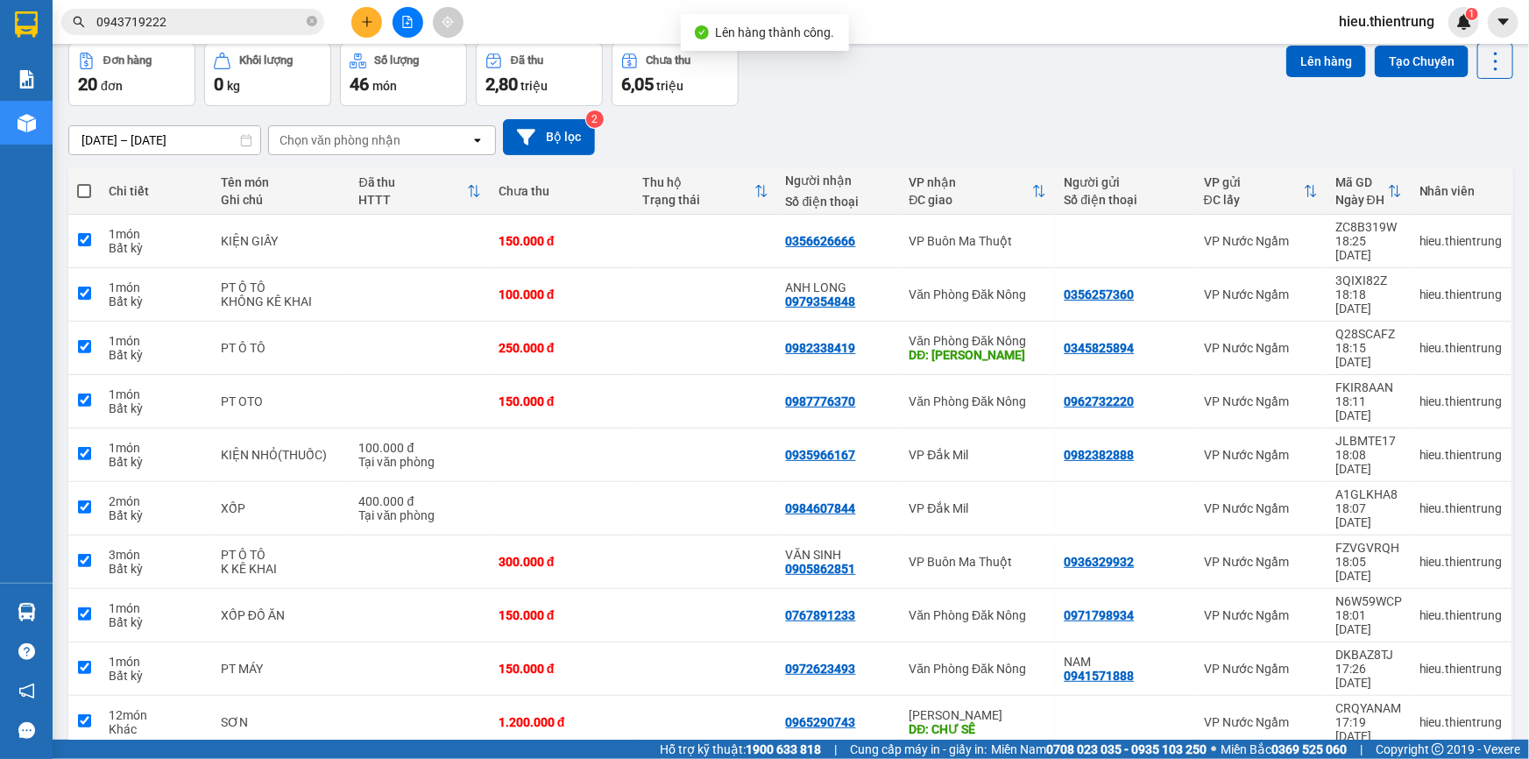
checkbox input "true"
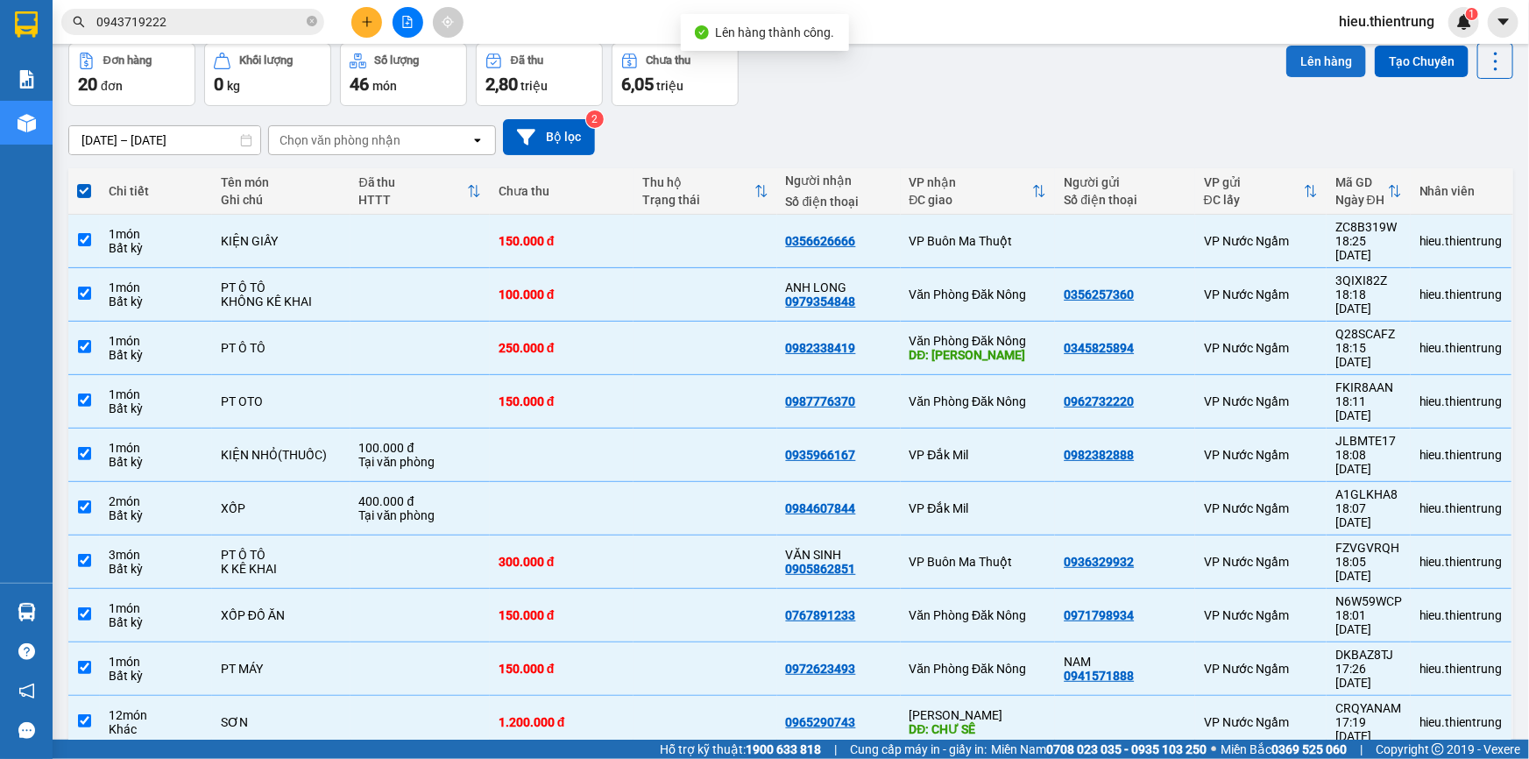
click at [1323, 46] on button "Lên hàng" at bounding box center [1327, 62] width 80 height 32
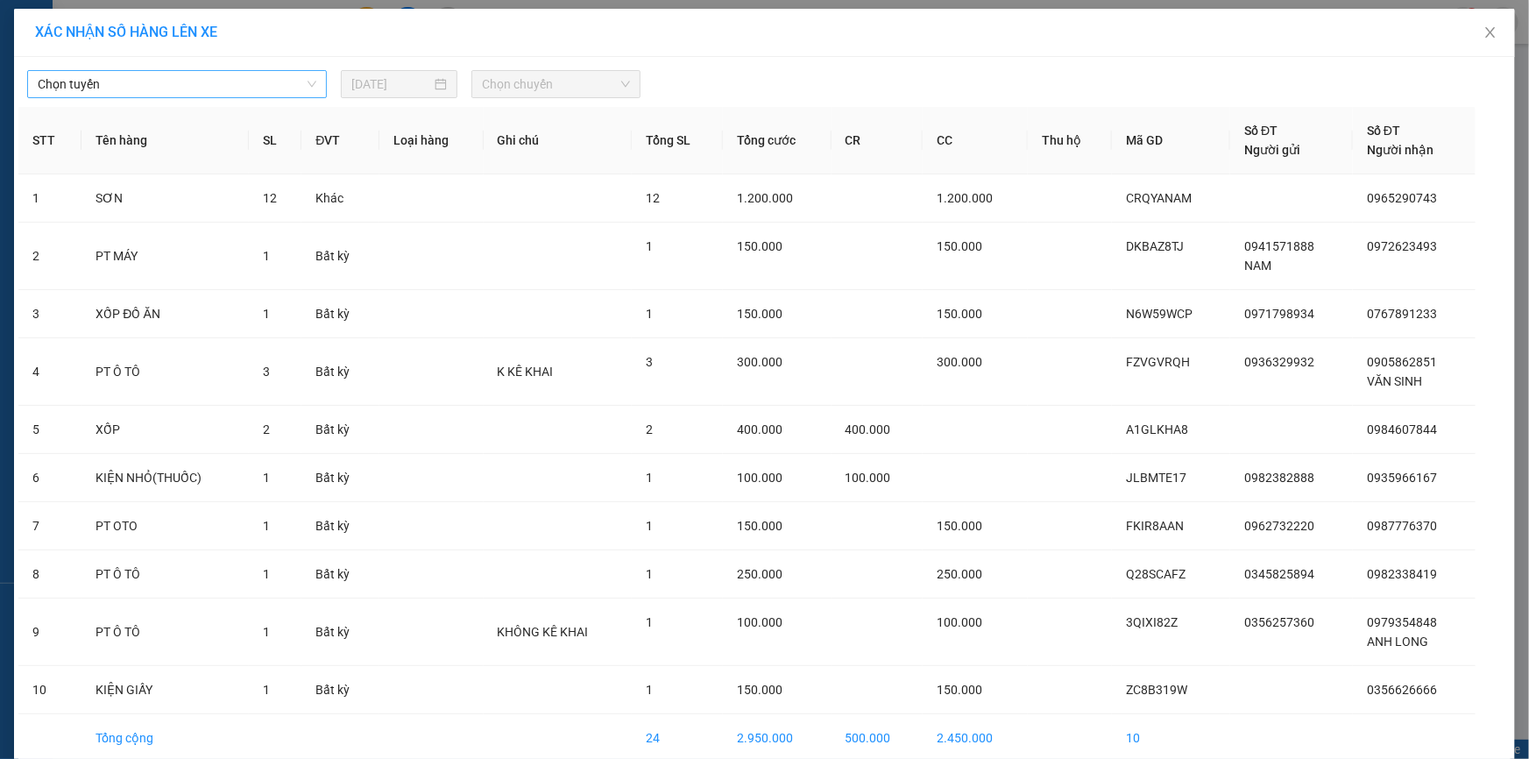
click at [84, 79] on span "Chọn tuyến" at bounding box center [177, 84] width 279 height 26
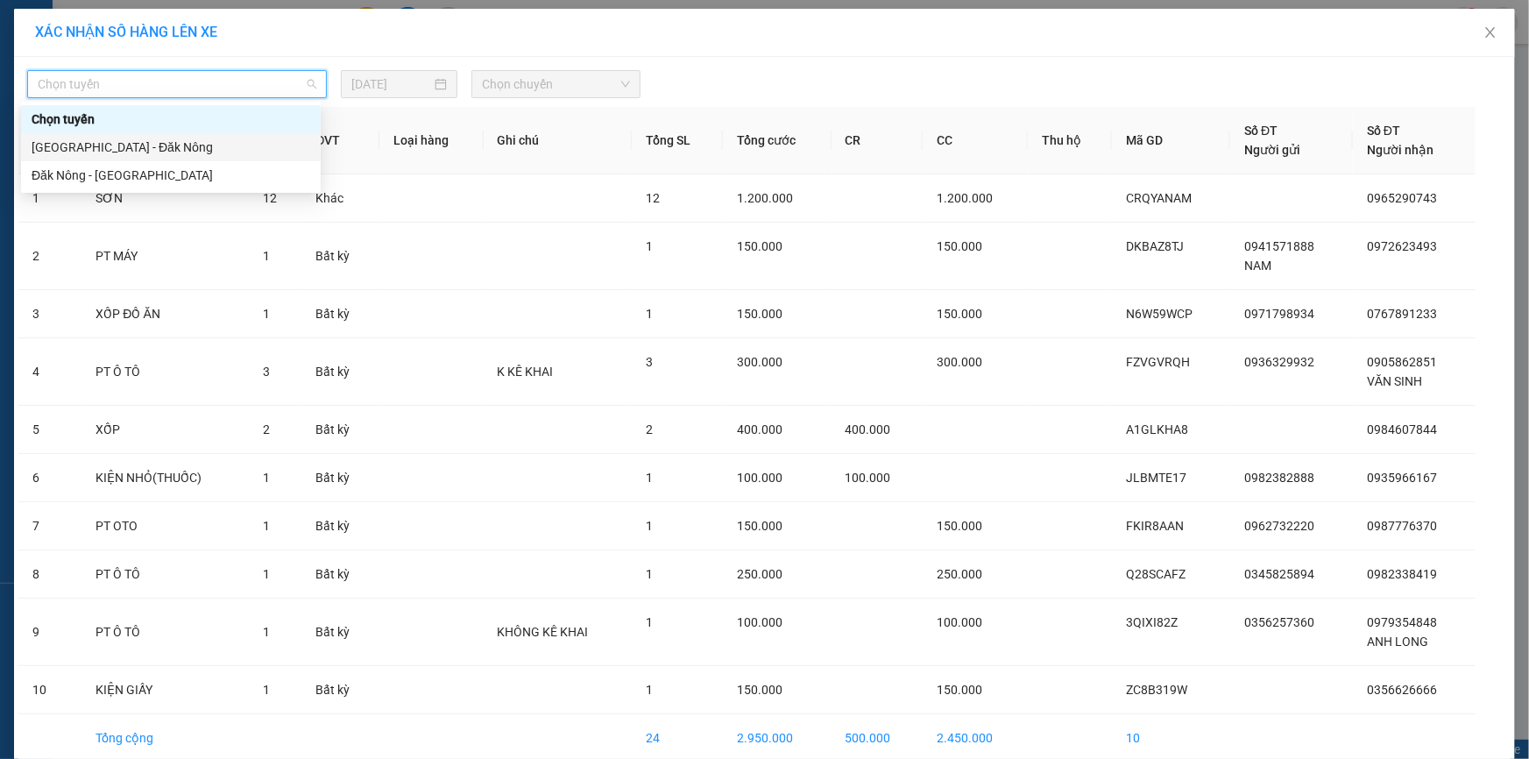
drag, startPoint x: 62, startPoint y: 152, endPoint x: 123, endPoint y: 149, distance: 60.5
click at [67, 152] on div "[GEOGRAPHIC_DATA] - Đăk Nông" at bounding box center [171, 147] width 279 height 19
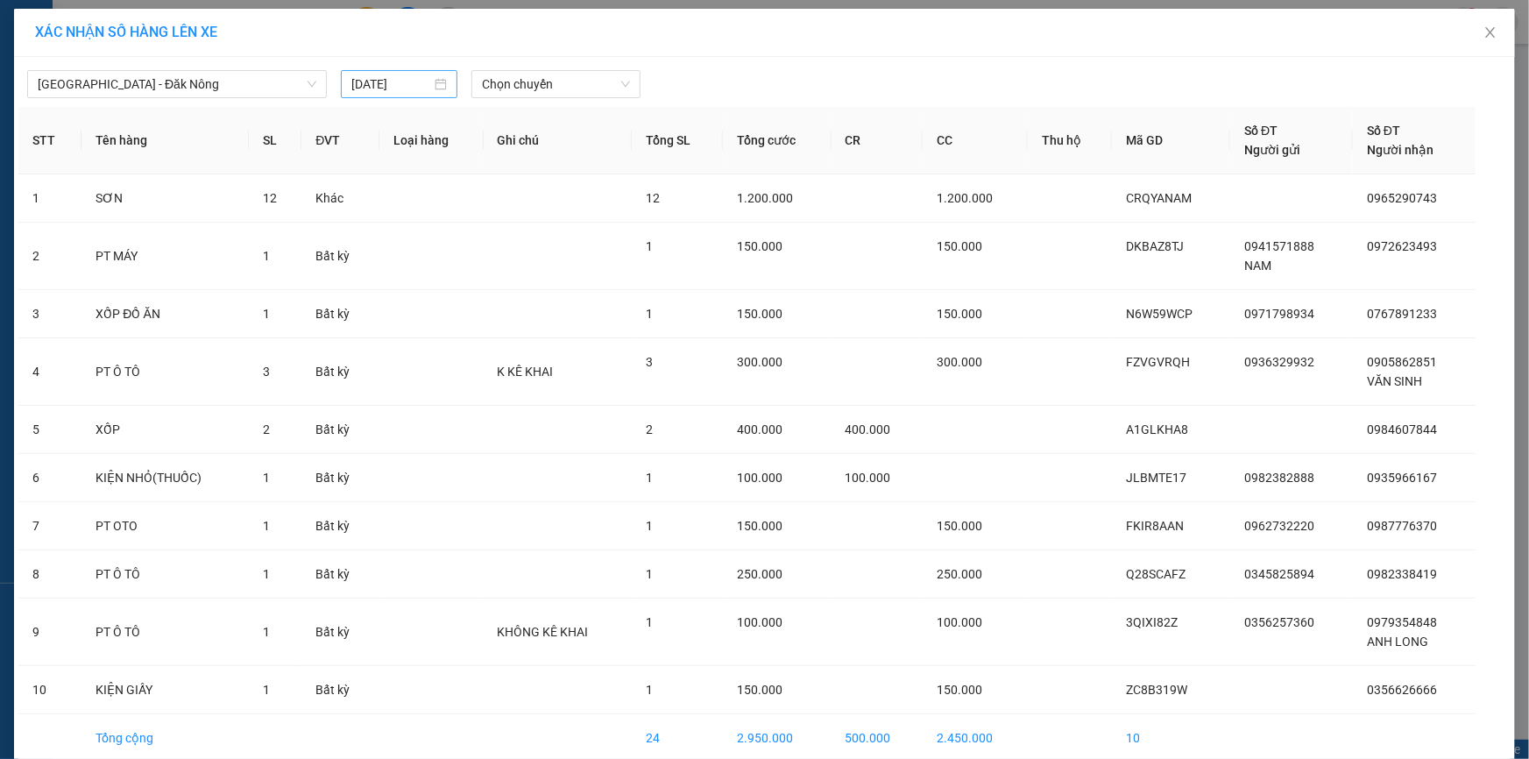
click at [419, 96] on div "[DATE]" at bounding box center [399, 84] width 117 height 28
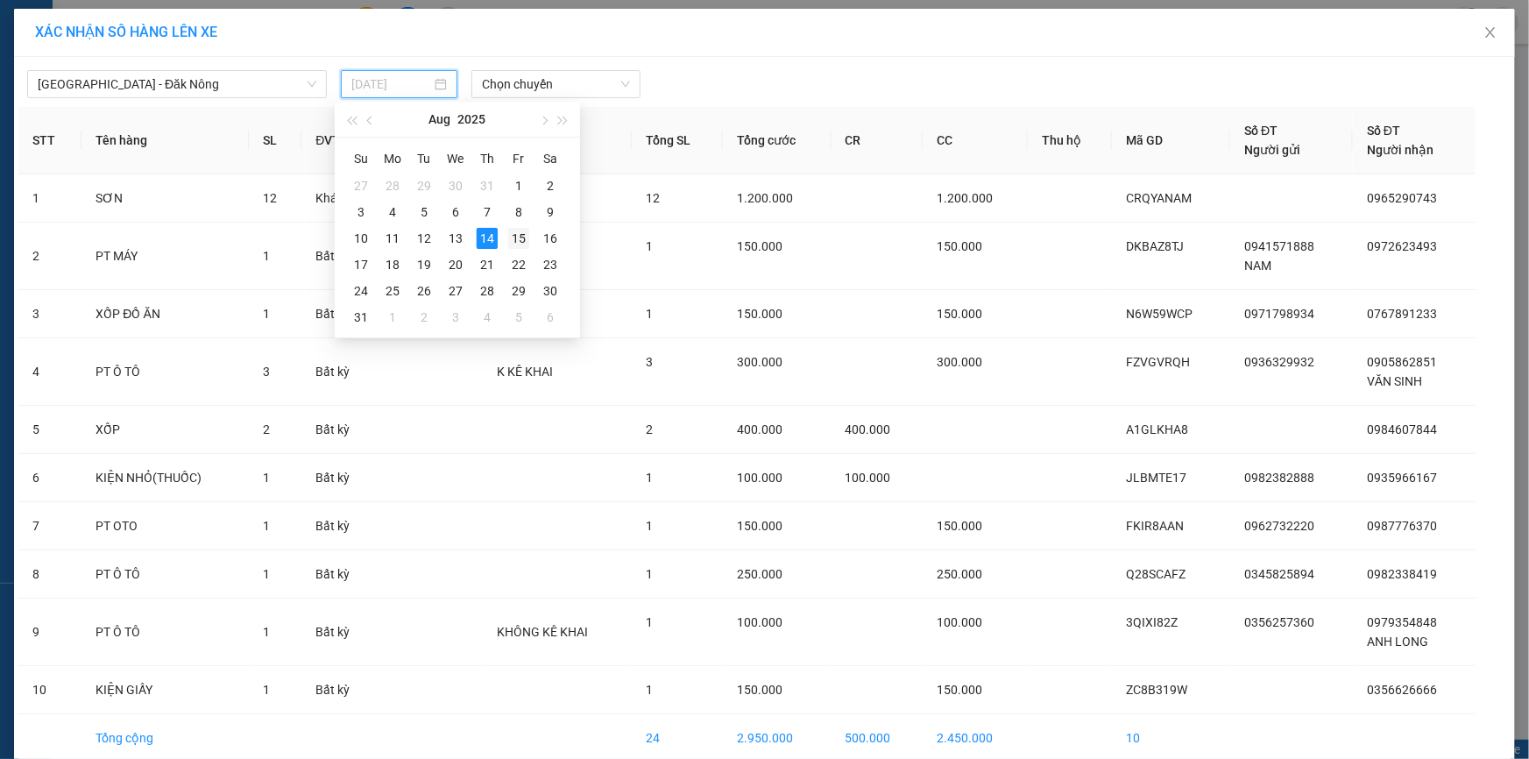
click at [508, 231] on div "15" at bounding box center [518, 238] width 21 height 21
type input "[DATE]"
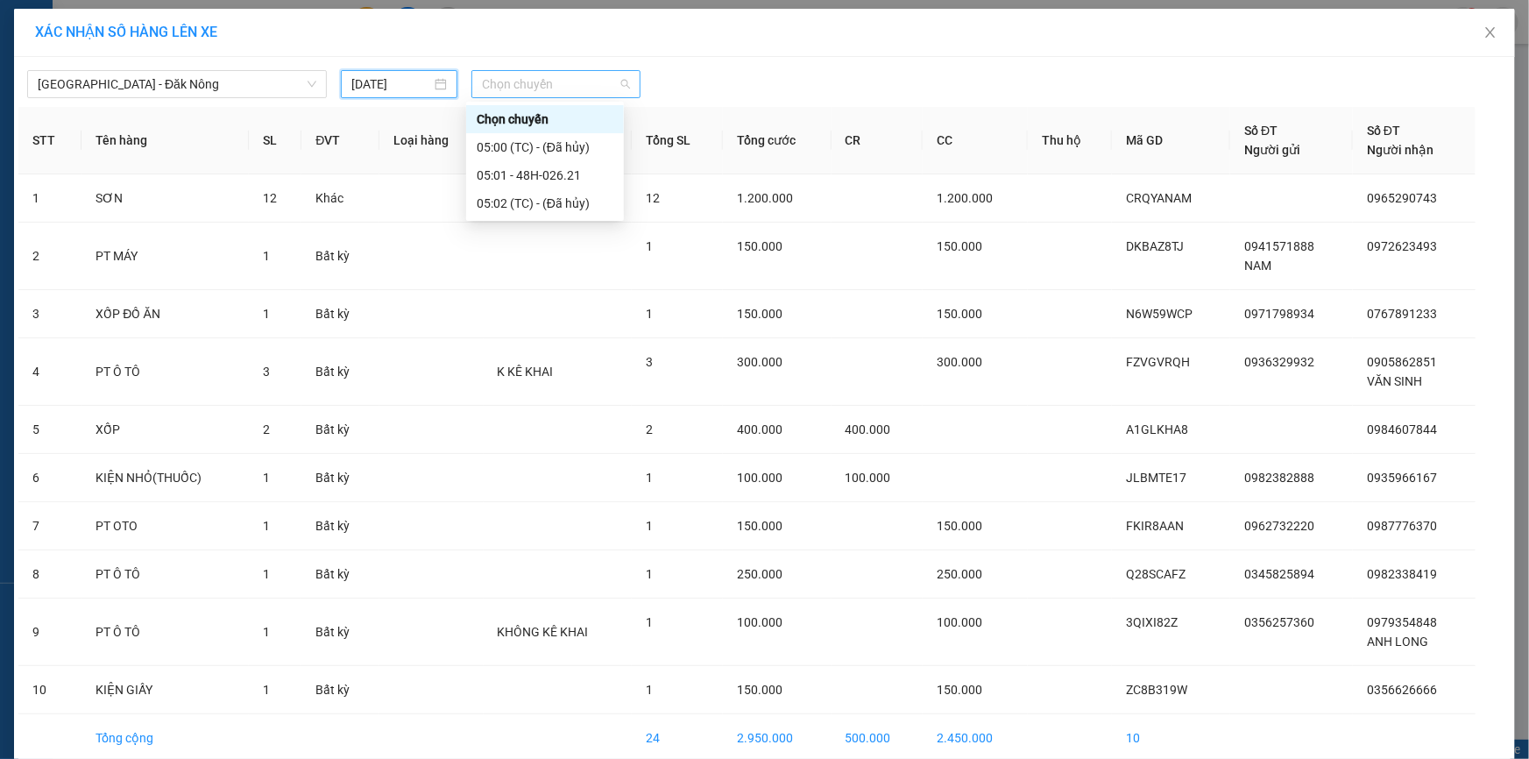
drag, startPoint x: 551, startPoint y: 83, endPoint x: 592, endPoint y: 145, distance: 74.1
click at [551, 84] on span "Chọn chuyến" at bounding box center [556, 84] width 148 height 26
click at [585, 172] on div "05:01 - 48H-026.21" at bounding box center [545, 175] width 137 height 19
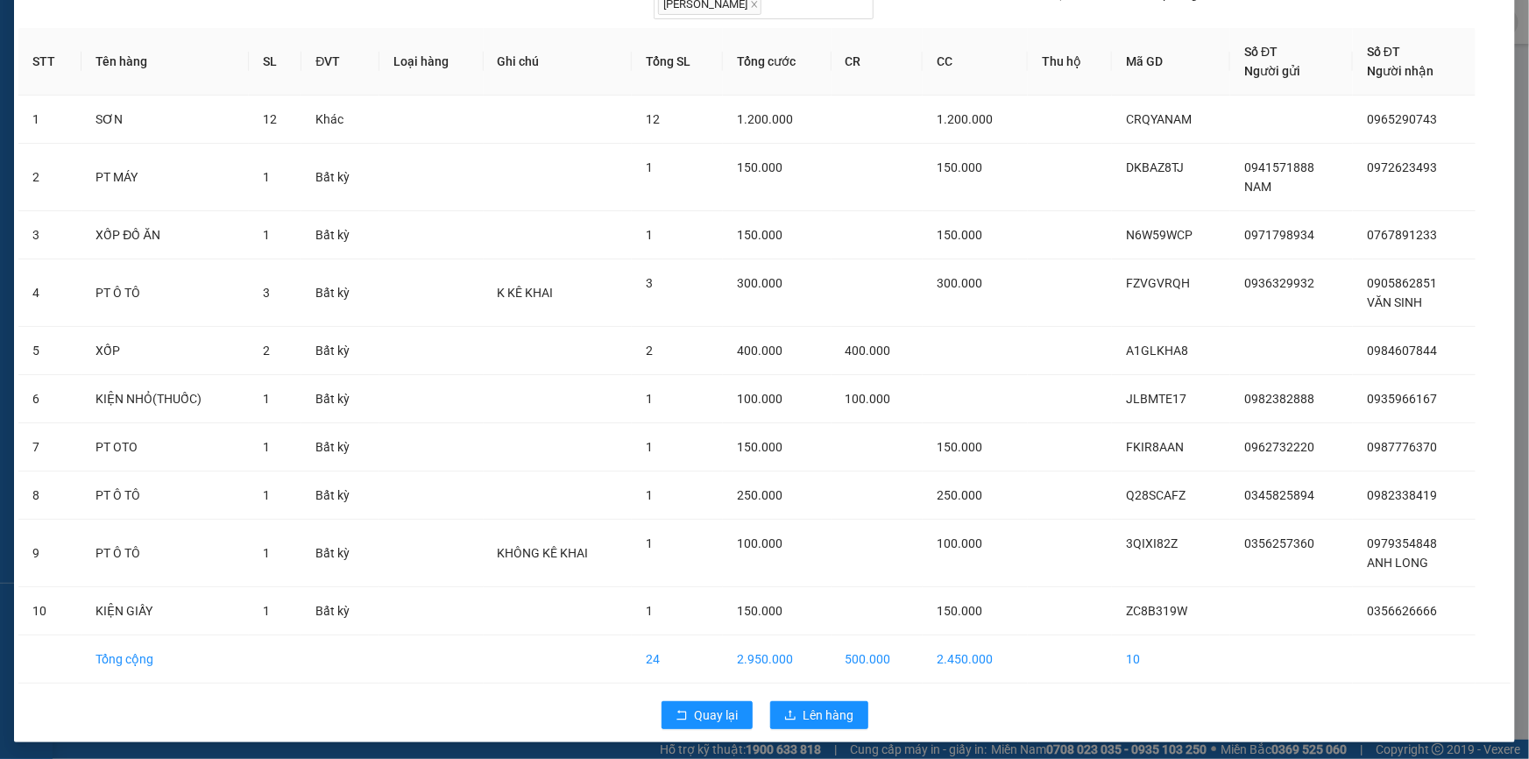
scroll to position [107, 0]
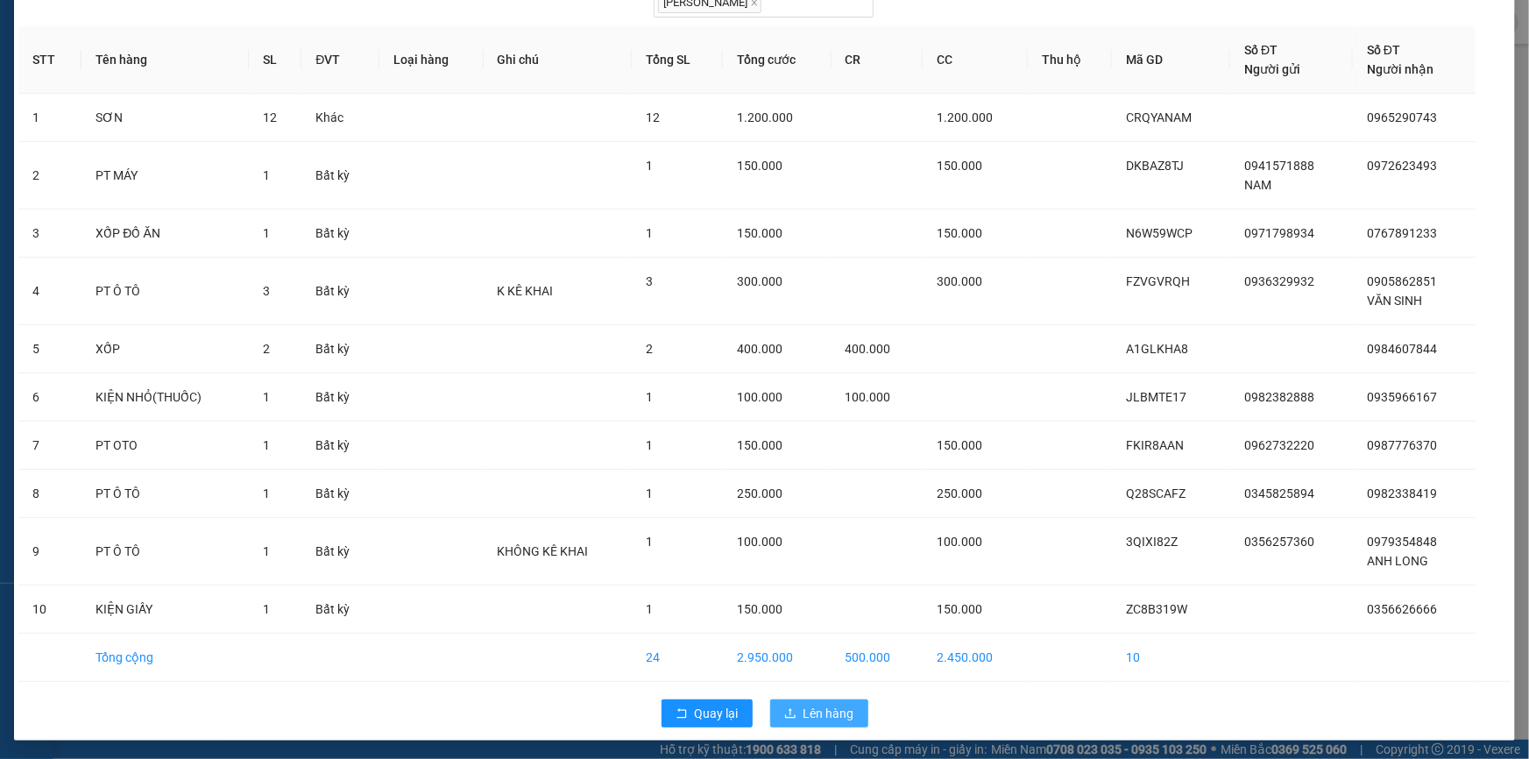
click at [822, 719] on span "Lên hàng" at bounding box center [829, 713] width 51 height 19
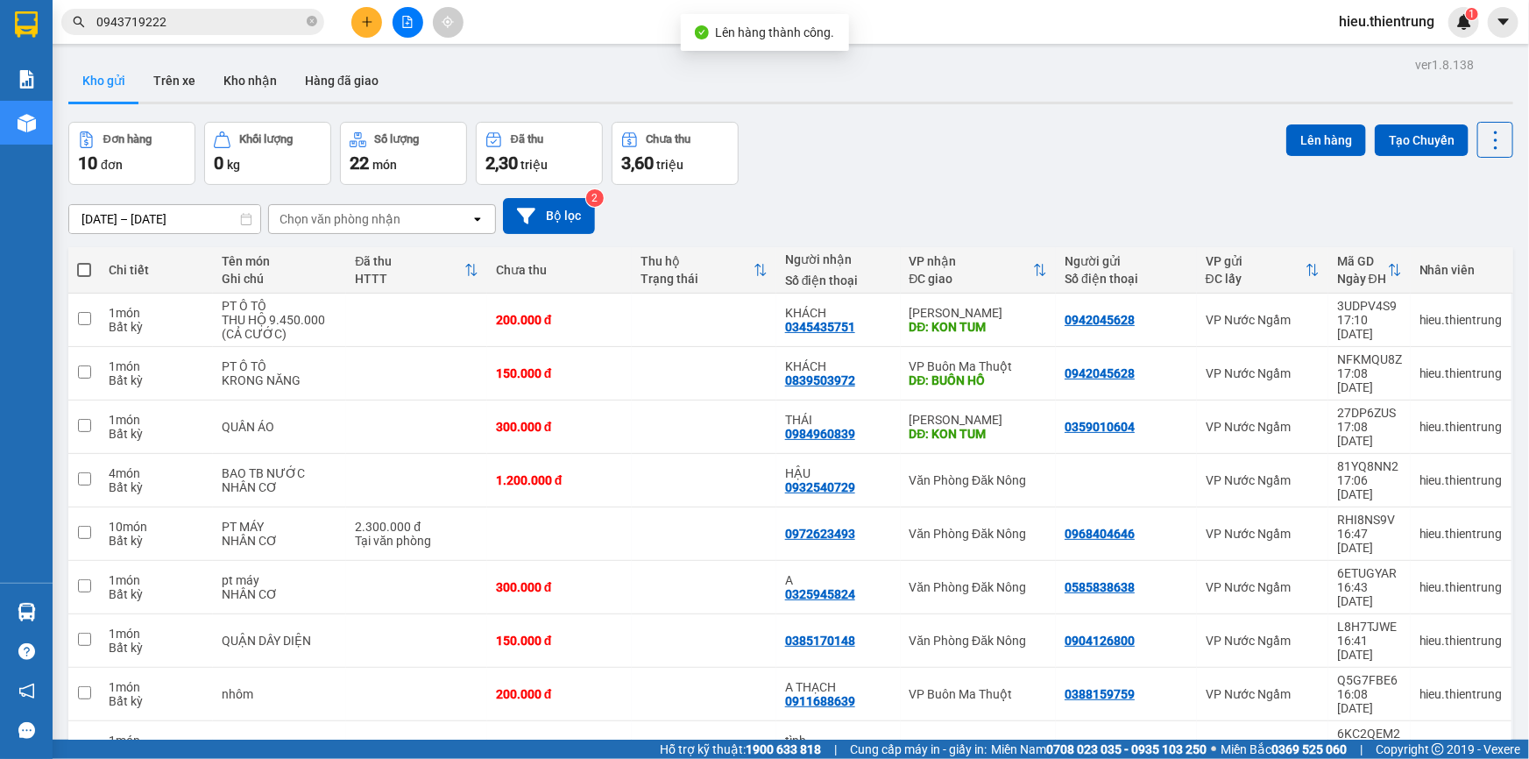
click at [84, 271] on span at bounding box center [84, 270] width 14 height 14
click at [84, 261] on input "checkbox" at bounding box center [84, 261] width 0 height 0
checkbox input "true"
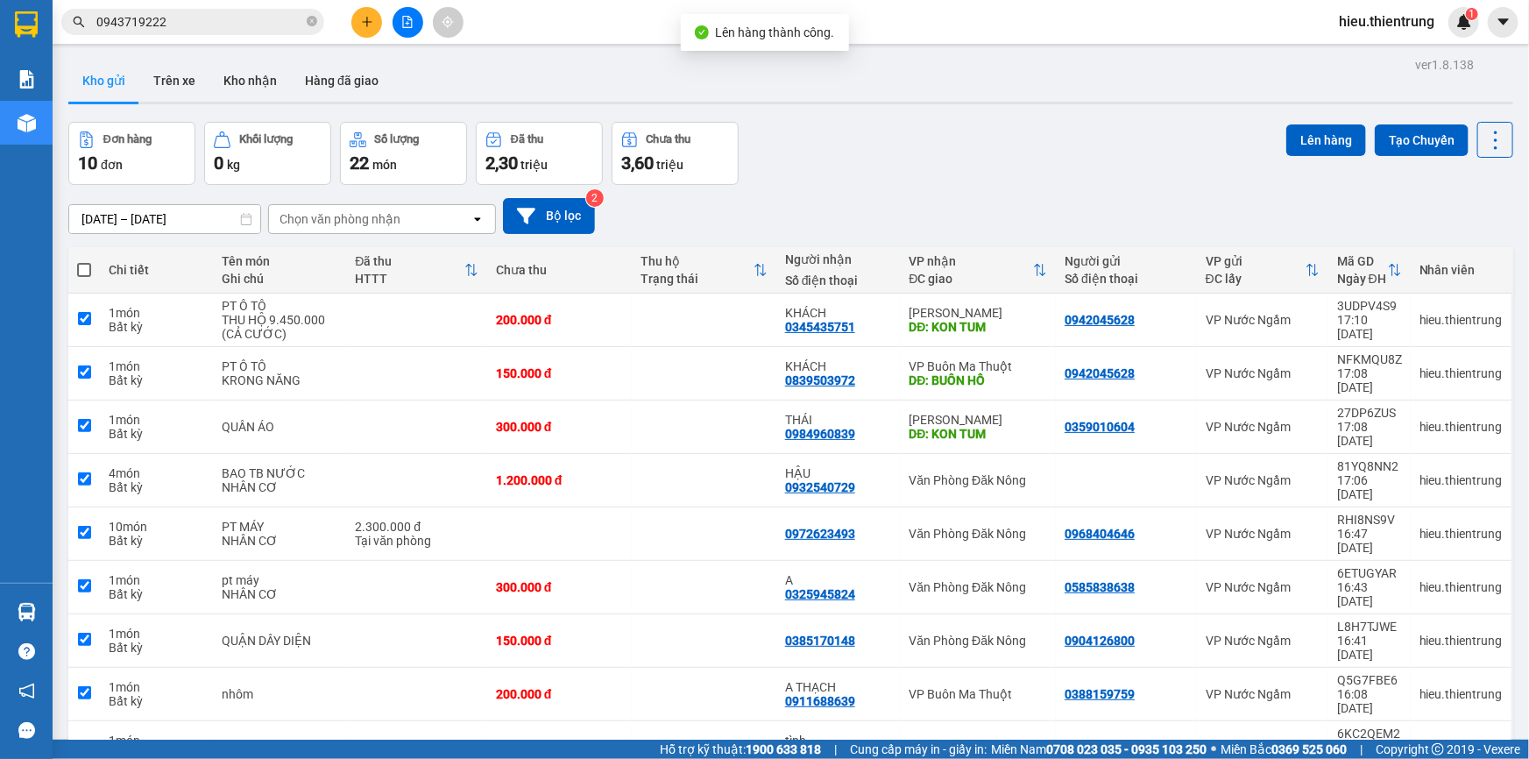
checkbox input "true"
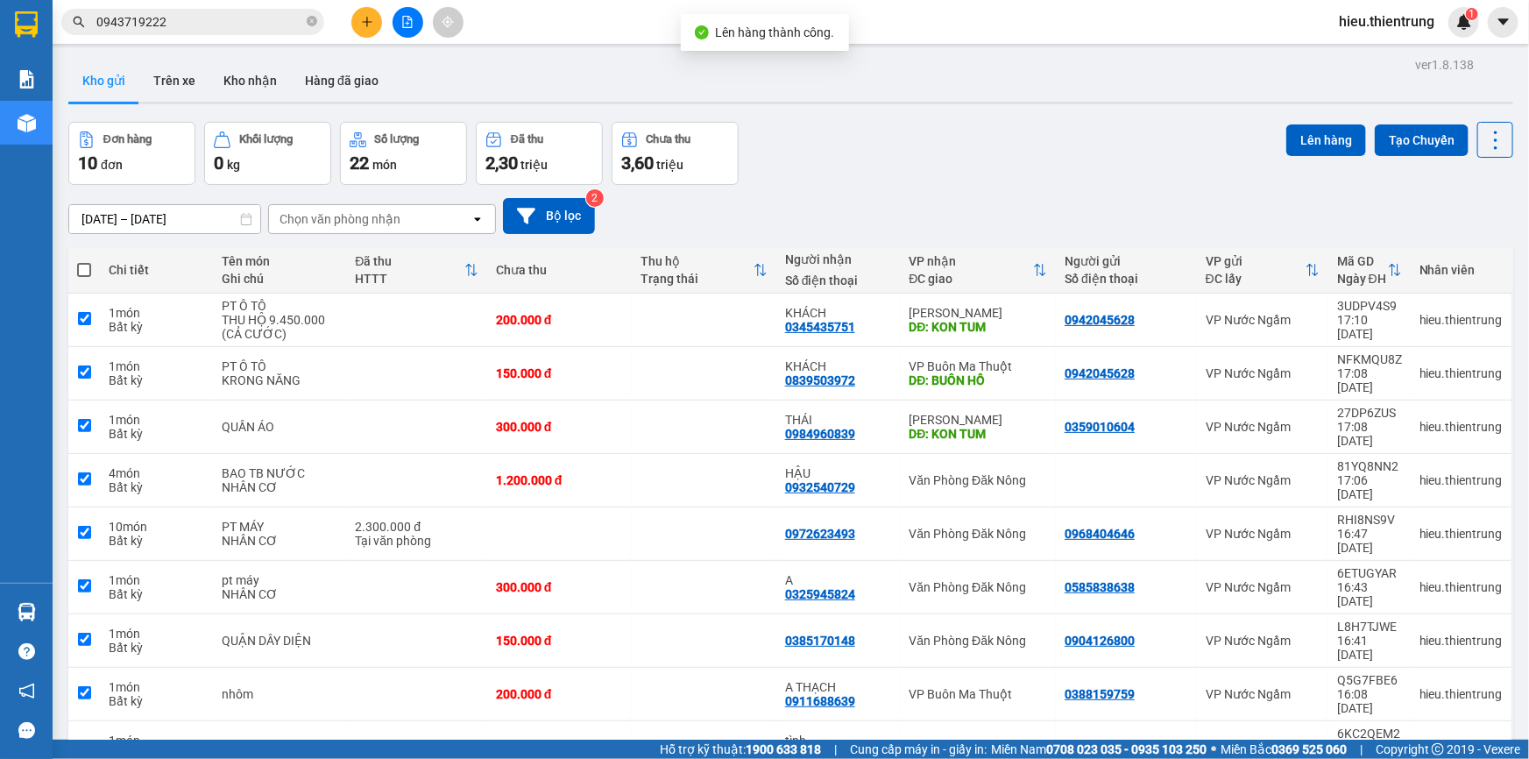
checkbox input "true"
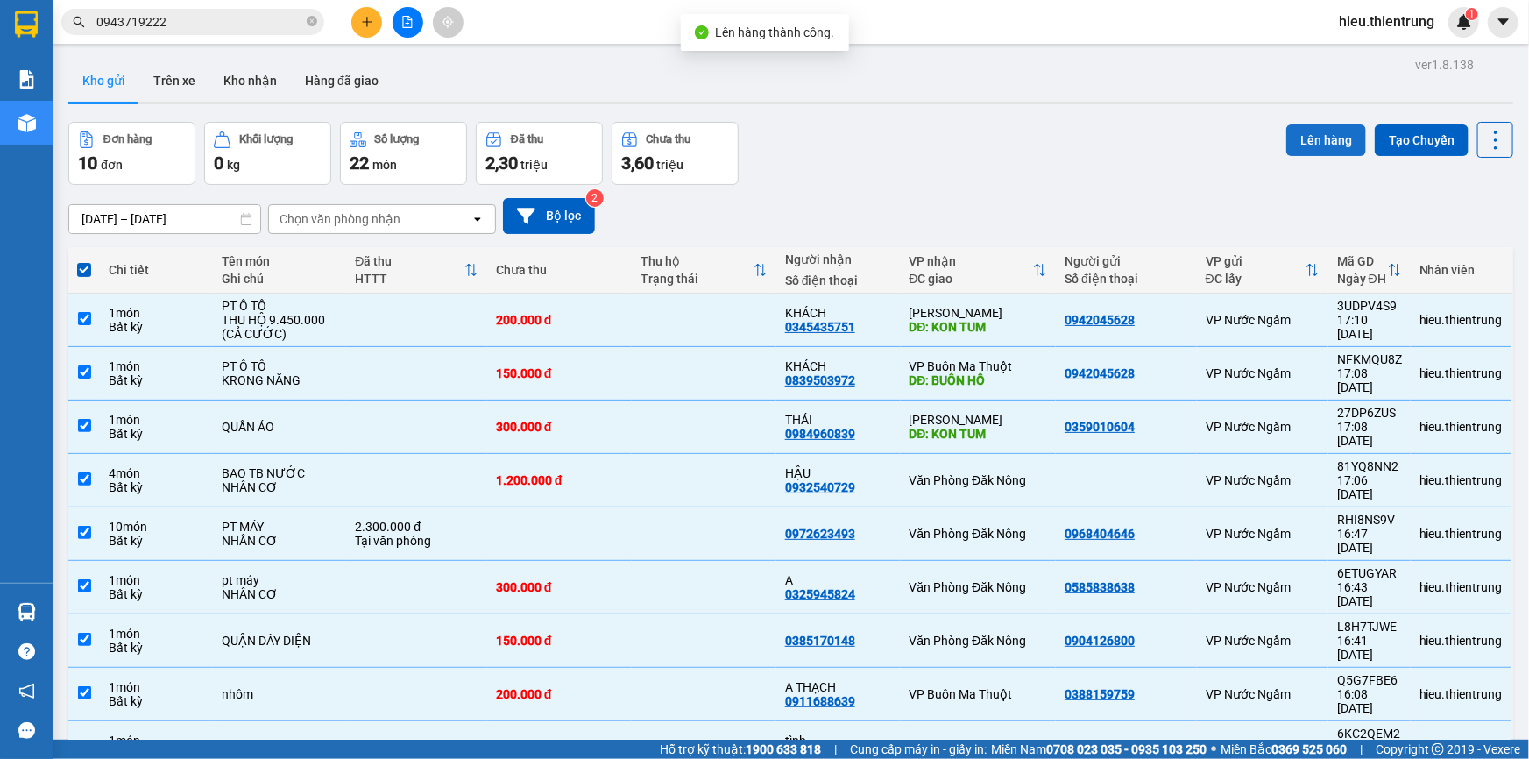
click at [1343, 121] on div "ver 1.8.138 Kho gửi Trên xe Kho nhận Hàng đã giao Đơn hàng 10 đơn Khối lượng 0 …" at bounding box center [790, 472] width 1459 height 839
click at [1335, 129] on button "Lên hàng" at bounding box center [1327, 140] width 80 height 32
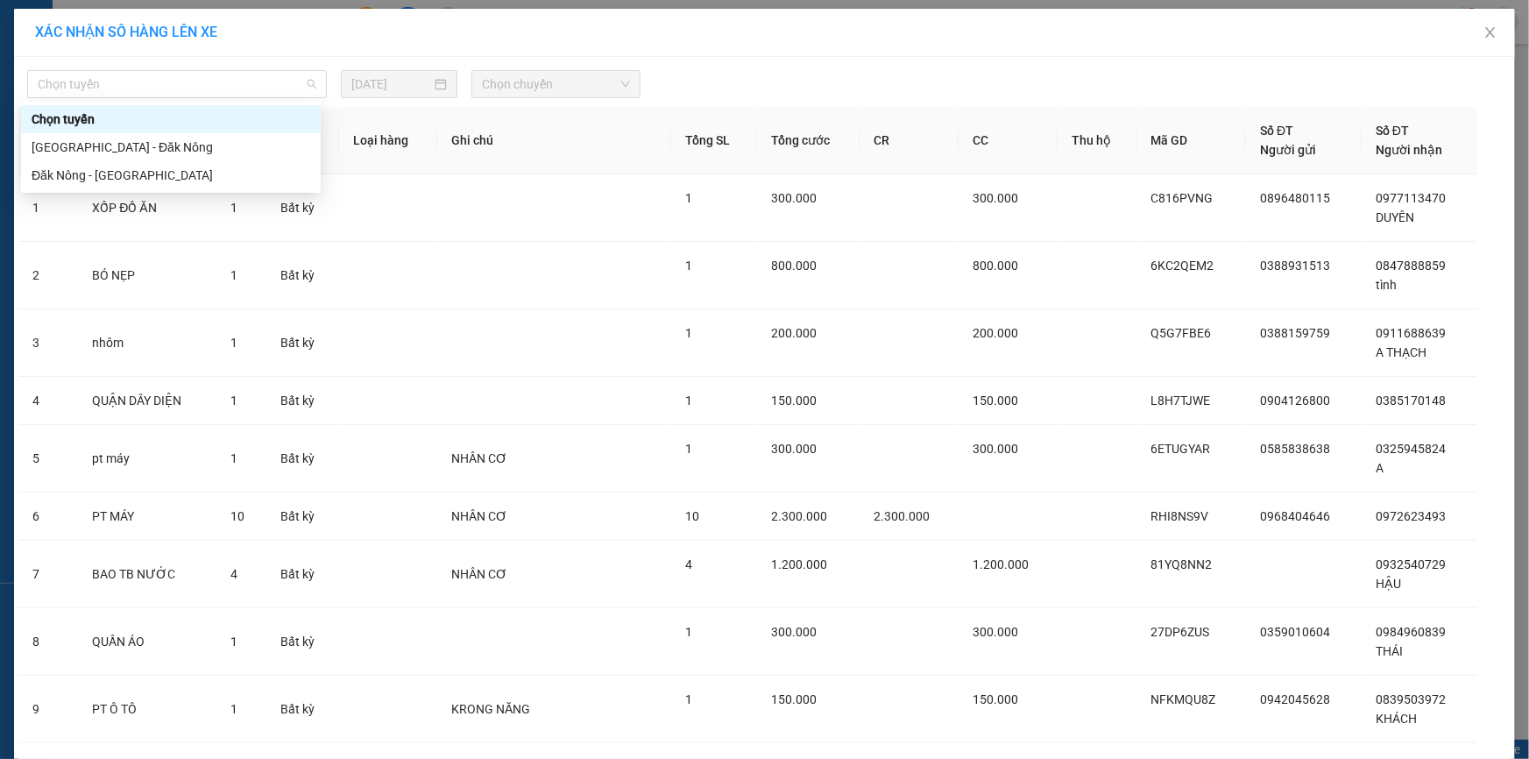
drag, startPoint x: 144, startPoint y: 73, endPoint x: 124, endPoint y: 103, distance: 36.7
click at [143, 74] on span "Chọn tuyến" at bounding box center [177, 84] width 279 height 26
click at [81, 145] on div "[GEOGRAPHIC_DATA] - Đăk Nông" at bounding box center [171, 147] width 279 height 19
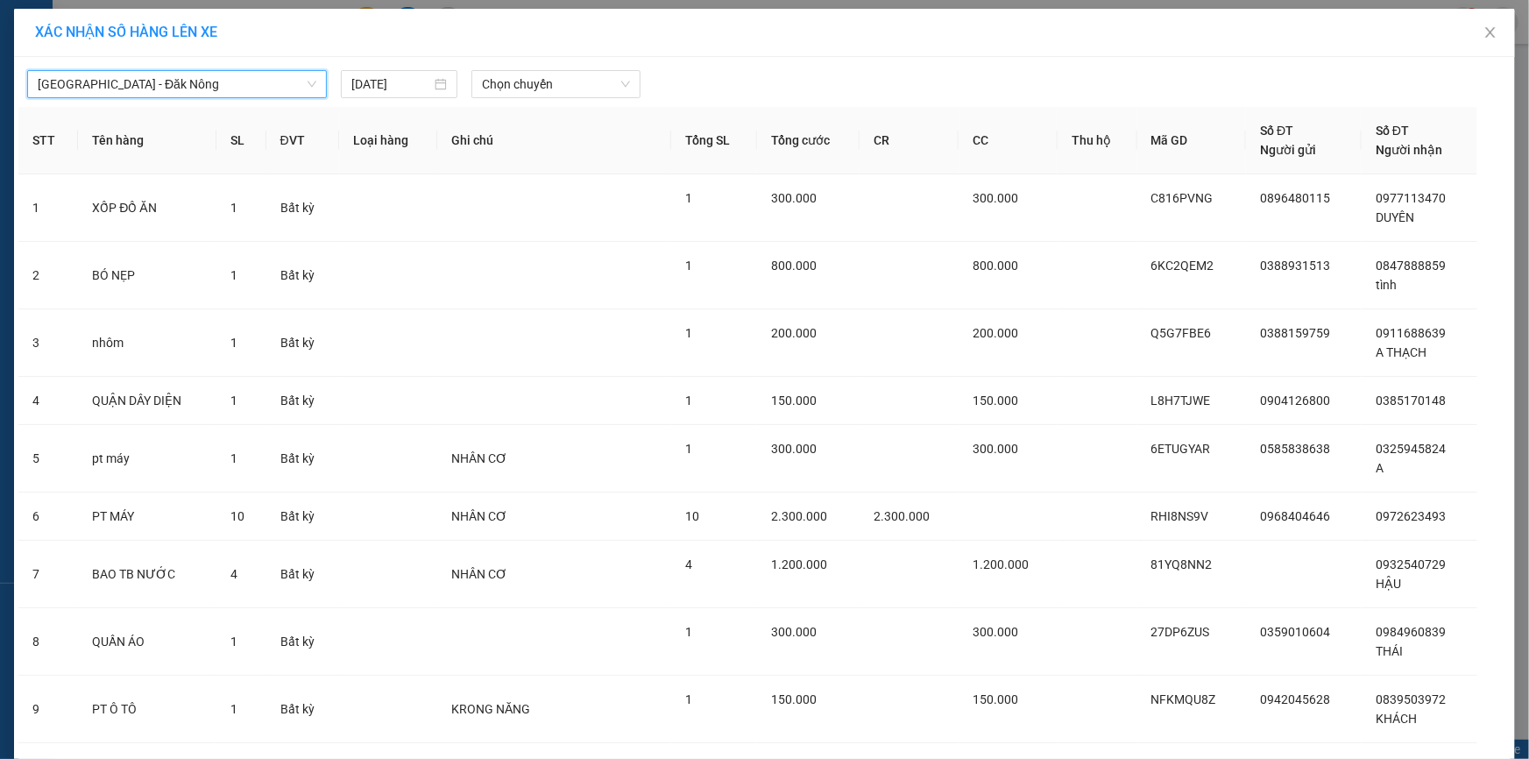
click at [415, 97] on div "[DATE]" at bounding box center [399, 84] width 131 height 28
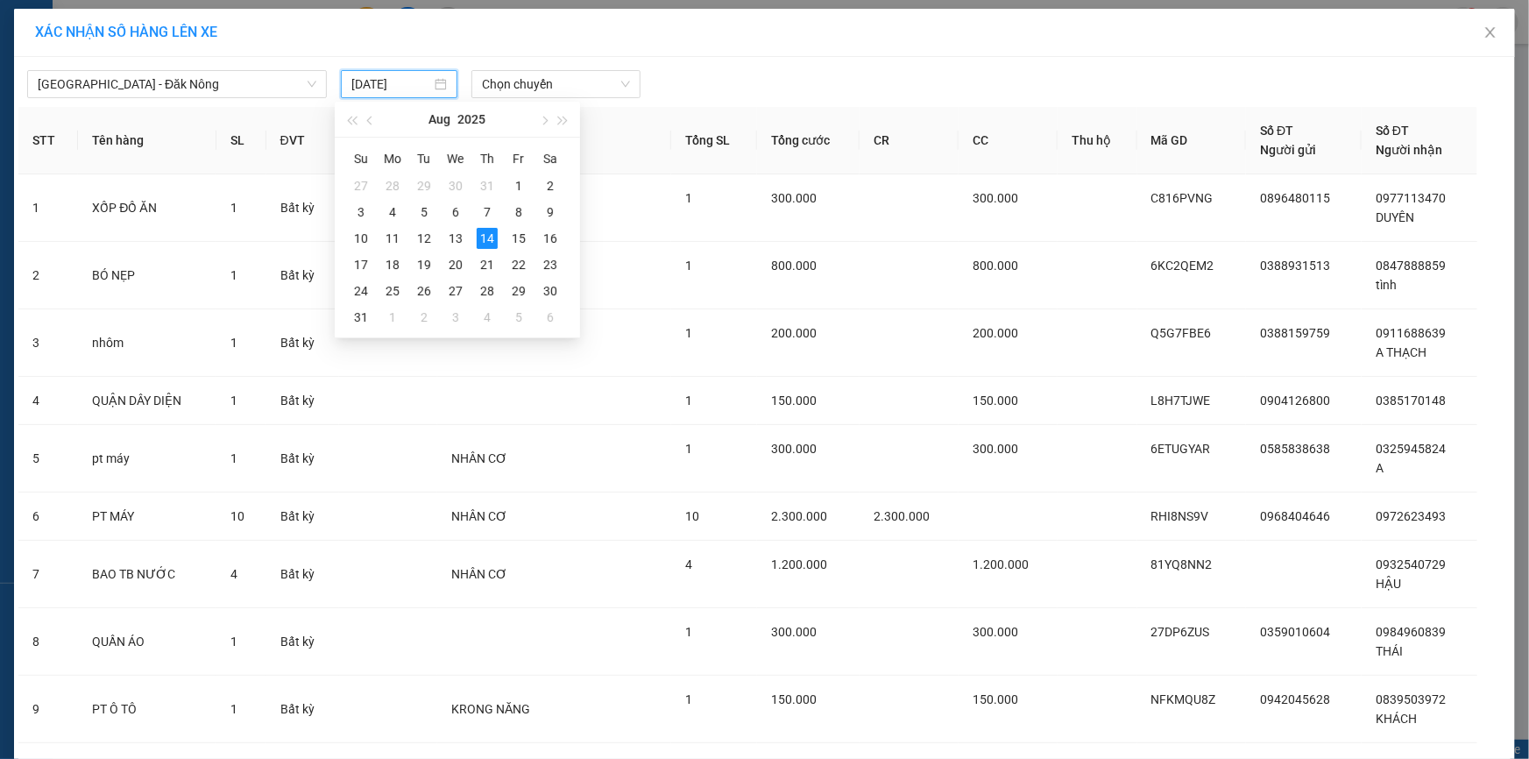
click at [415, 91] on input "[DATE]" at bounding box center [391, 84] width 80 height 19
click at [516, 243] on div "15" at bounding box center [518, 238] width 21 height 21
type input "[DATE]"
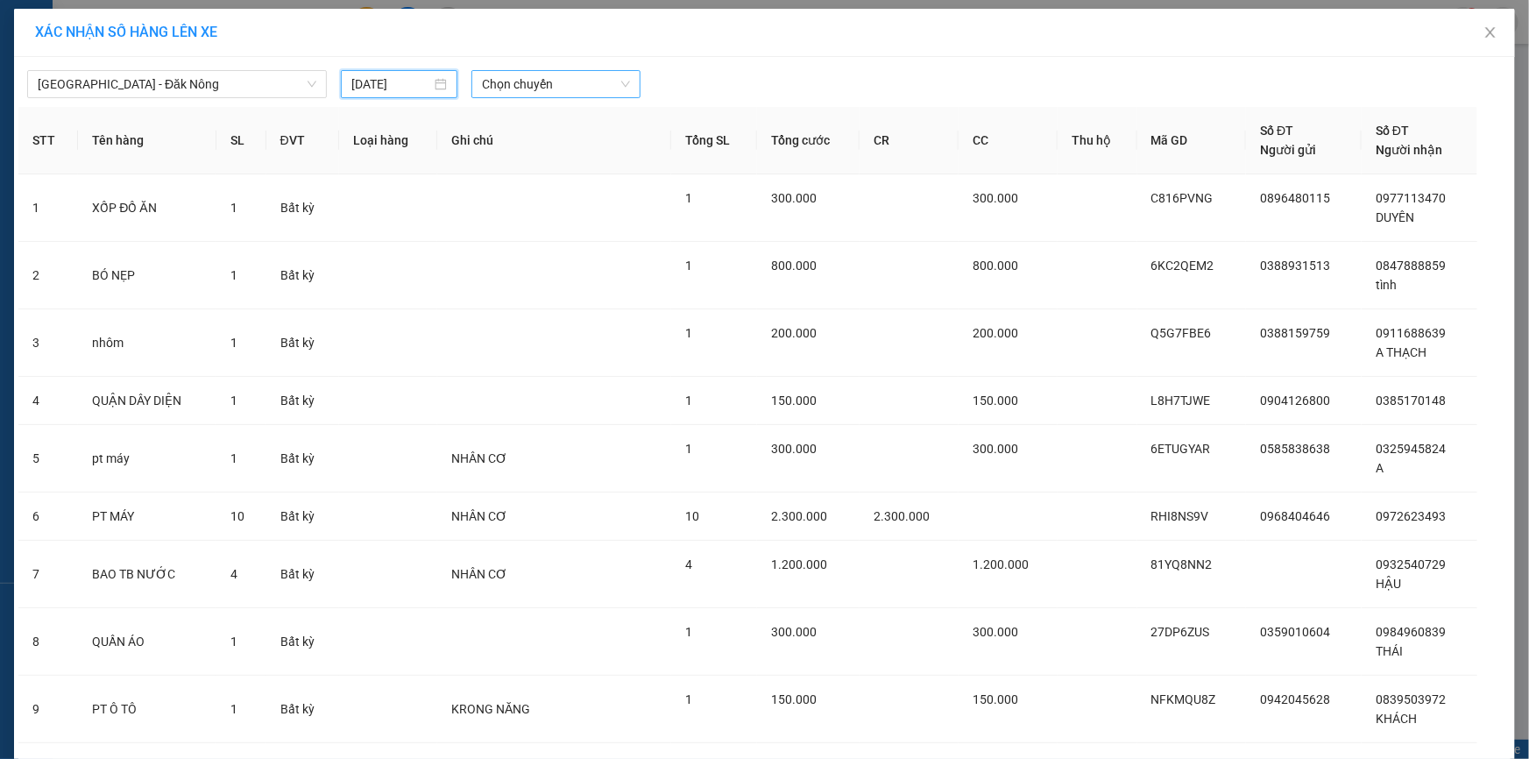
click at [506, 88] on span "Chọn chuyến" at bounding box center [556, 84] width 148 height 26
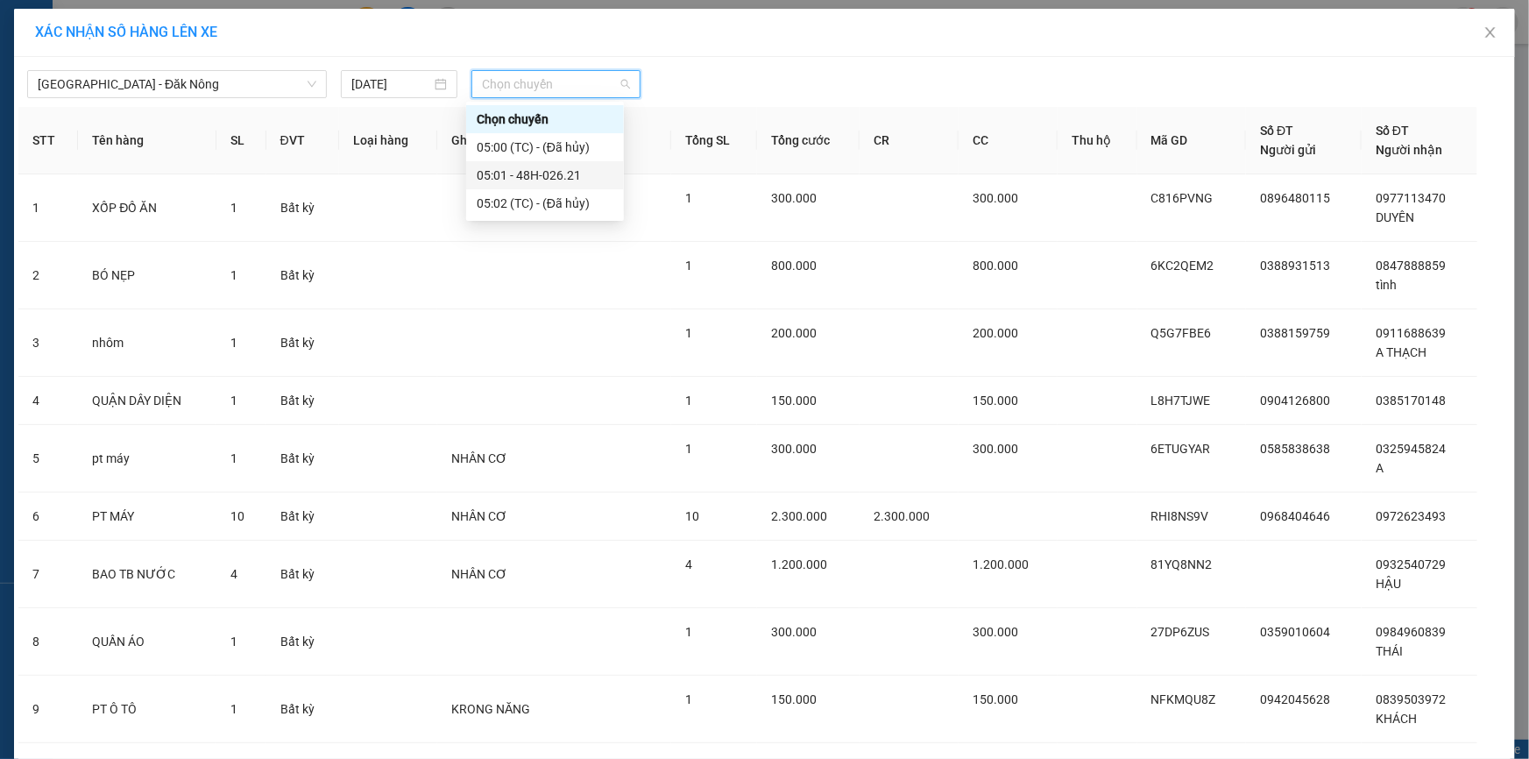
click at [569, 171] on div "05:01 - 48H-026.21" at bounding box center [545, 175] width 137 height 19
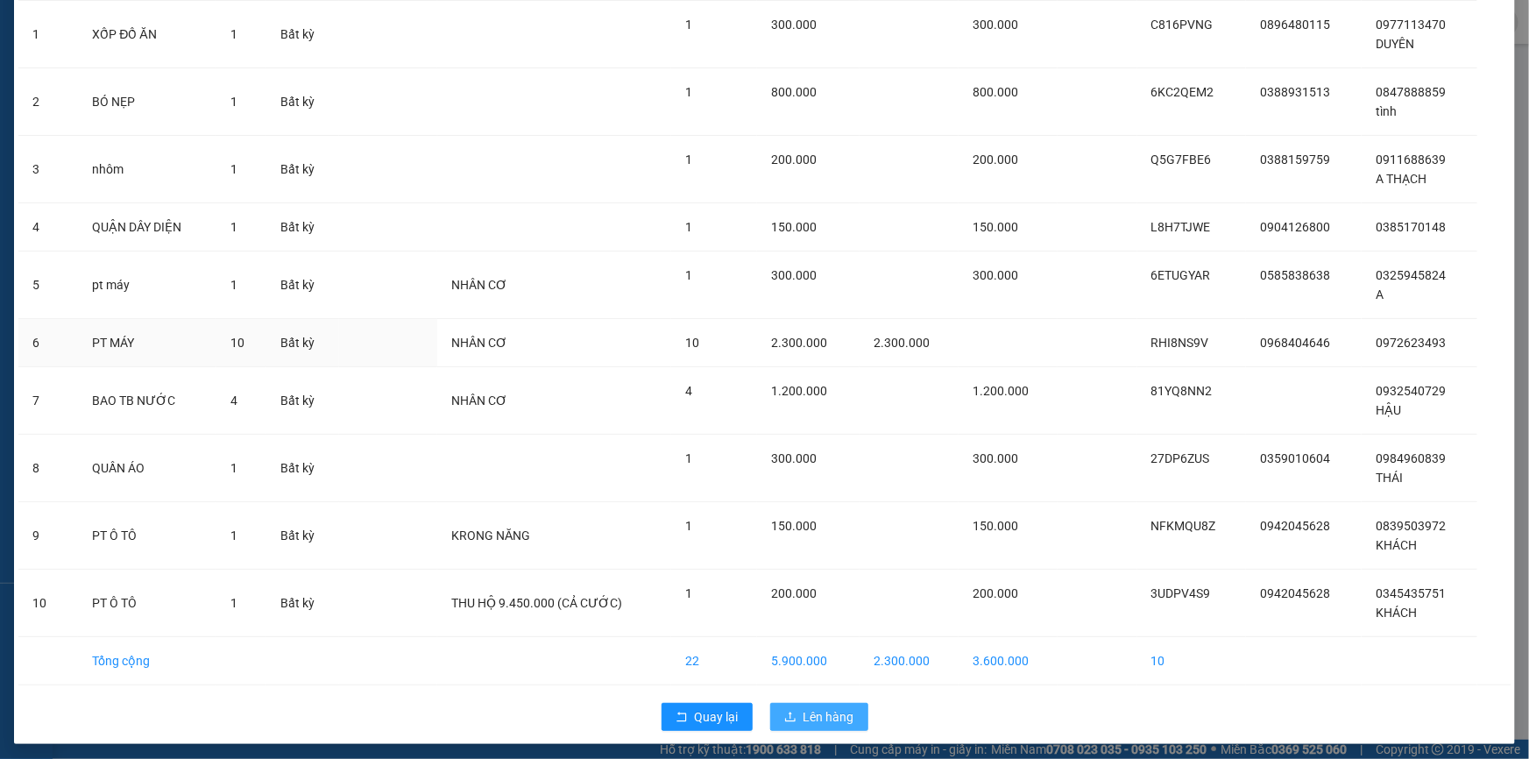
scroll to position [203, 0]
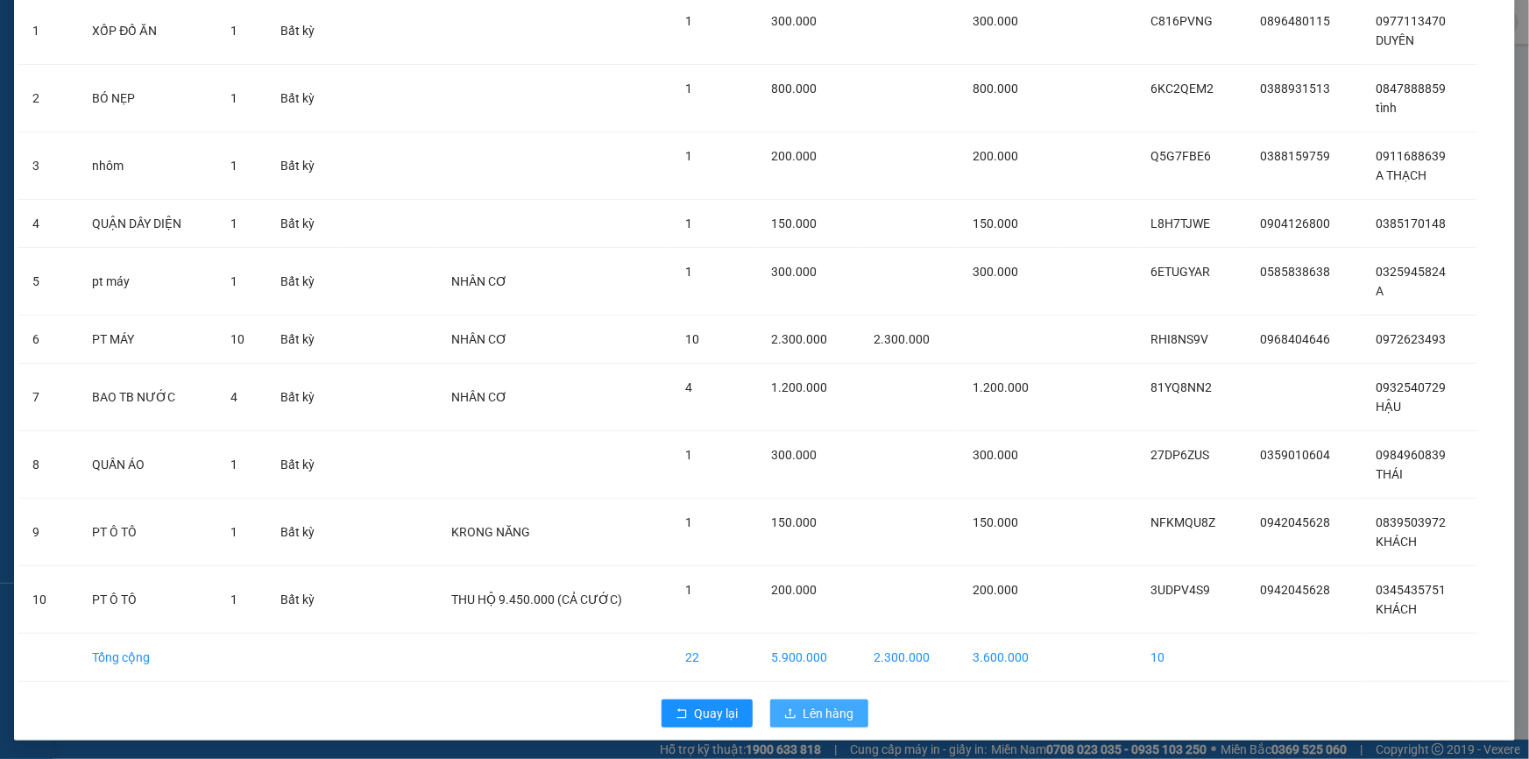
click at [810, 721] on button "Lên hàng" at bounding box center [819, 713] width 98 height 28
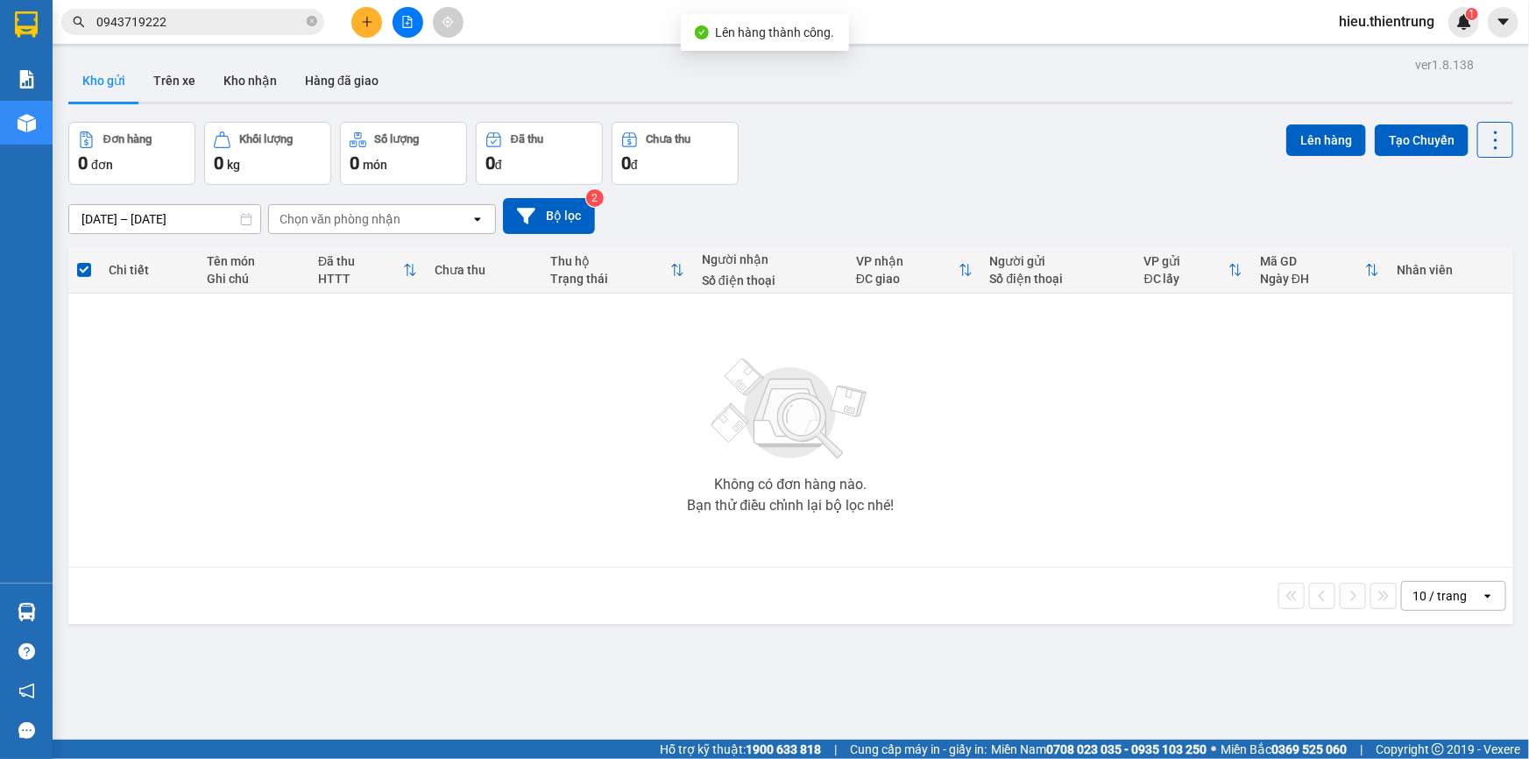
click at [401, 18] on icon "file-add" at bounding box center [407, 22] width 12 height 12
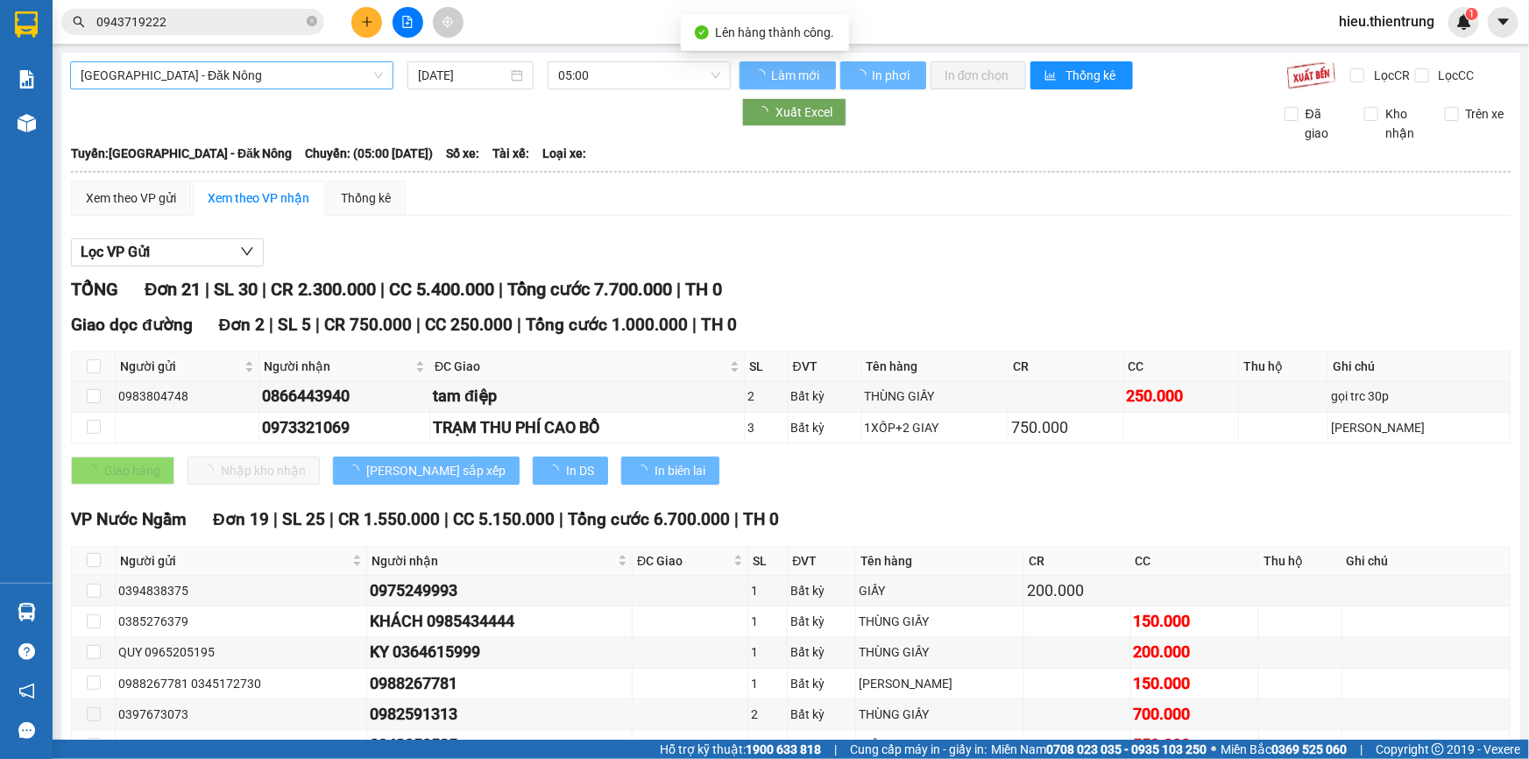
click at [232, 63] on span "[GEOGRAPHIC_DATA] - Đăk Nông" at bounding box center [232, 75] width 302 height 26
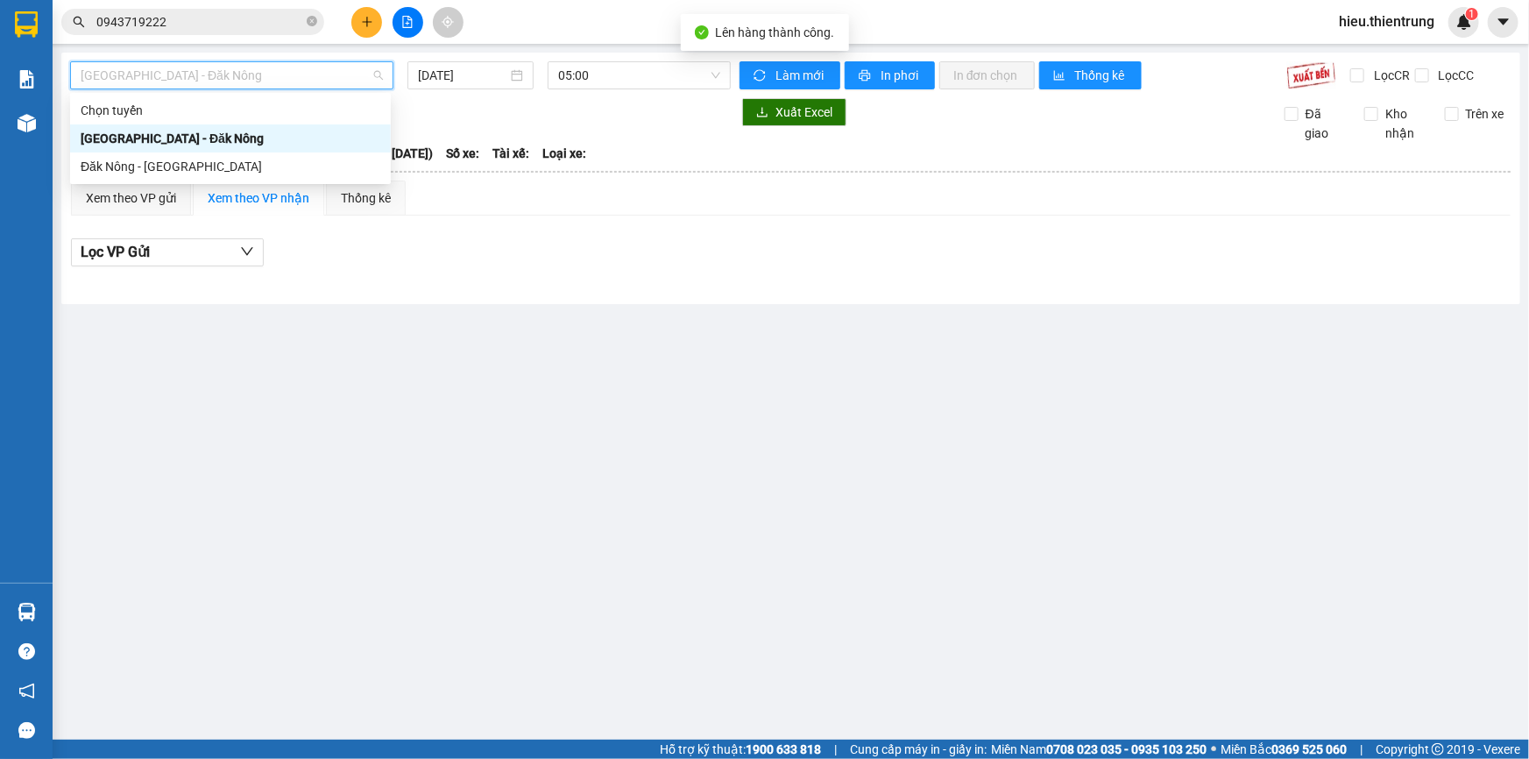
click at [166, 140] on div "[GEOGRAPHIC_DATA] - Đăk Nông" at bounding box center [231, 138] width 300 height 19
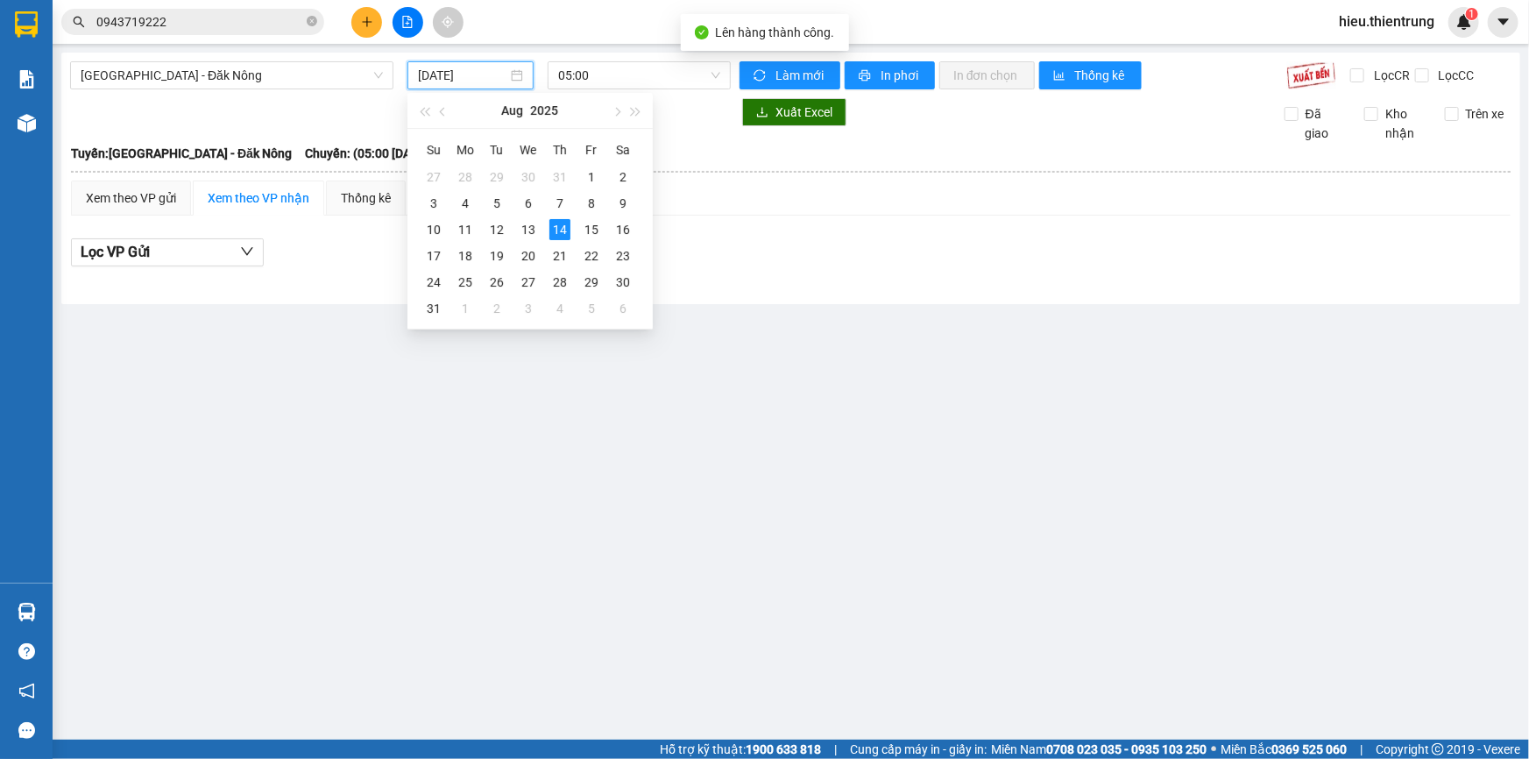
click at [441, 72] on input "[DATE]" at bounding box center [462, 75] width 89 height 19
click at [603, 233] on td "15" at bounding box center [592, 229] width 32 height 26
type input "[DATE]"
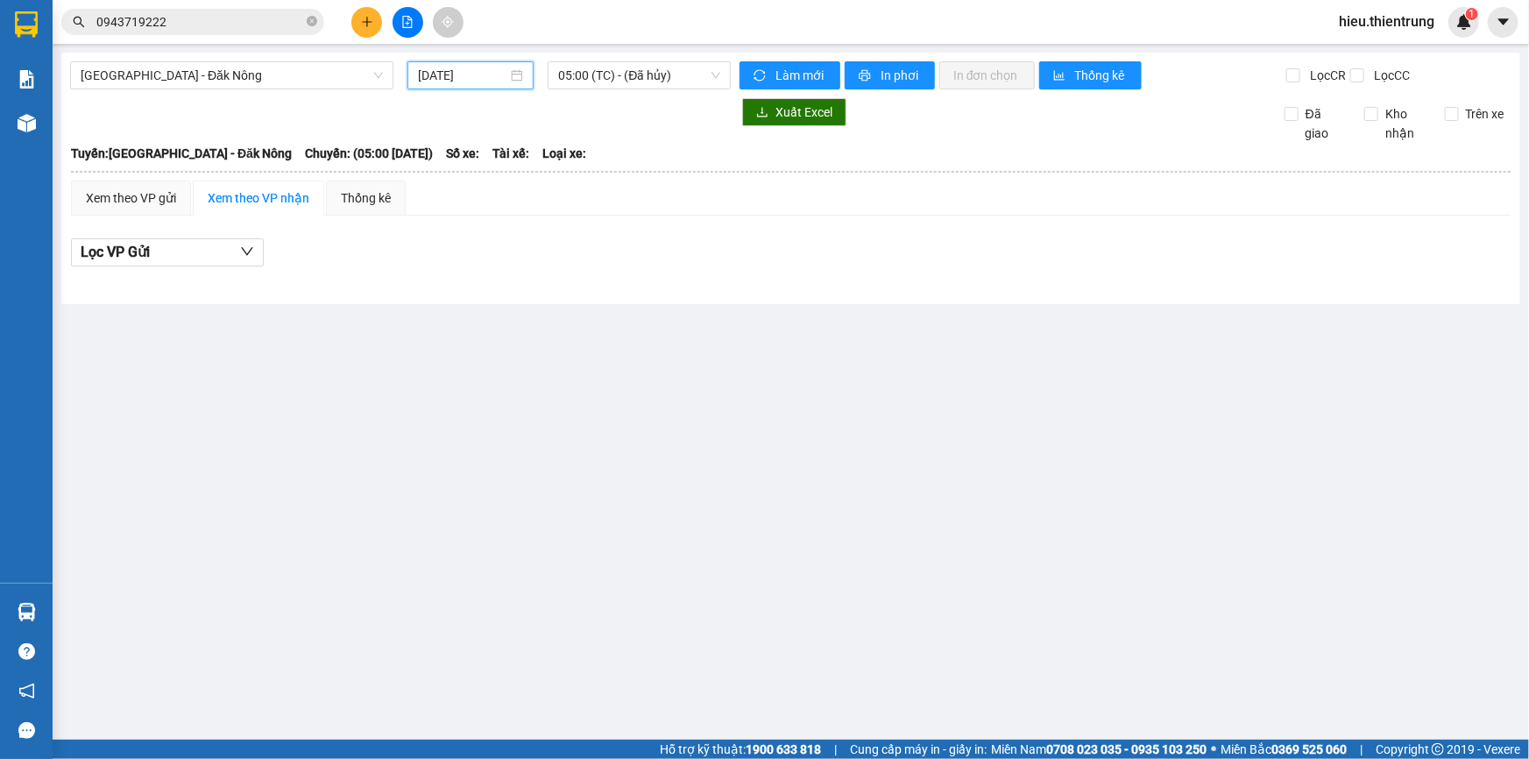
click at [596, 55] on div "[GEOGRAPHIC_DATA] - Đăk Nông [DATE] 05:00 (TC) - (Đã hủy) Làm mới In phơi In đơ…" at bounding box center [790, 179] width 1459 height 252
click at [611, 77] on span "05:00 (TC) - (Đã hủy)" at bounding box center [639, 75] width 162 height 26
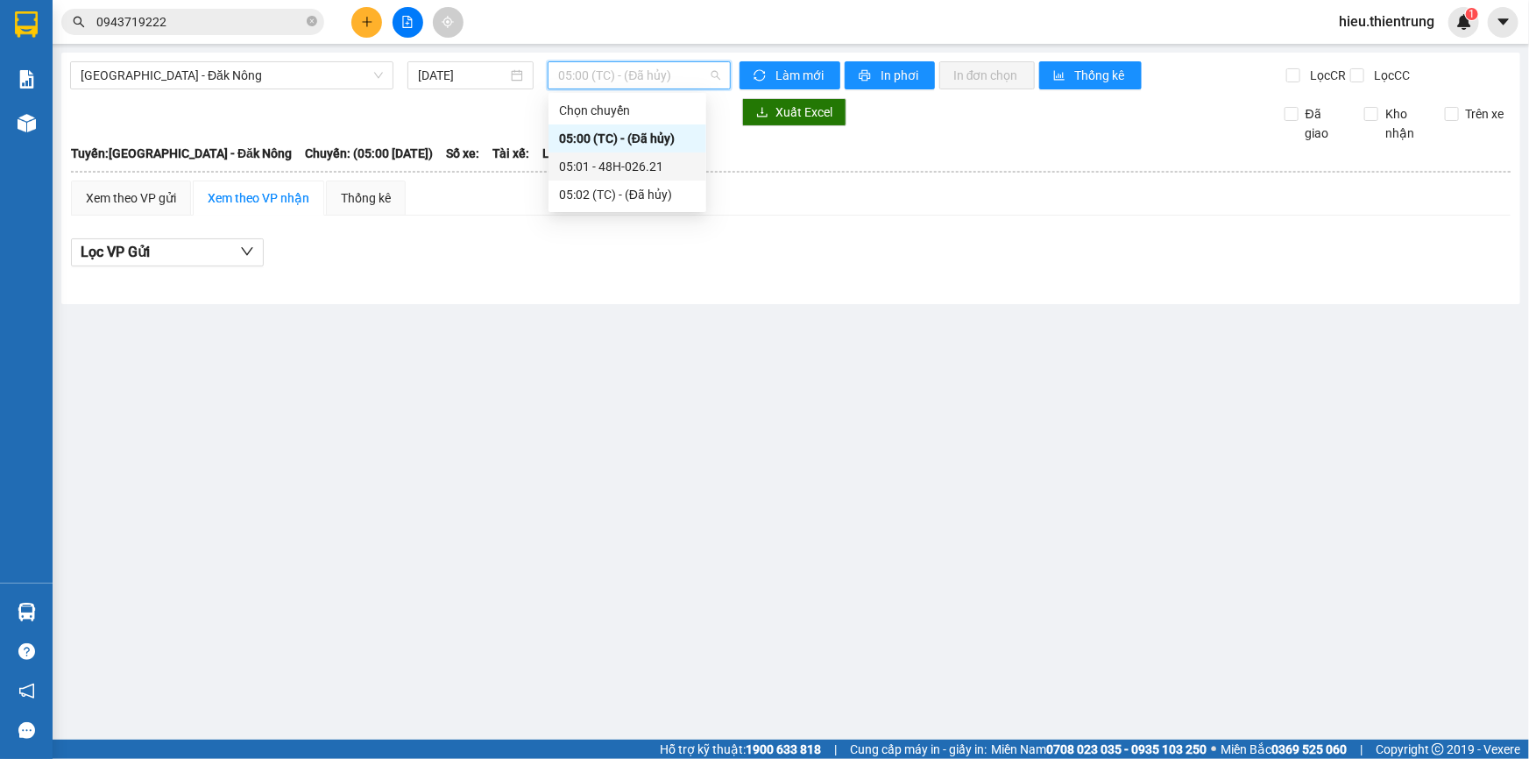
click at [627, 164] on div "05:01 - 48H-026.21" at bounding box center [627, 166] width 137 height 19
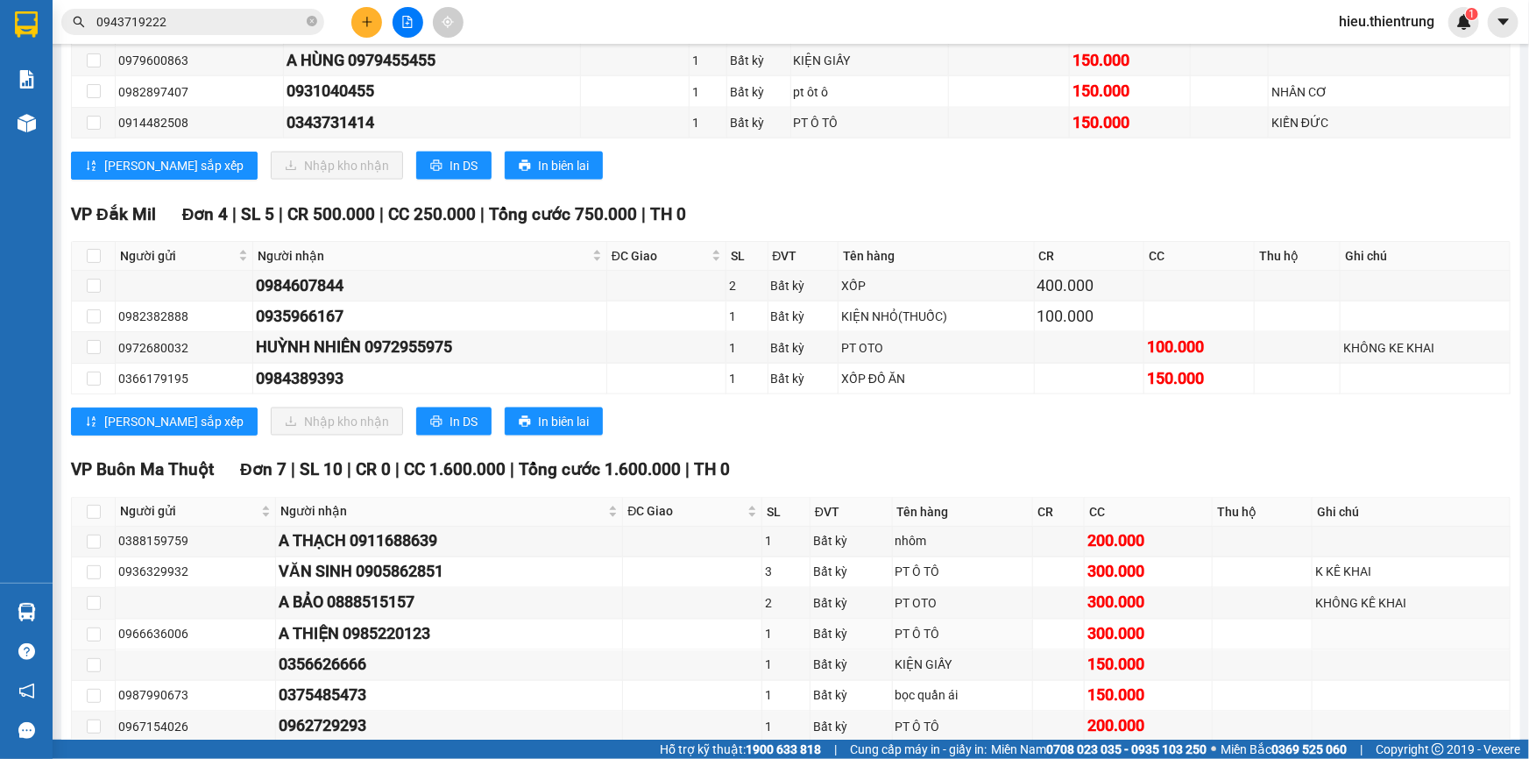
scroll to position [1492, 0]
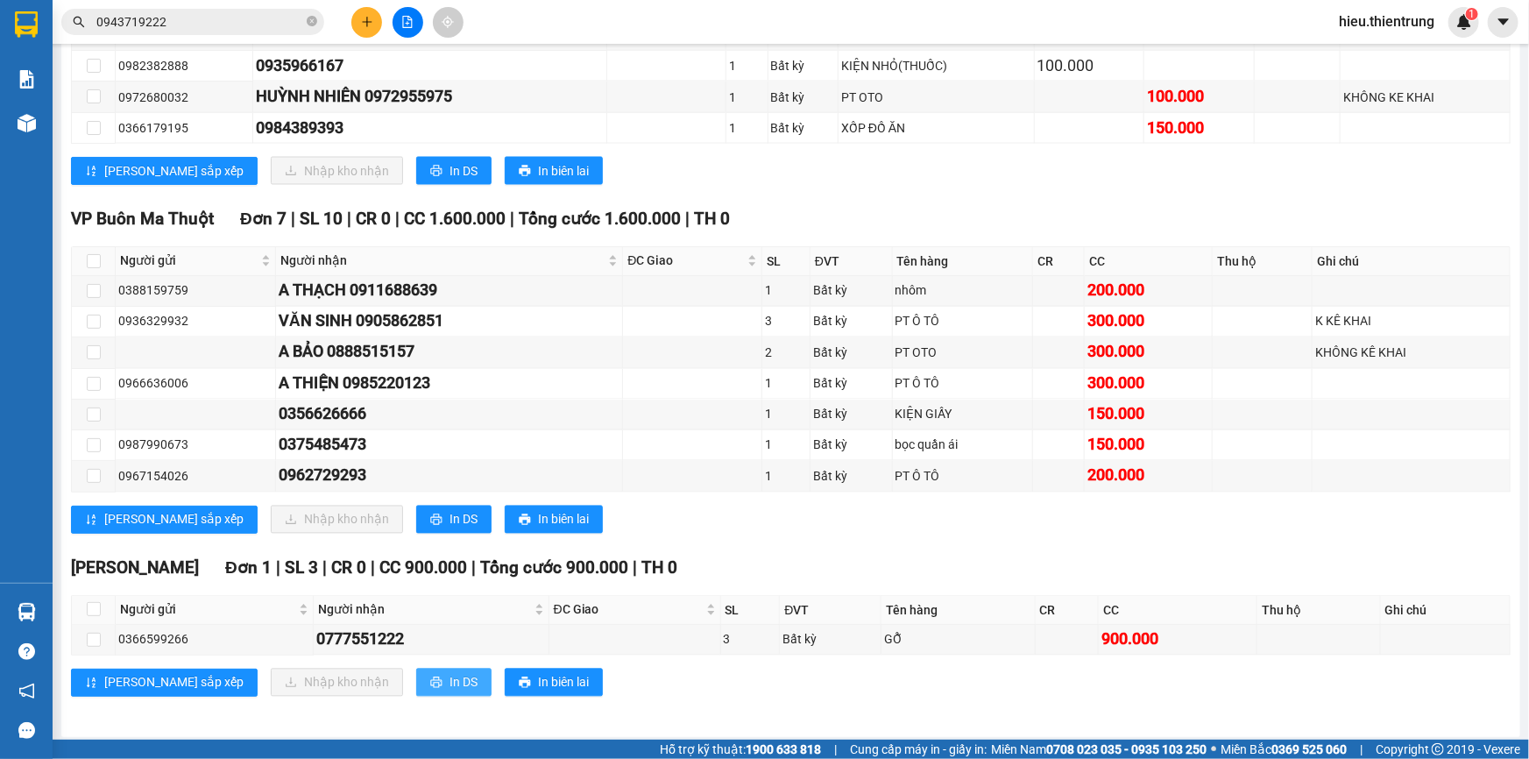
click at [450, 675] on span "In DS" at bounding box center [464, 682] width 28 height 19
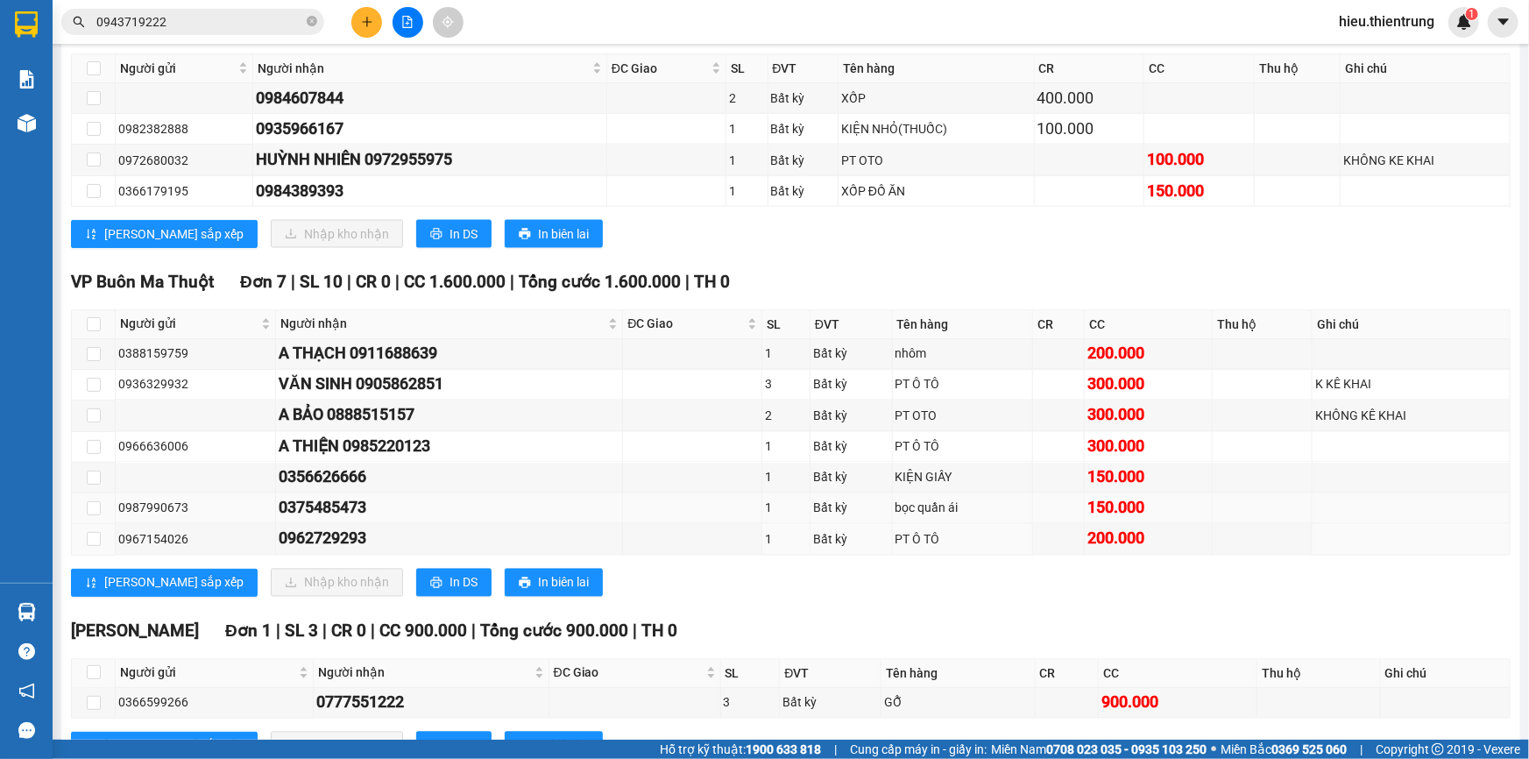
scroll to position [1412, 0]
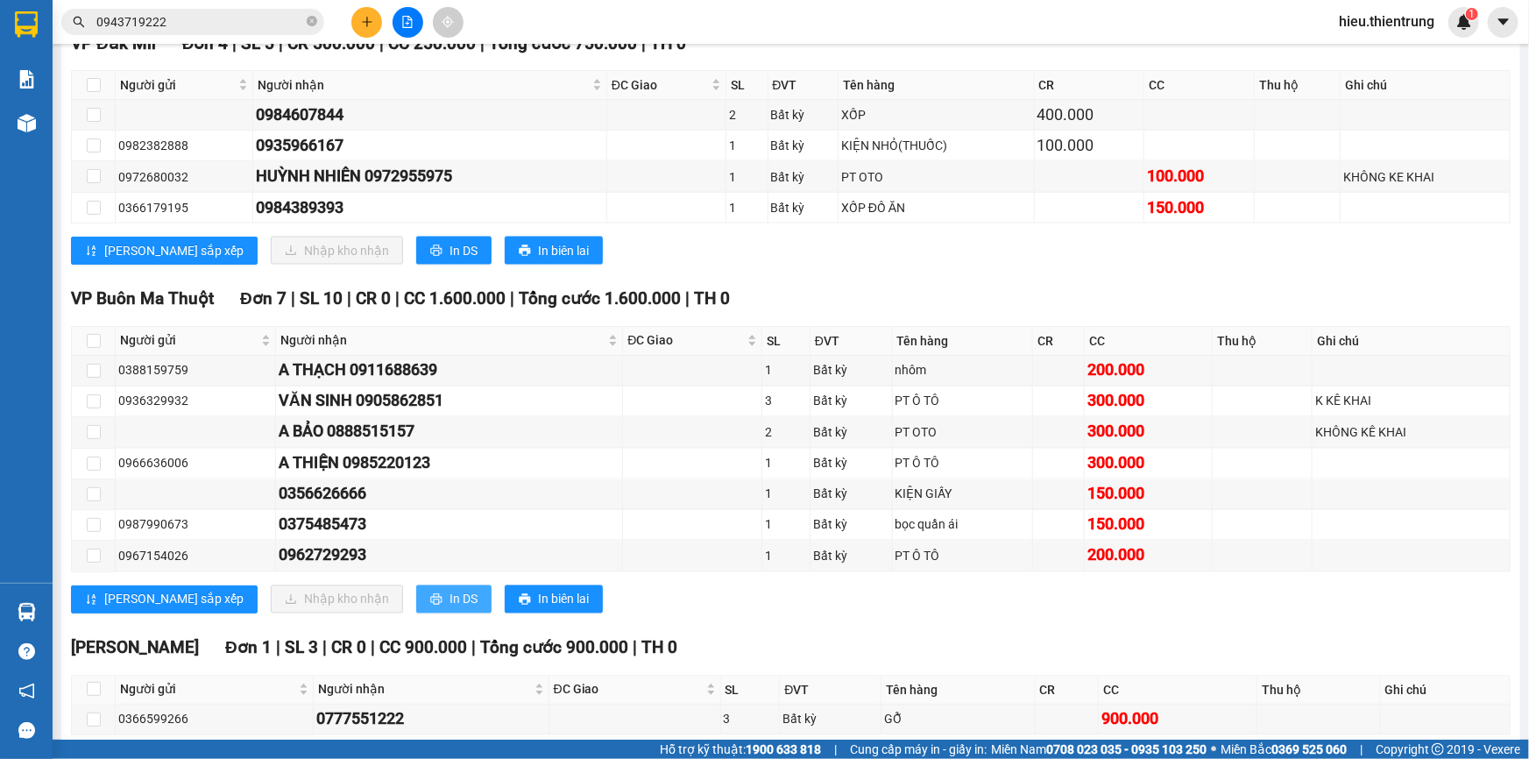
click at [450, 594] on span "In DS" at bounding box center [464, 599] width 28 height 19
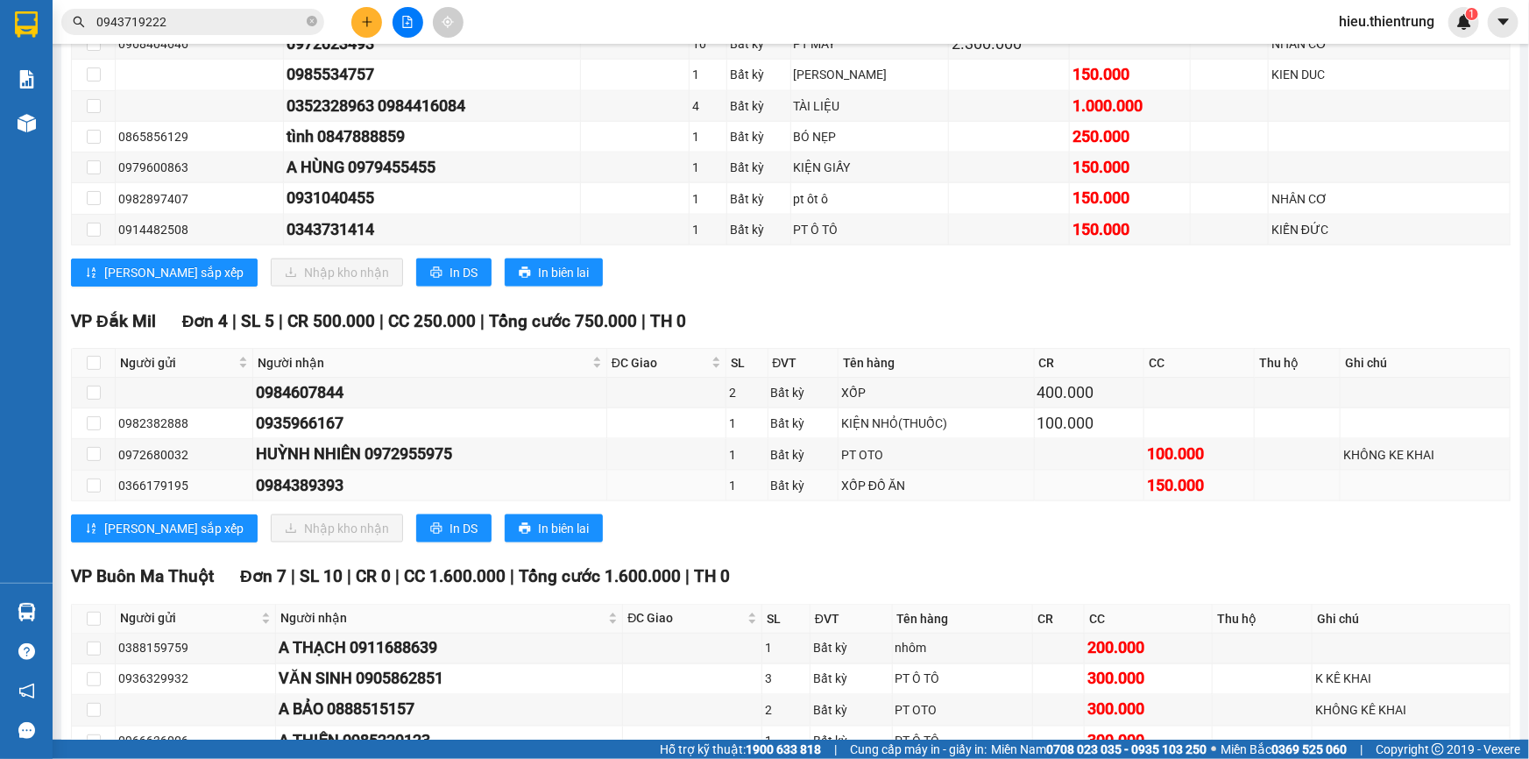
scroll to position [1094, 0]
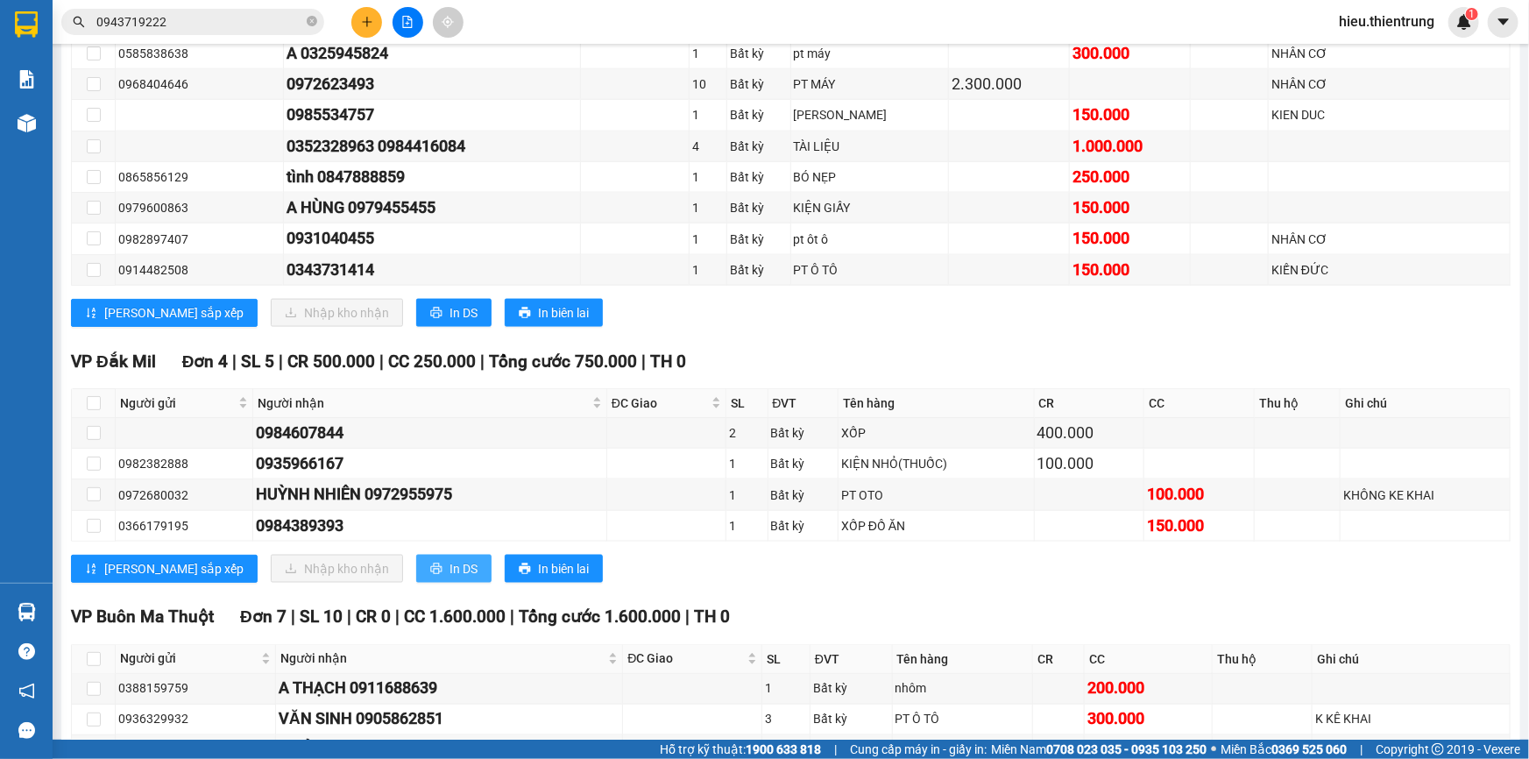
click at [416, 555] on button "In DS" at bounding box center [453, 569] width 75 height 28
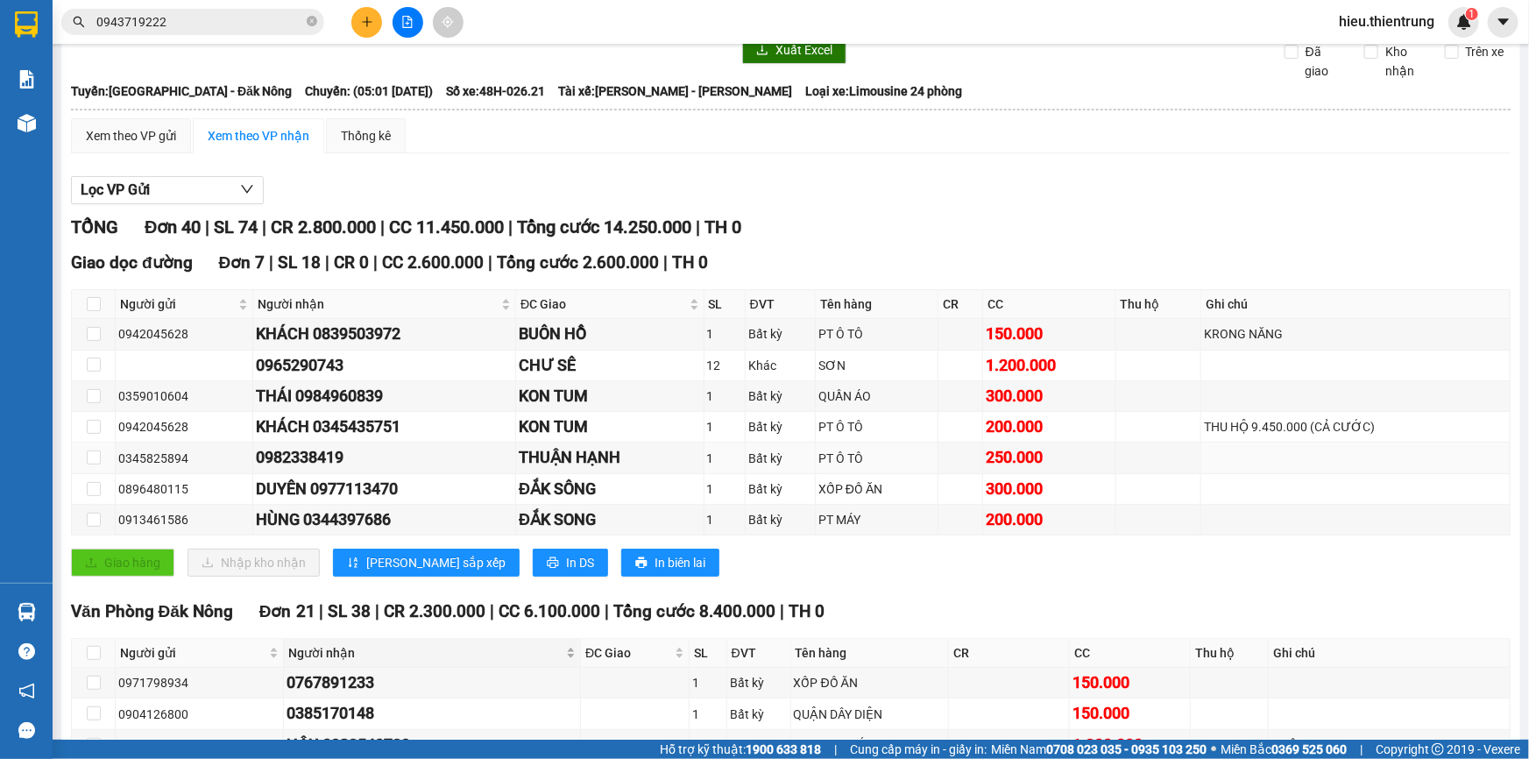
scroll to position [79, 0]
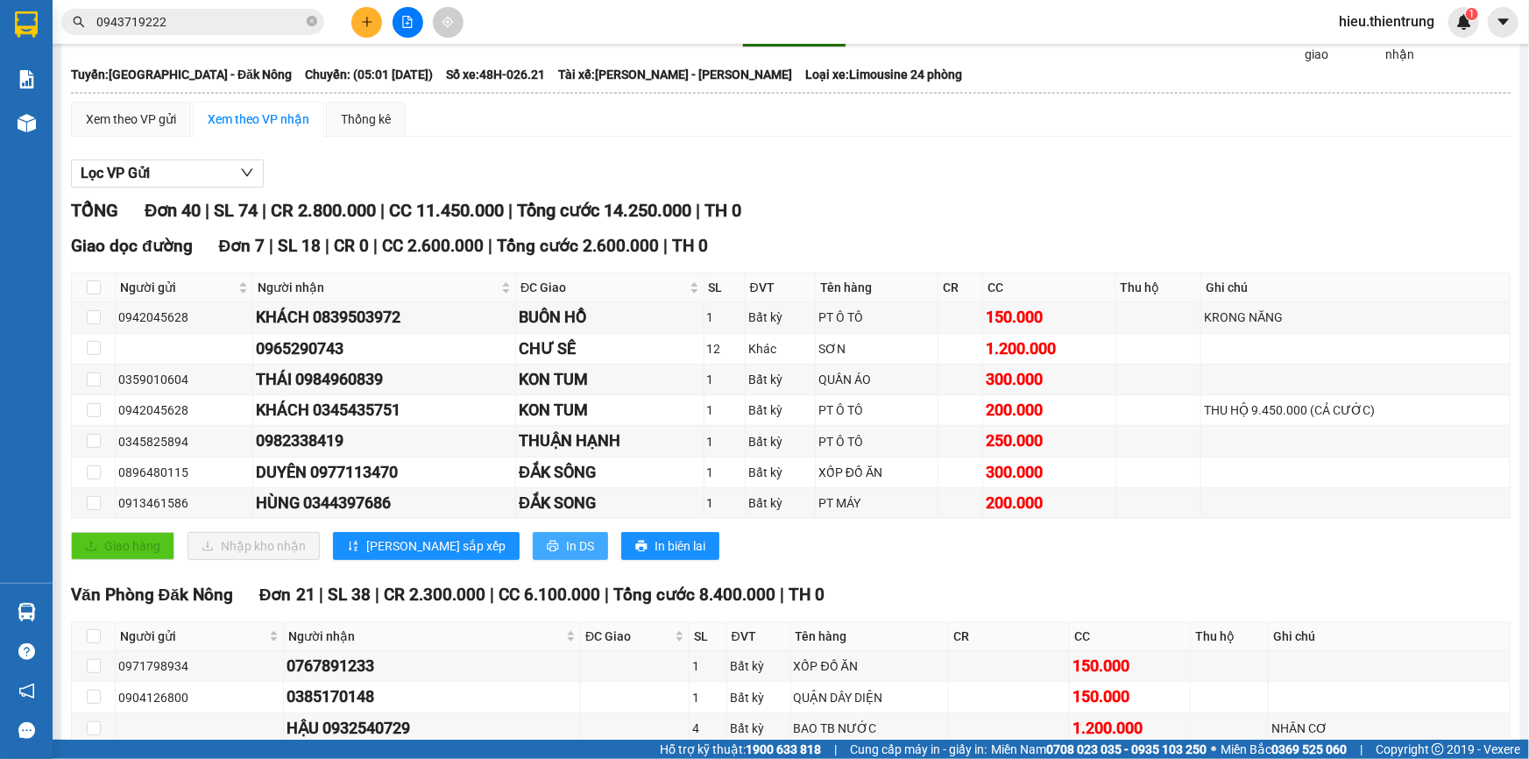
drag, startPoint x: 500, startPoint y: 529, endPoint x: 498, endPoint y: 545, distance: 16.7
click at [500, 533] on div "[GEOGRAPHIC_DATA] dọc đường Đơn 7 | SL 18 | CR 0 | CC 2.600.000 | Tổng cước 2.6…" at bounding box center [791, 403] width 1440 height 340
click at [566, 545] on span "In DS" at bounding box center [580, 545] width 28 height 19
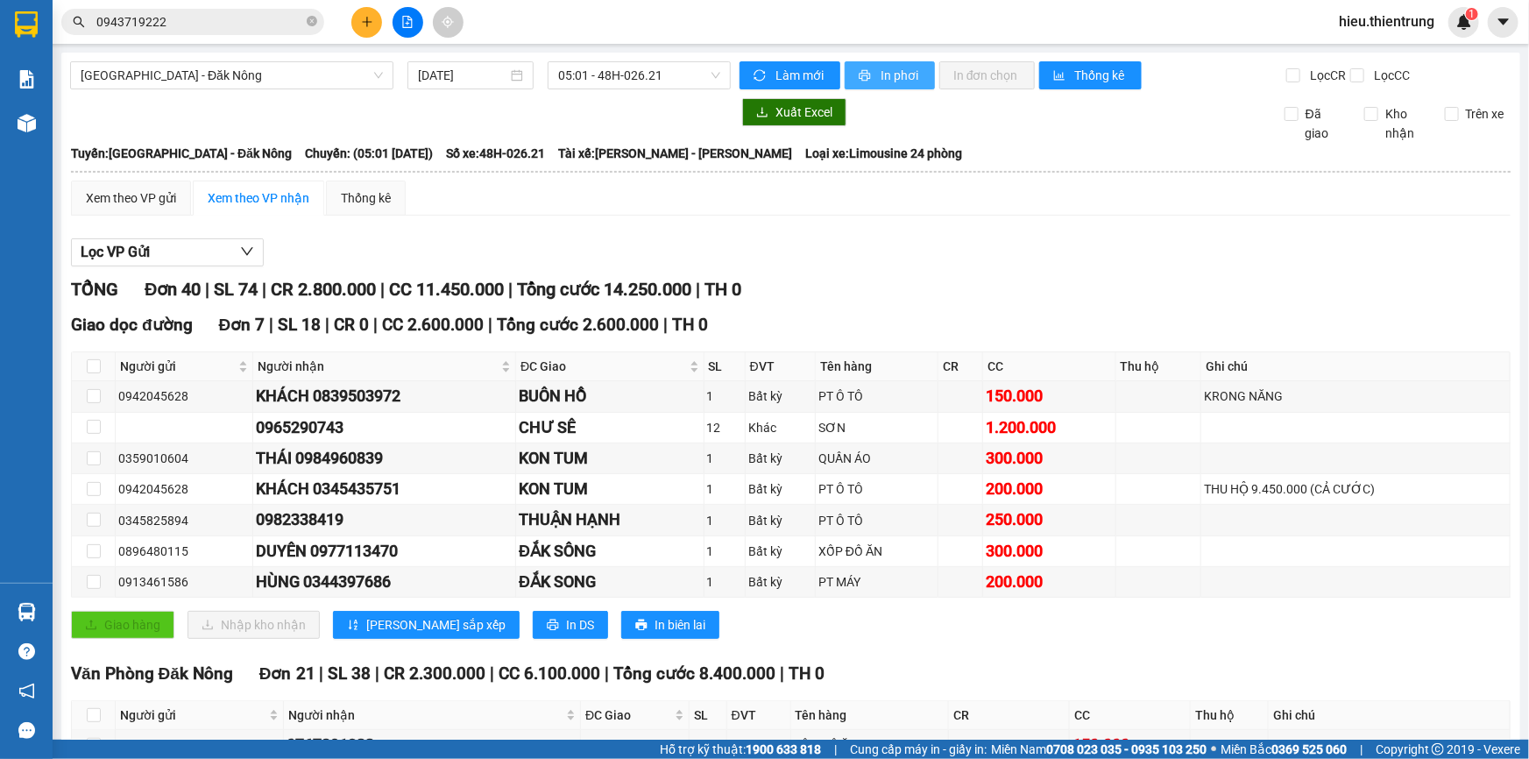
click at [903, 74] on span "In phơi" at bounding box center [901, 75] width 40 height 19
drag, startPoint x: 840, startPoint y: 251, endPoint x: 844, endPoint y: 259, distance: 9.0
click at [841, 252] on div "Lọc VP Gửi" at bounding box center [791, 252] width 1440 height 29
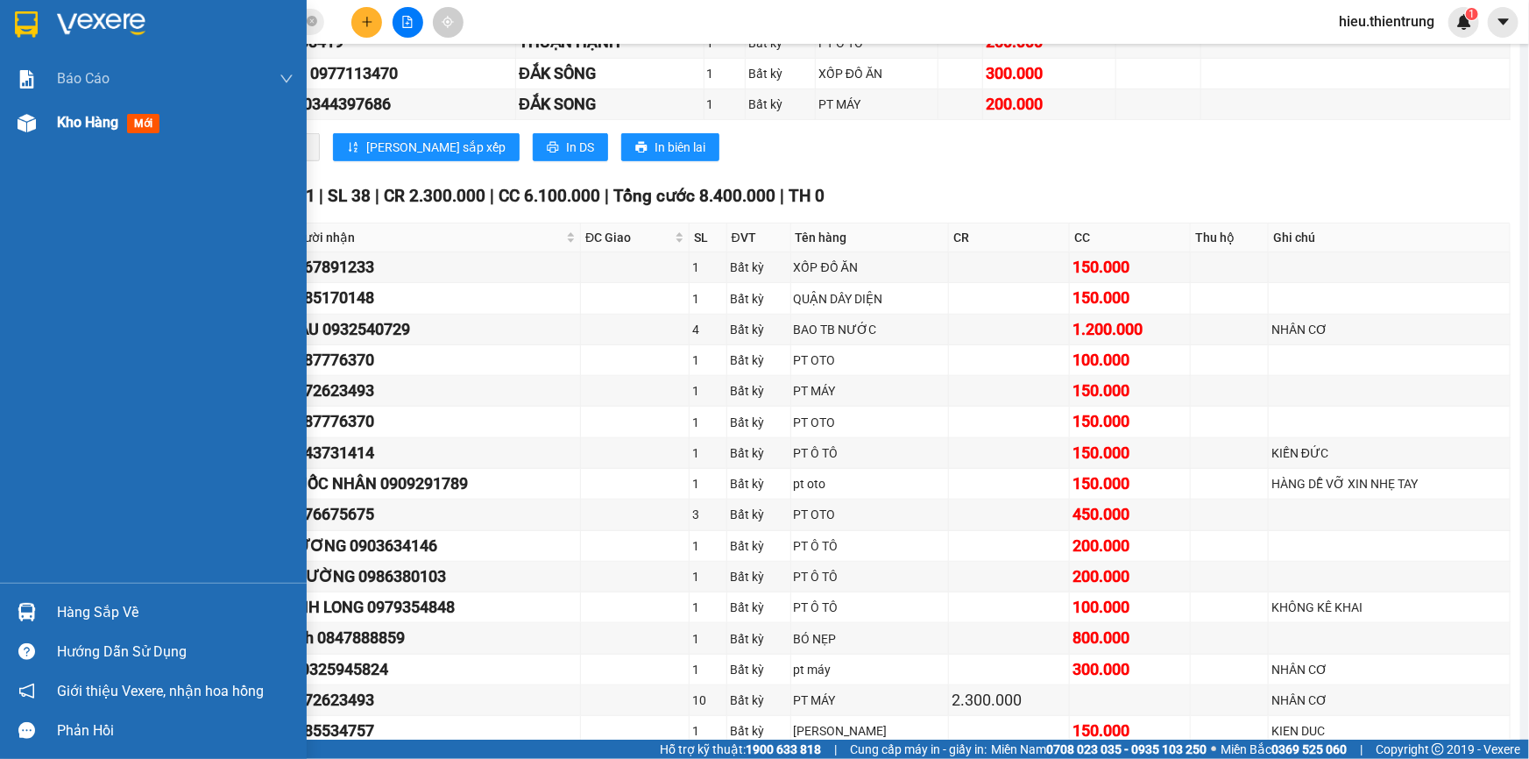
click at [62, 133] on div "Kho hàng mới" at bounding box center [175, 123] width 237 height 44
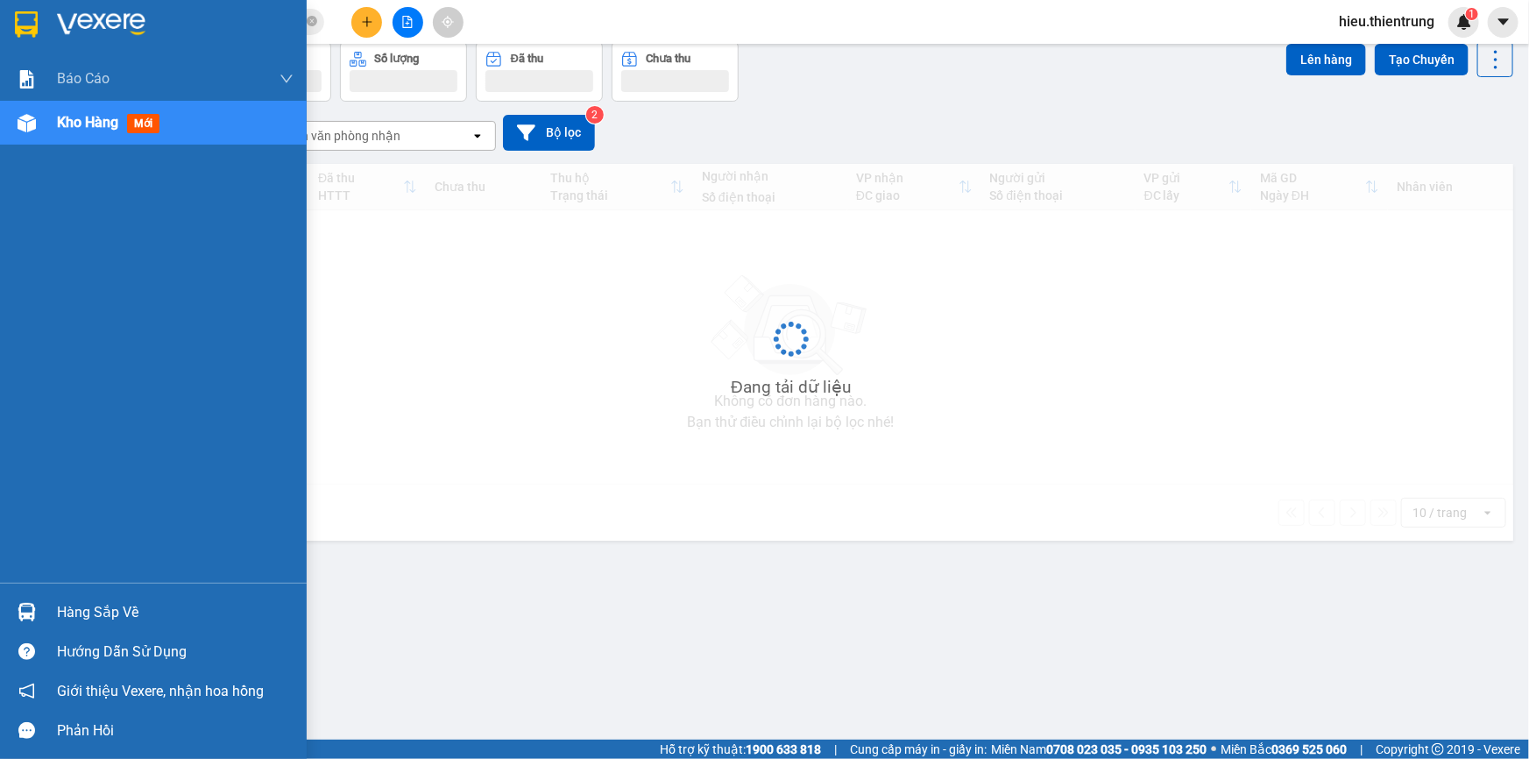
scroll to position [80, 0]
